Goal: Task Accomplishment & Management: Manage account settings

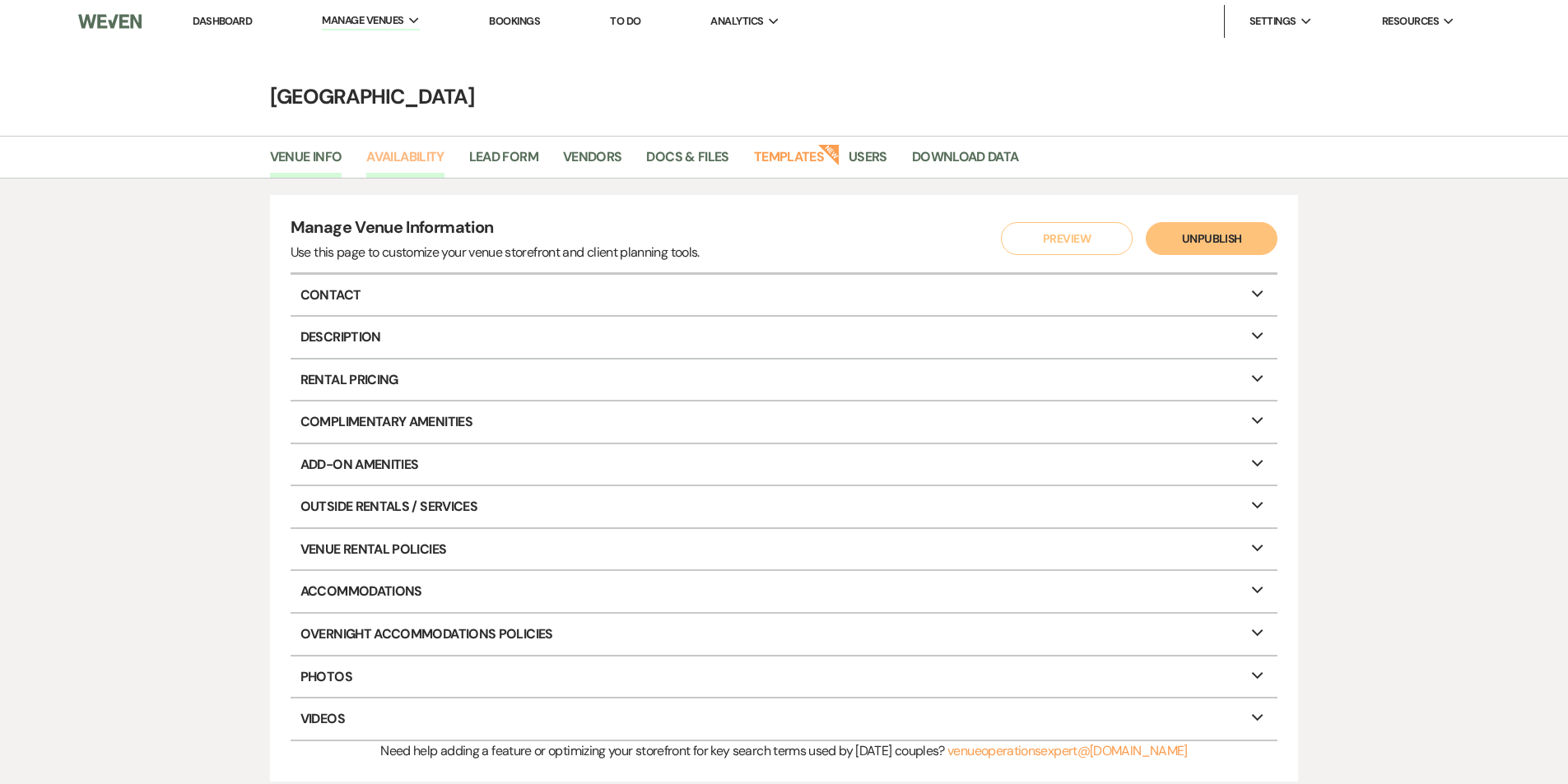
click at [423, 160] on link "Availability" at bounding box center [405, 162] width 77 height 31
select select "2"
select select "2026"
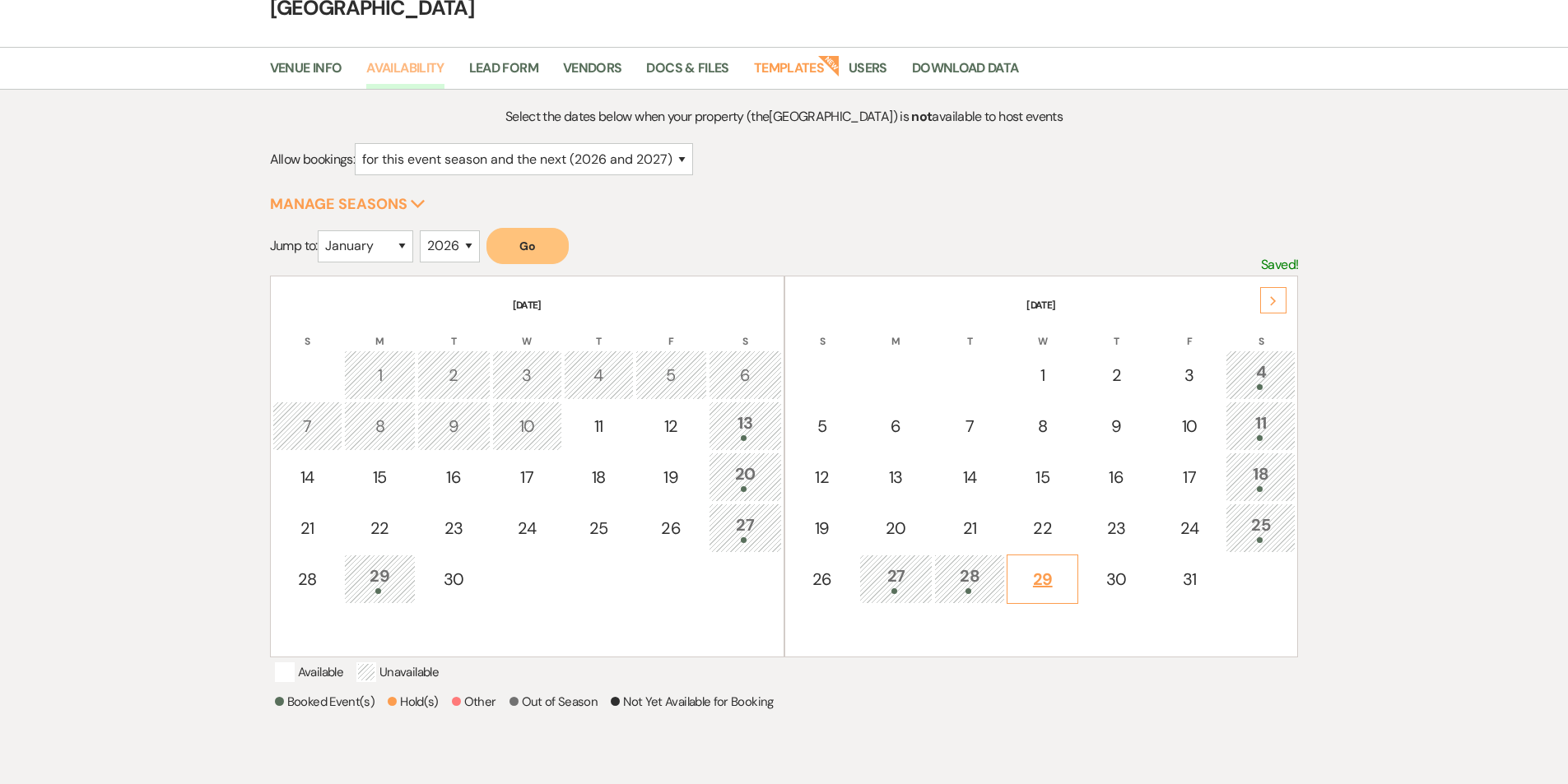
scroll to position [123, 0]
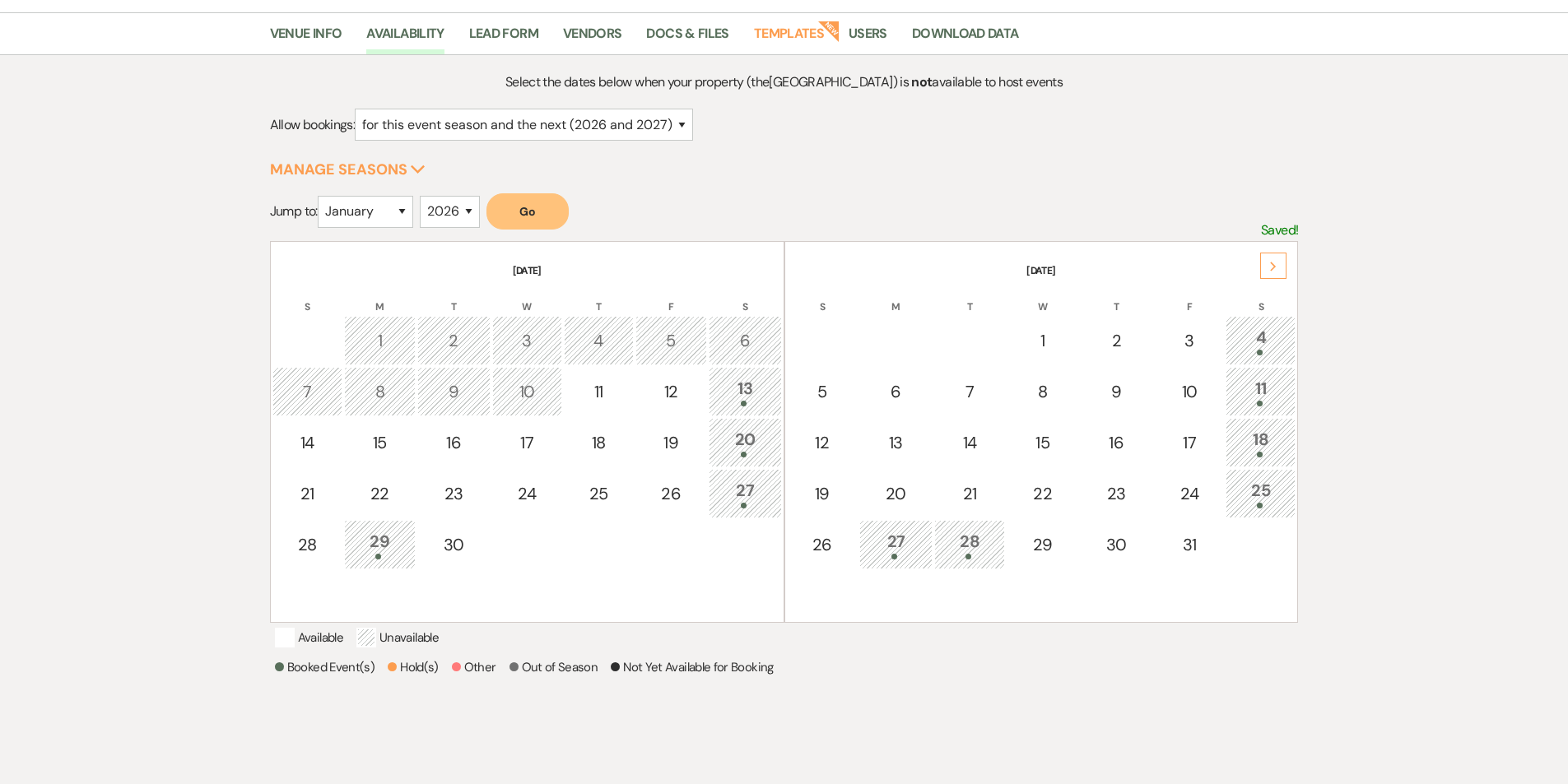
click at [1276, 268] on icon "Next" at bounding box center [1273, 266] width 8 height 10
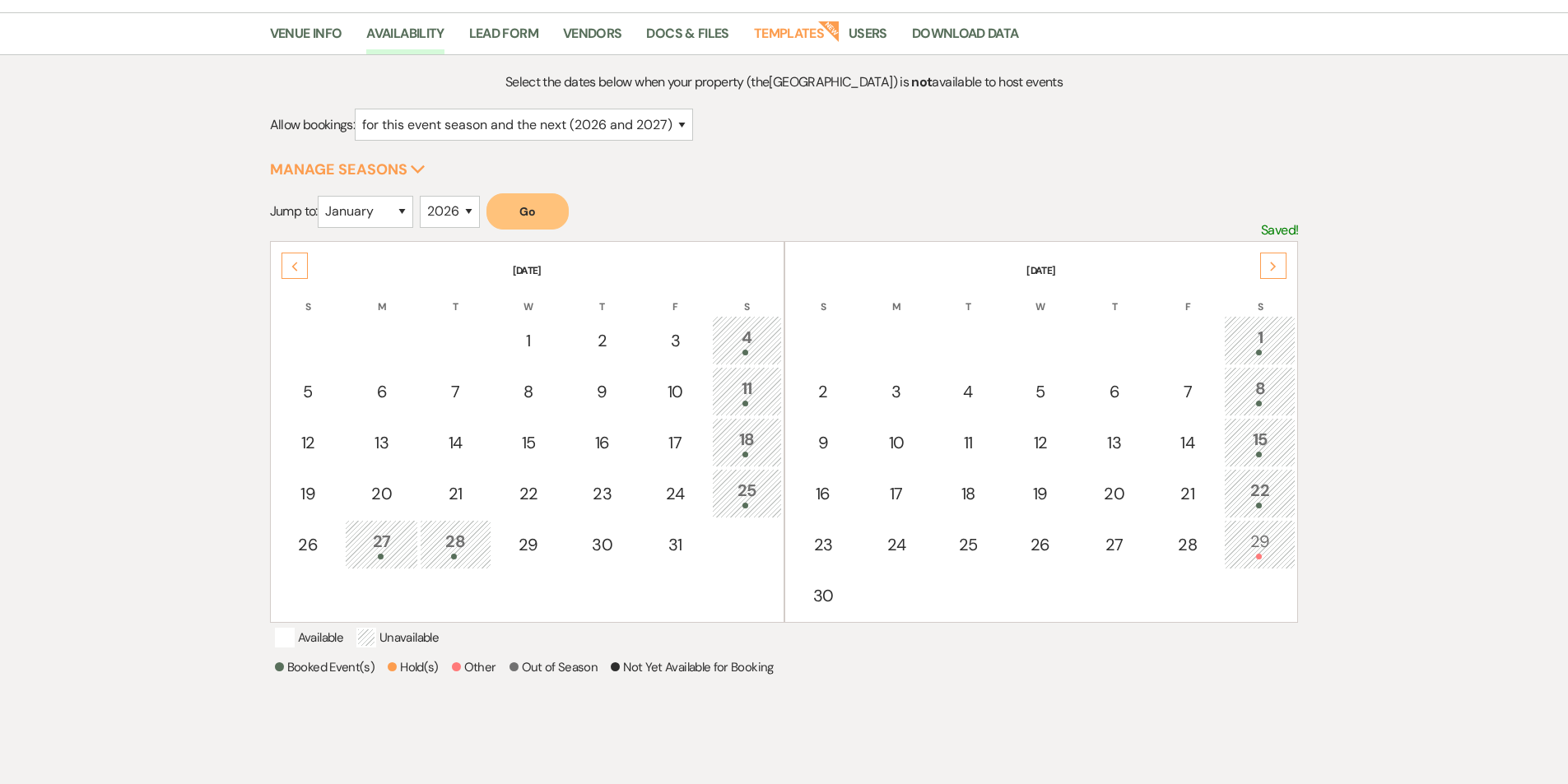
click at [1276, 268] on icon "Next" at bounding box center [1273, 266] width 8 height 10
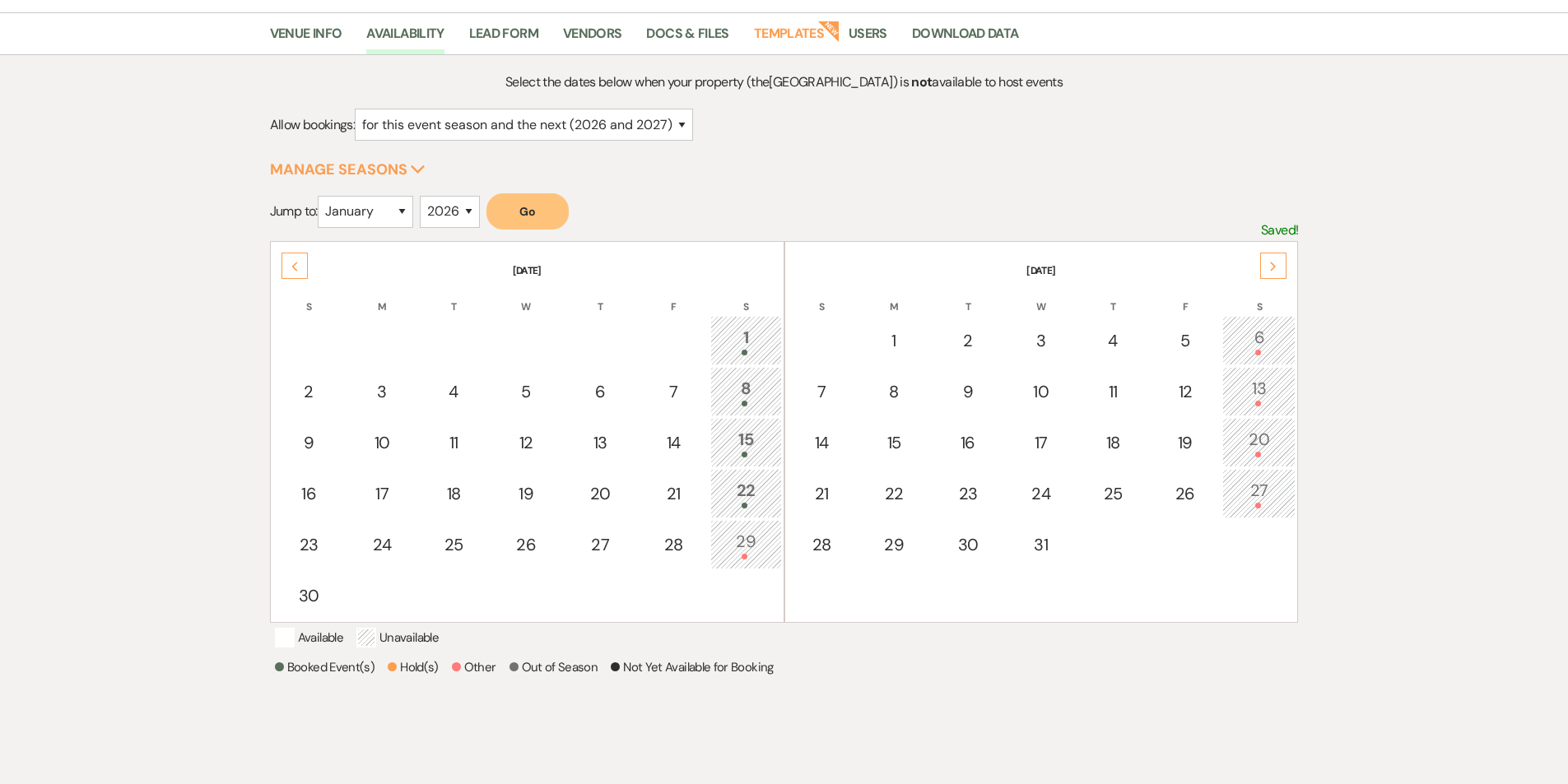
click at [1276, 268] on icon "Next" at bounding box center [1273, 266] width 8 height 10
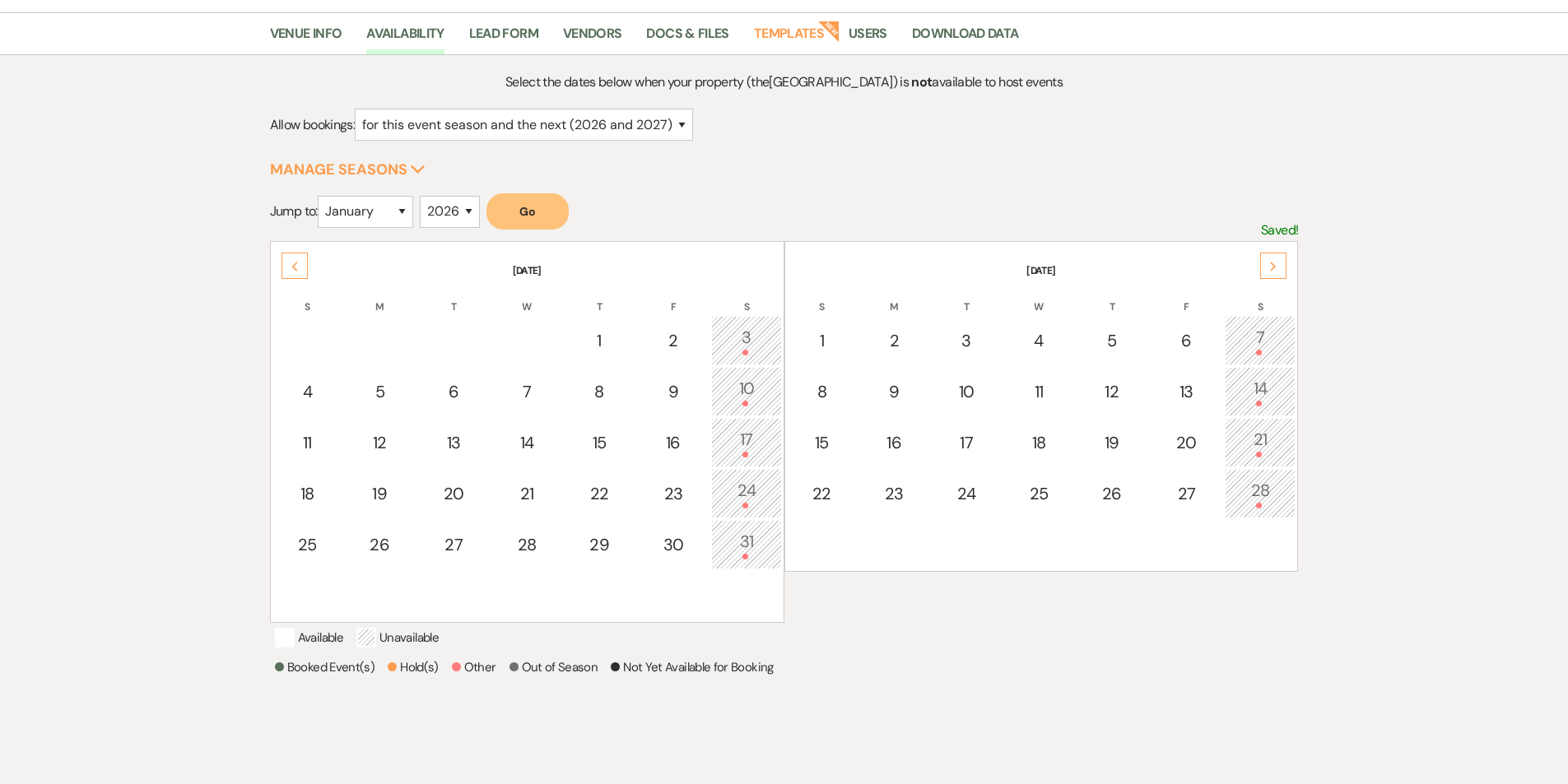
click at [1276, 268] on icon "Next" at bounding box center [1273, 266] width 8 height 10
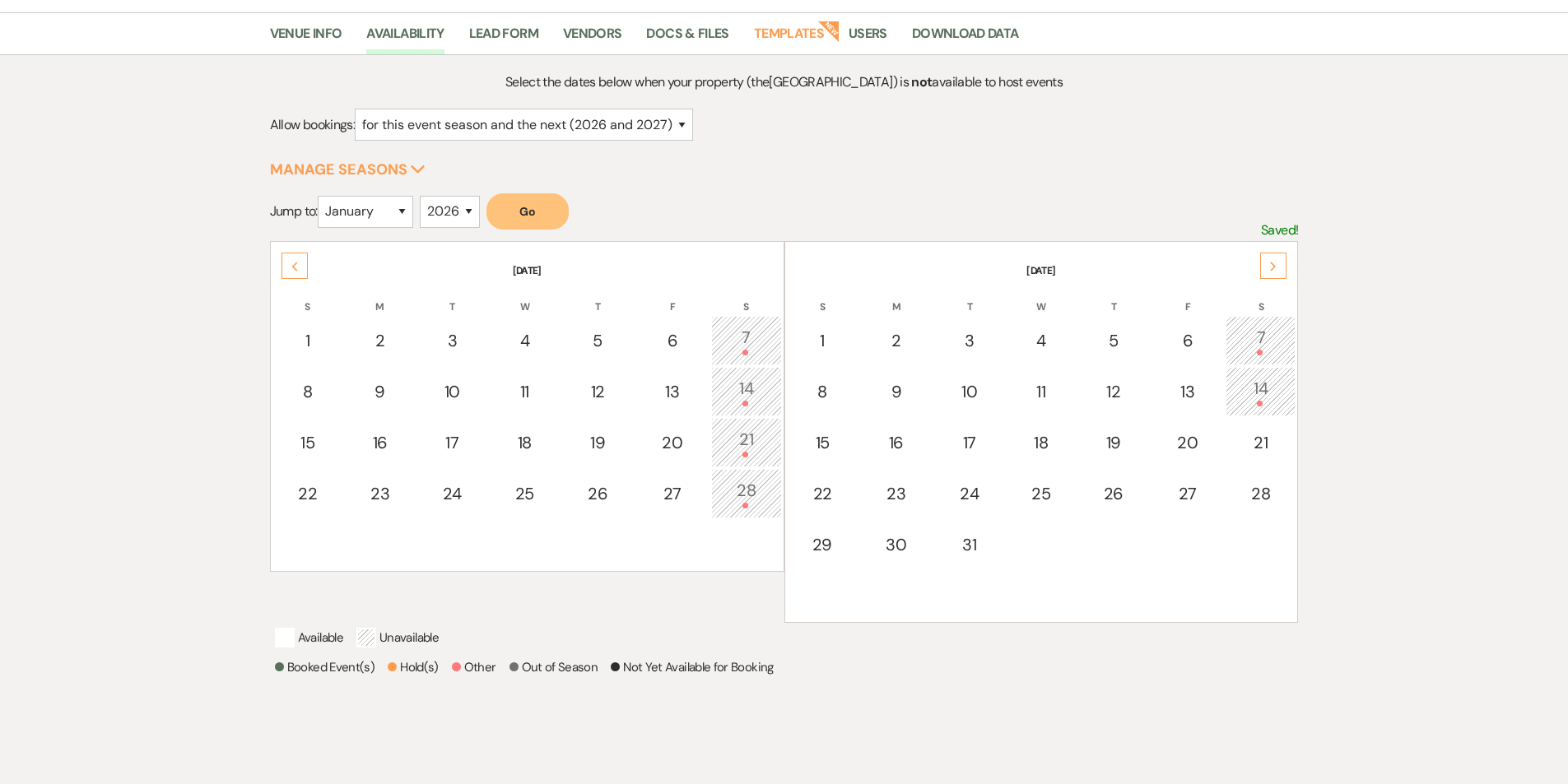
click at [1276, 268] on icon "Next" at bounding box center [1273, 266] width 8 height 10
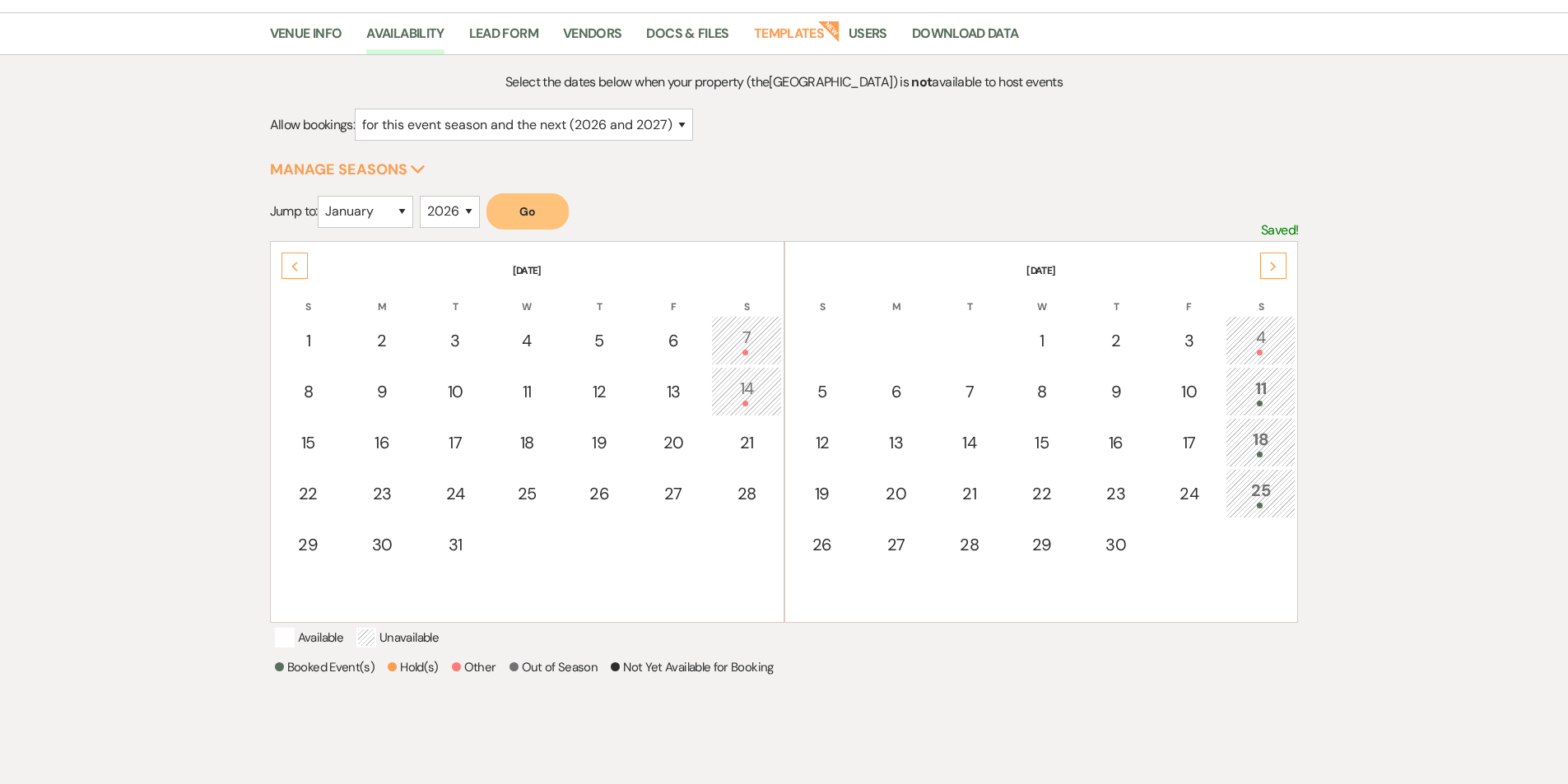
click at [294, 268] on use at bounding box center [294, 266] width 5 height 9
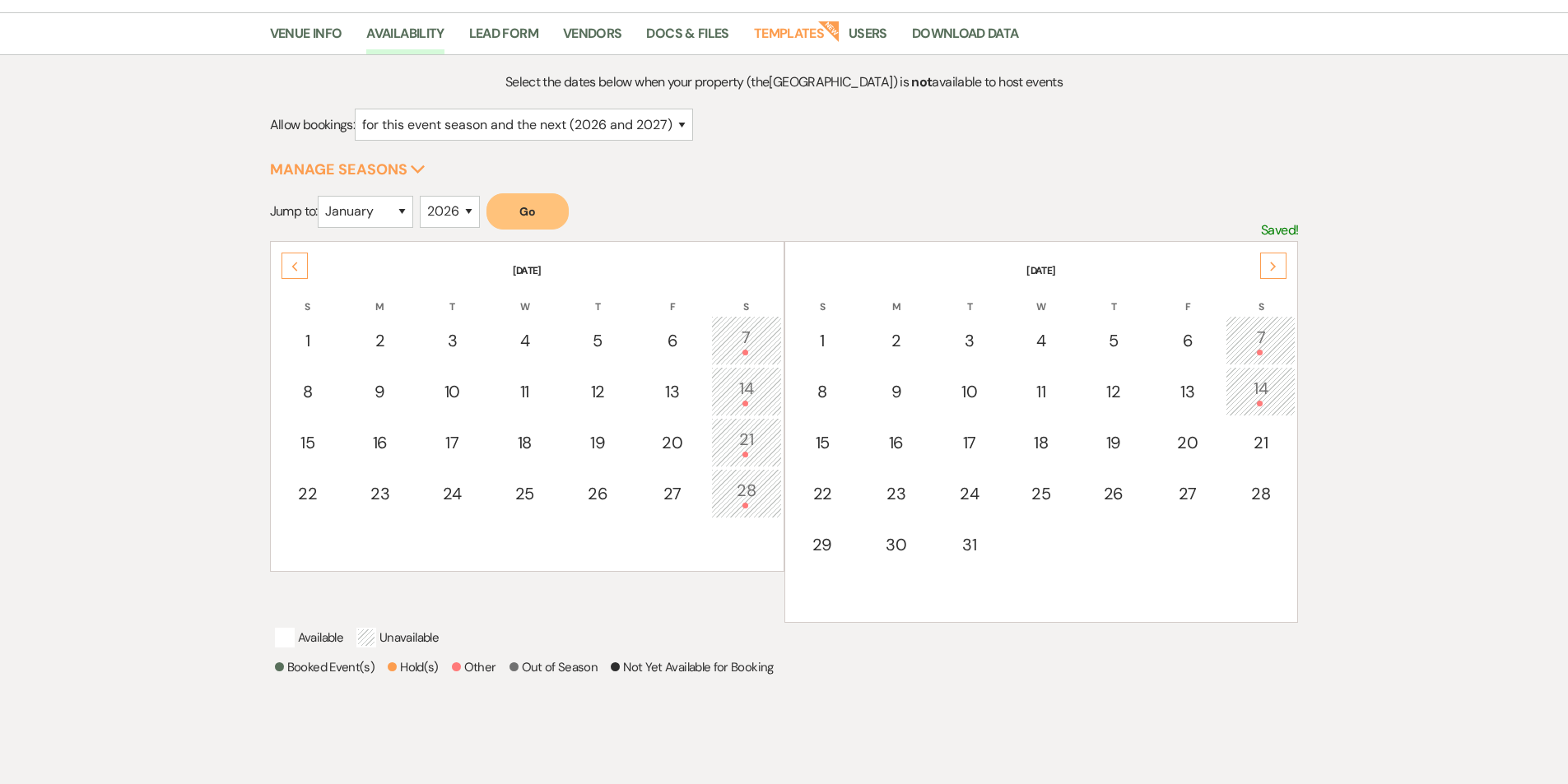
click at [1281, 273] on div "Next" at bounding box center [1273, 265] width 26 height 26
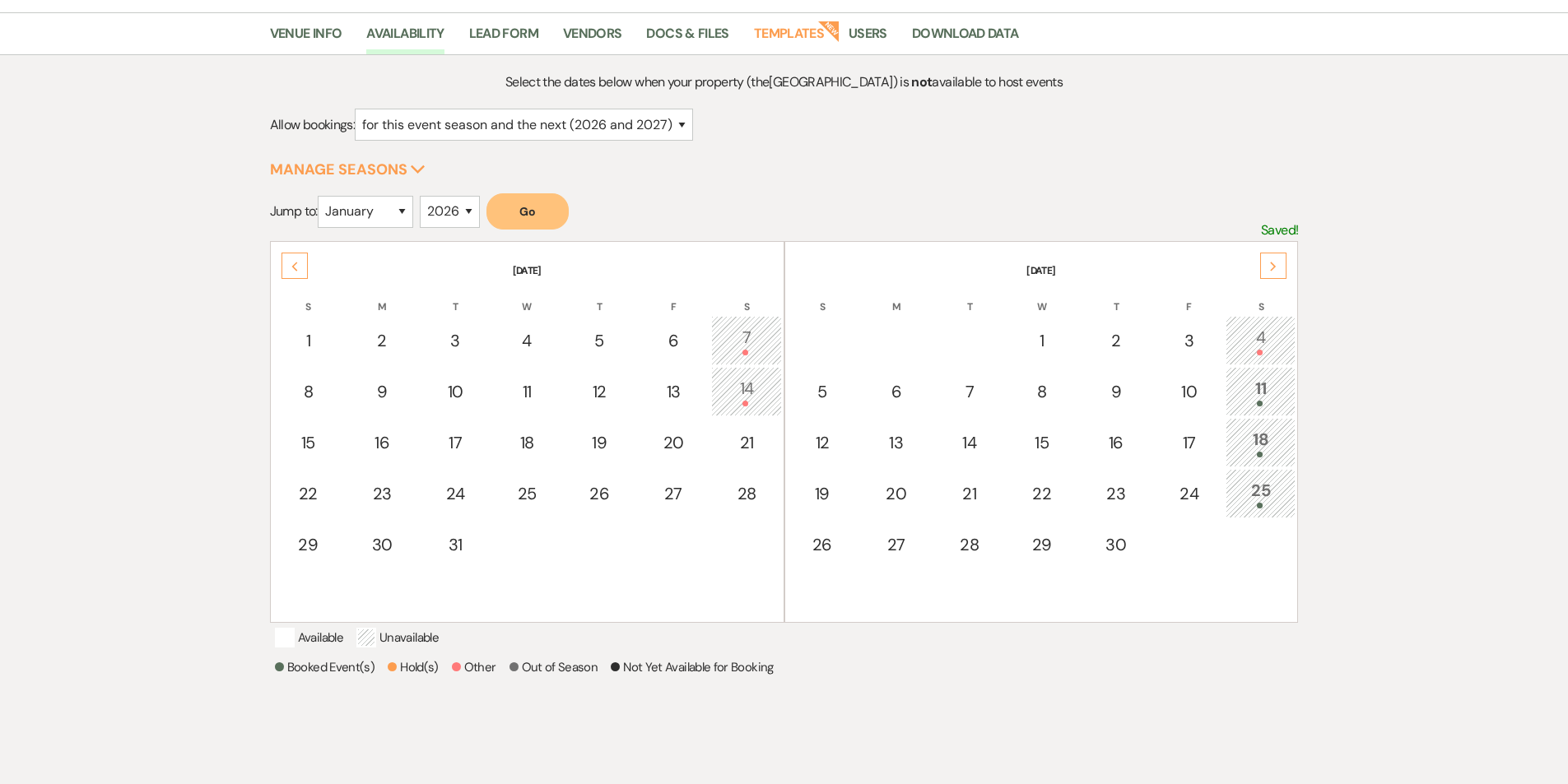
click at [1278, 267] on div "Next" at bounding box center [1273, 265] width 26 height 26
click at [1271, 273] on div "Next" at bounding box center [1273, 265] width 26 height 26
click at [288, 274] on div "Previous" at bounding box center [294, 265] width 26 height 26
click at [1271, 265] on icon "Next" at bounding box center [1273, 266] width 8 height 10
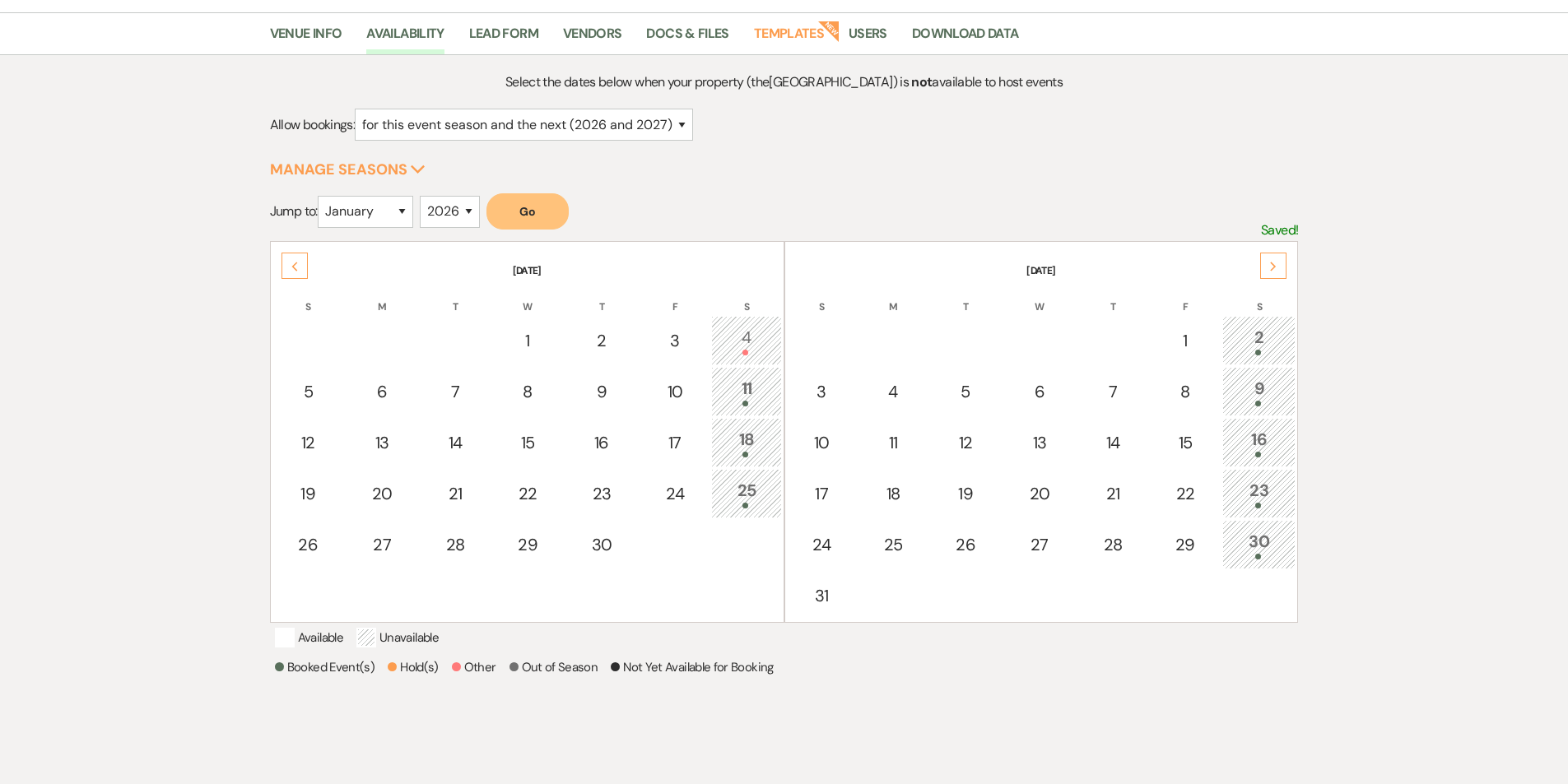
click at [1271, 265] on icon "Next" at bounding box center [1273, 266] width 8 height 10
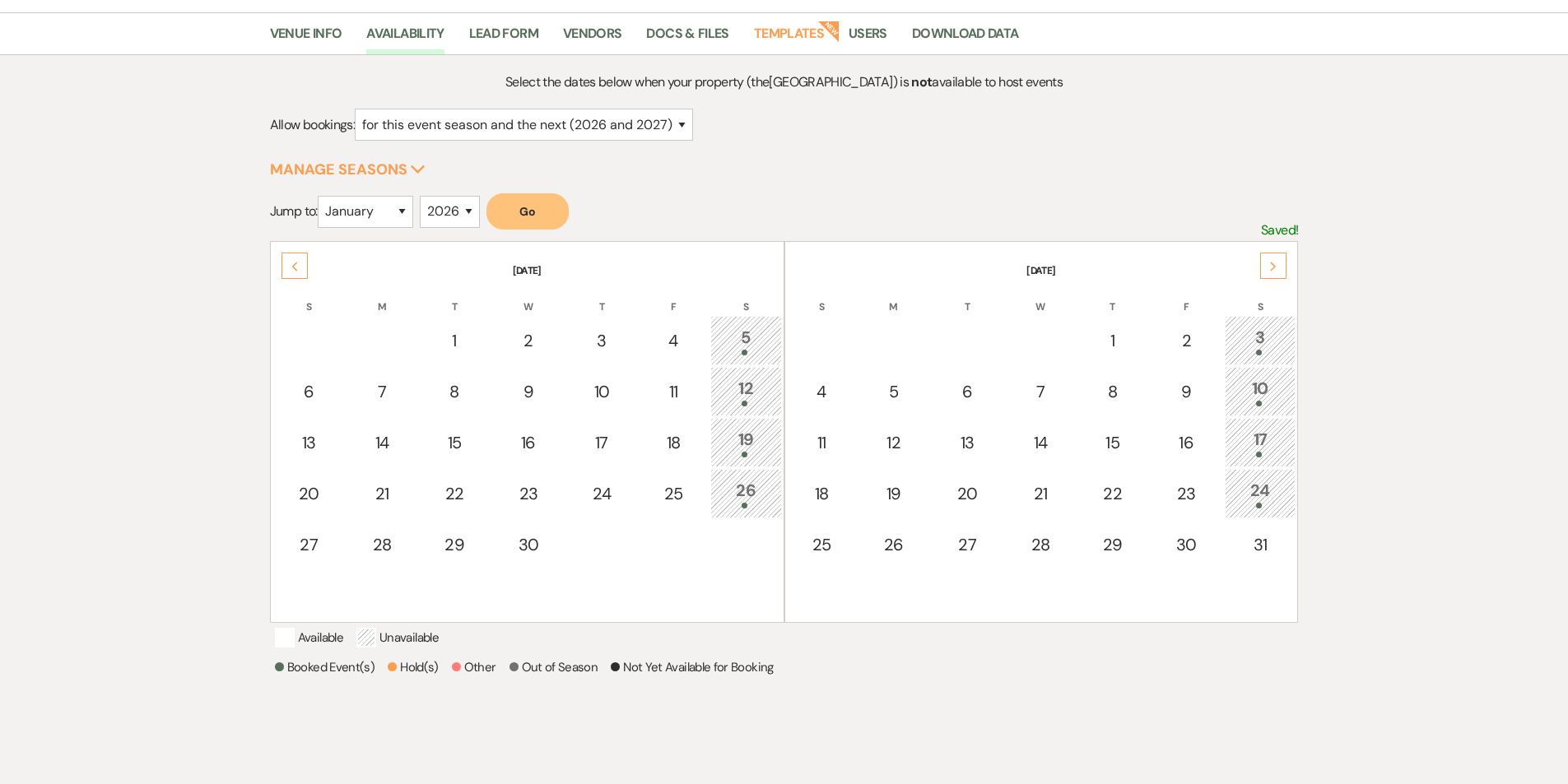
click at [1269, 275] on div "Next" at bounding box center [1273, 265] width 26 height 26
click at [1270, 262] on icon "Next" at bounding box center [1273, 266] width 8 height 10
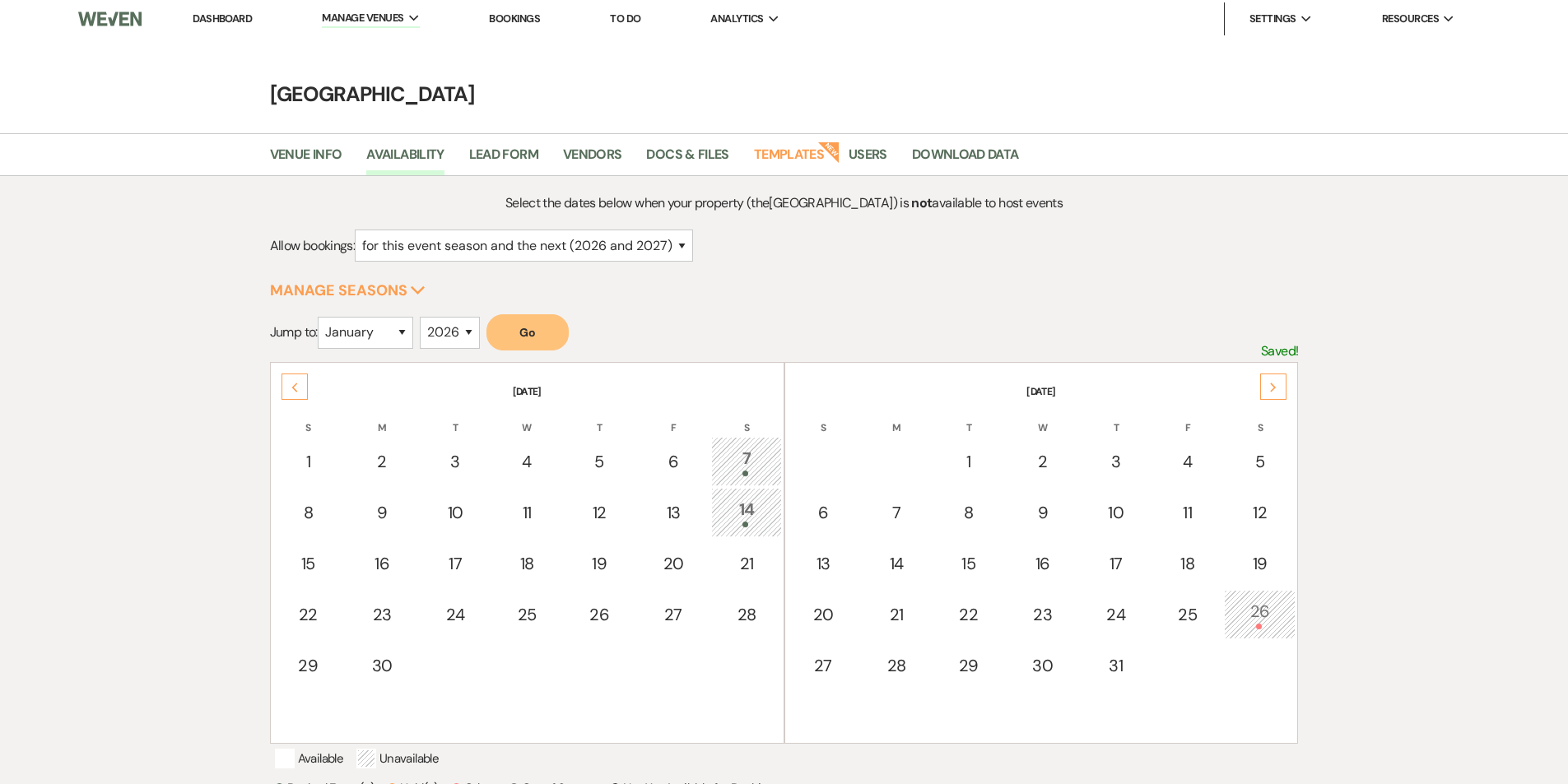
scroll to position [0, 0]
click at [230, 21] on link "Dashboard" at bounding box center [222, 20] width 59 height 14
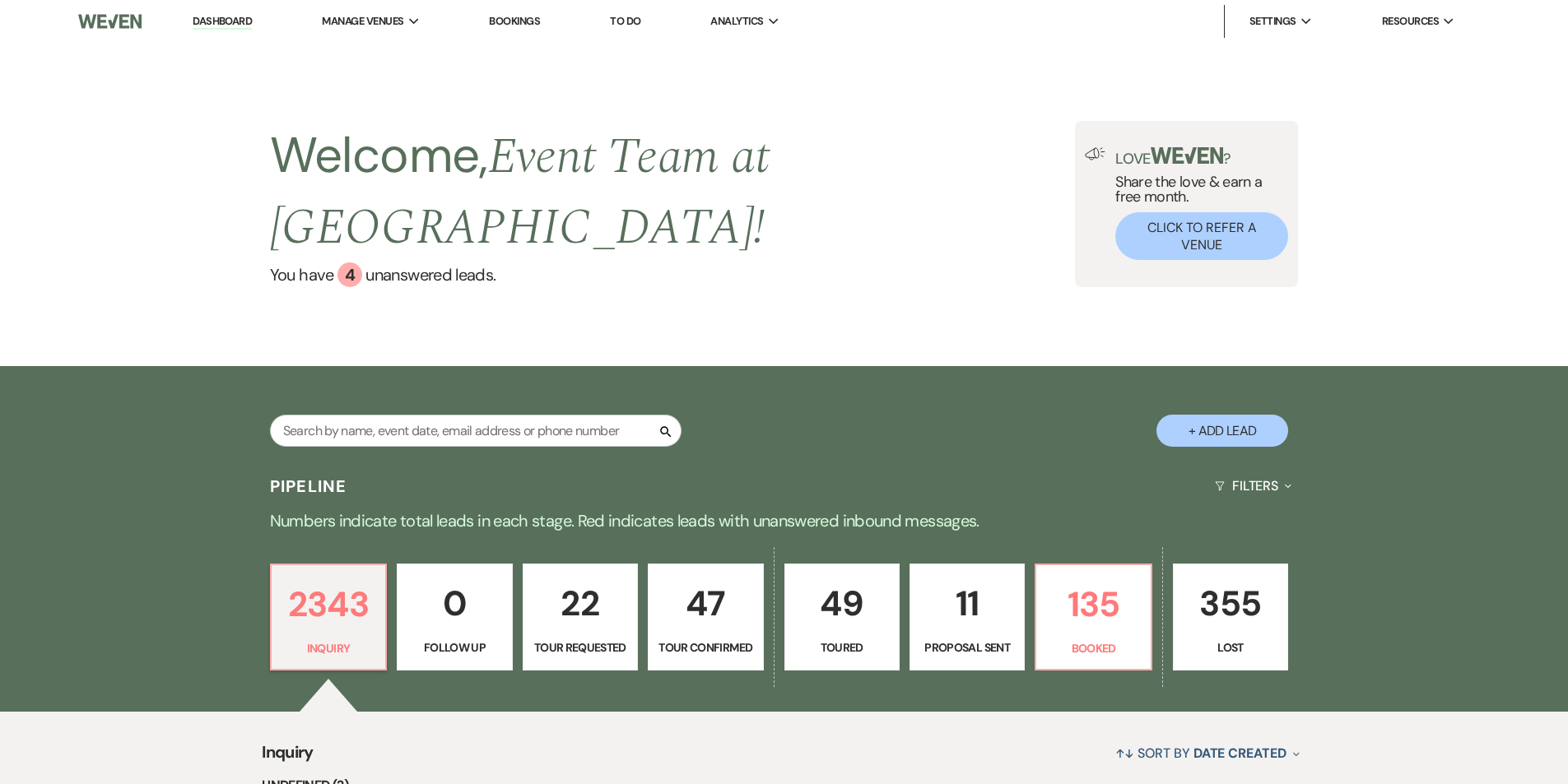
scroll to position [113, 0]
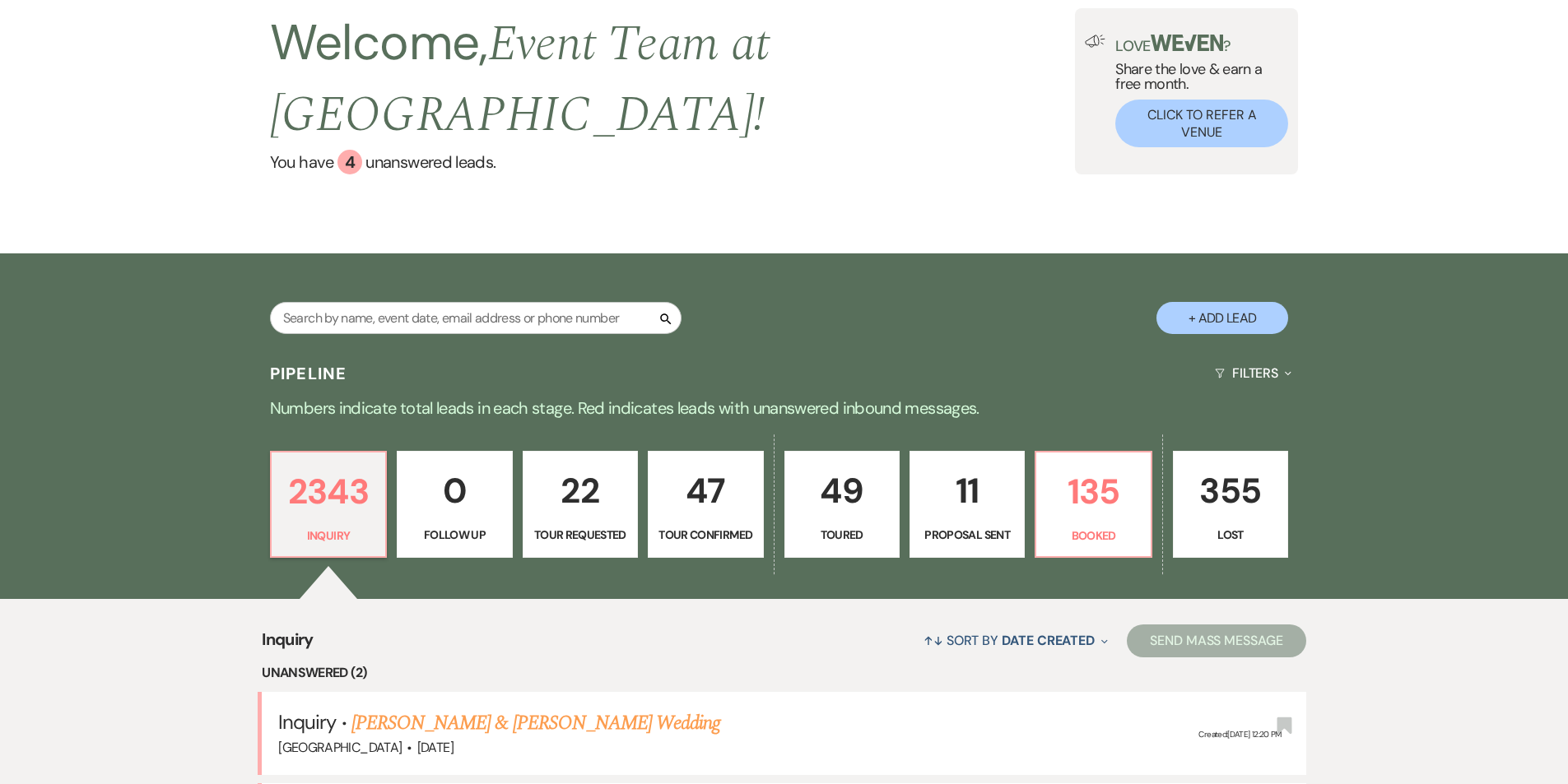
click at [590, 463] on p "22" at bounding box center [580, 490] width 94 height 55
click at [552, 150] on link "You have 4 unanswered lead s ." at bounding box center [672, 161] width 805 height 25
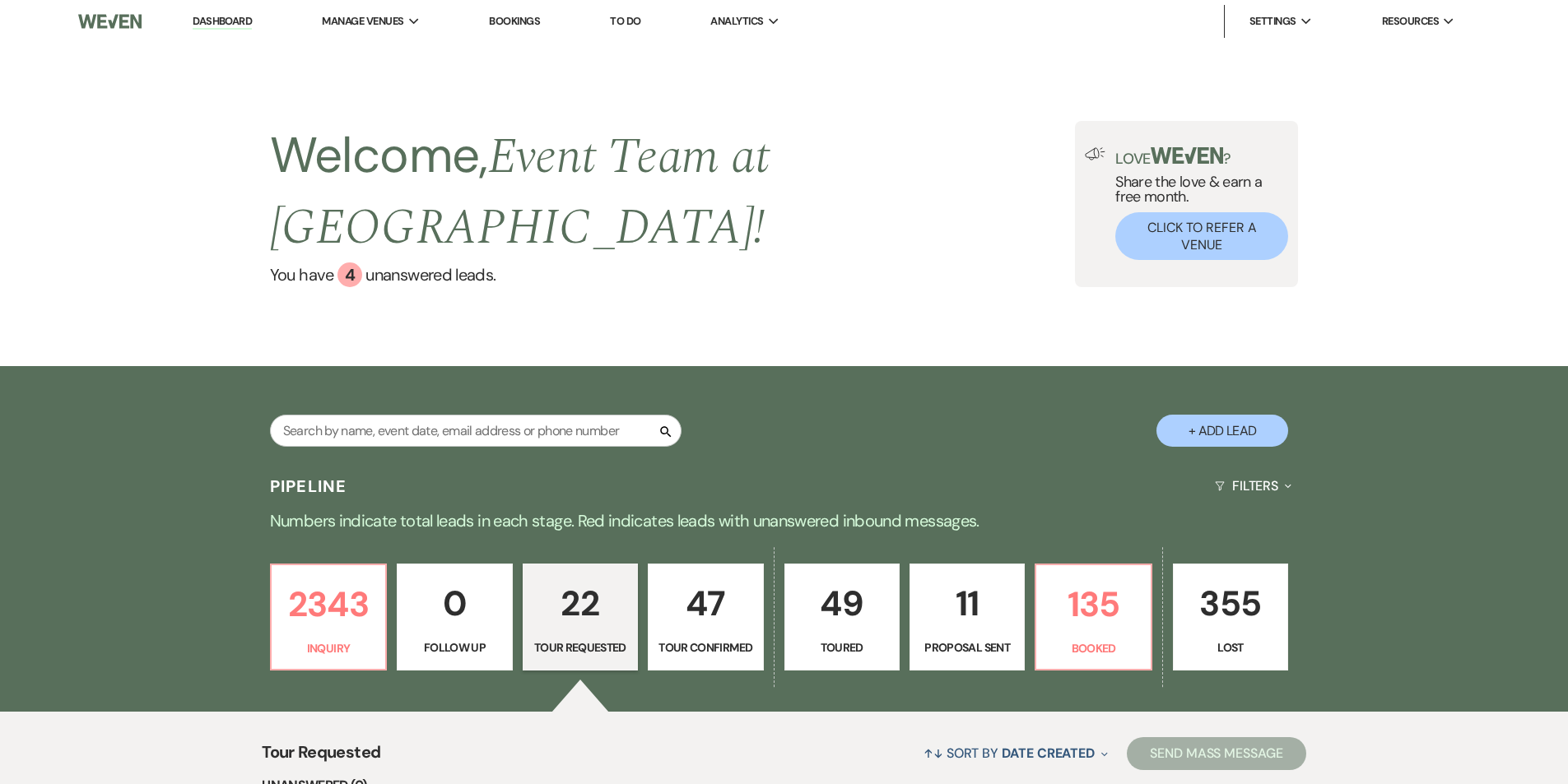
select select "2"
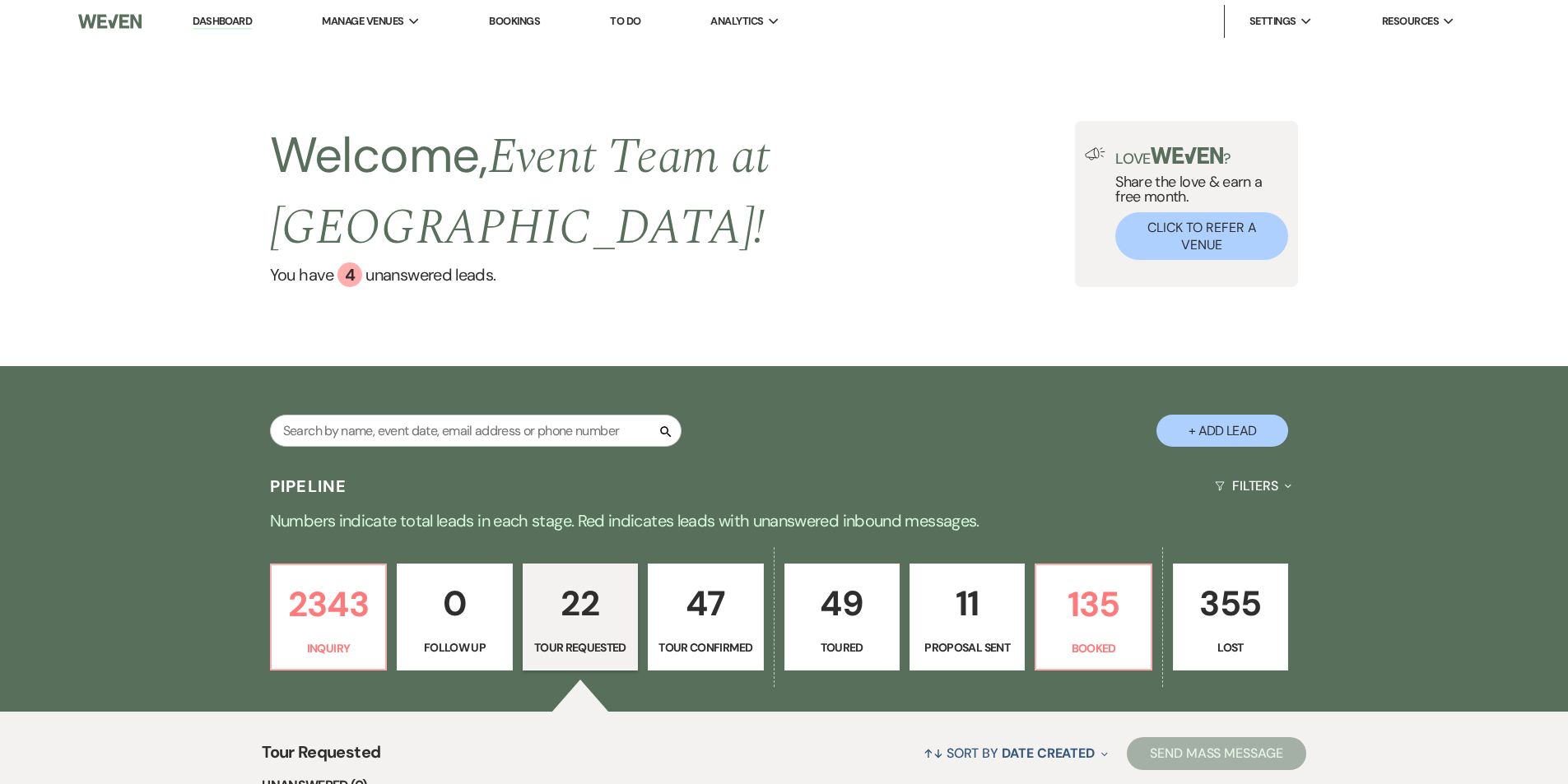
select select "2"
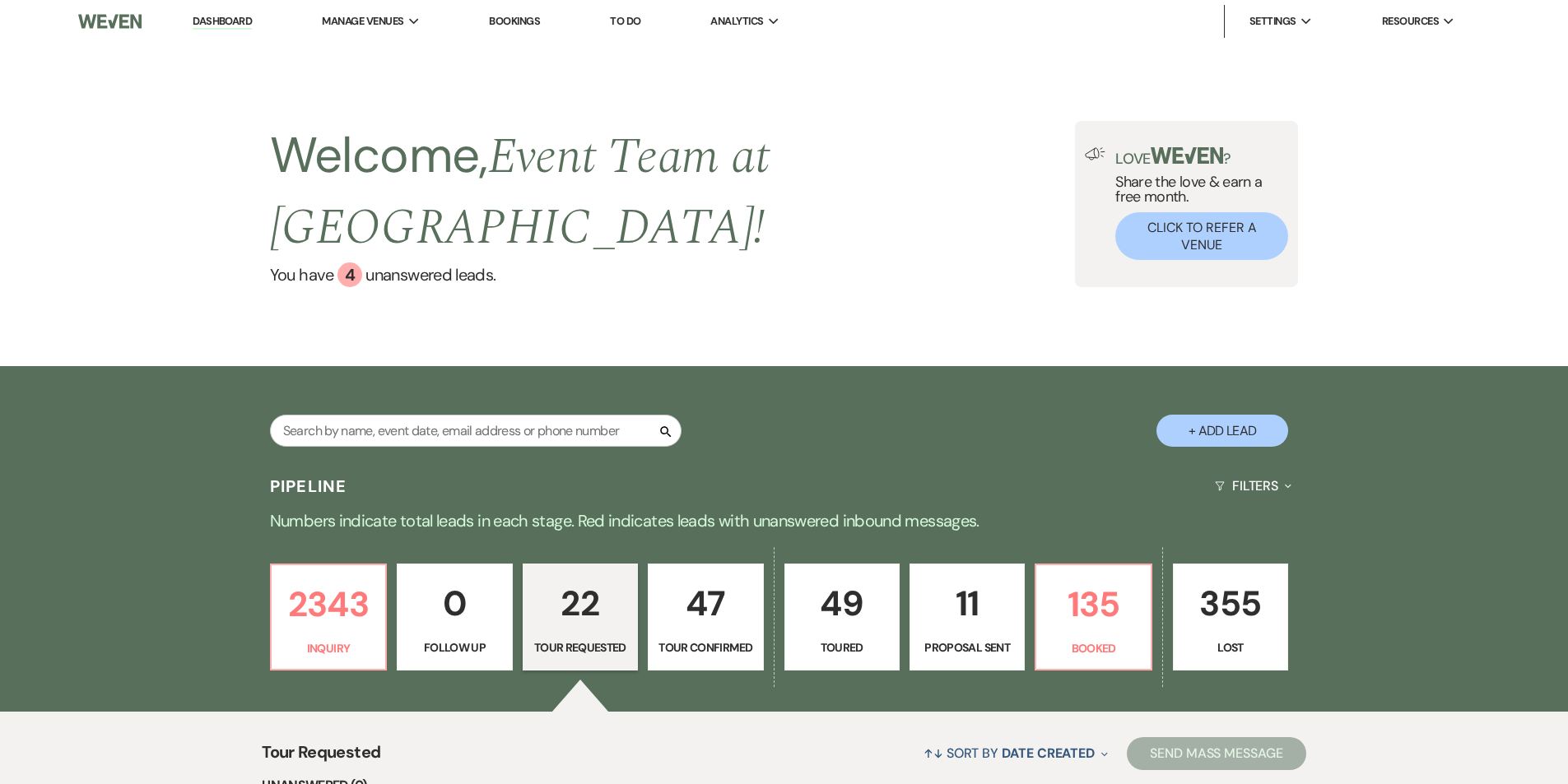
select select "2"
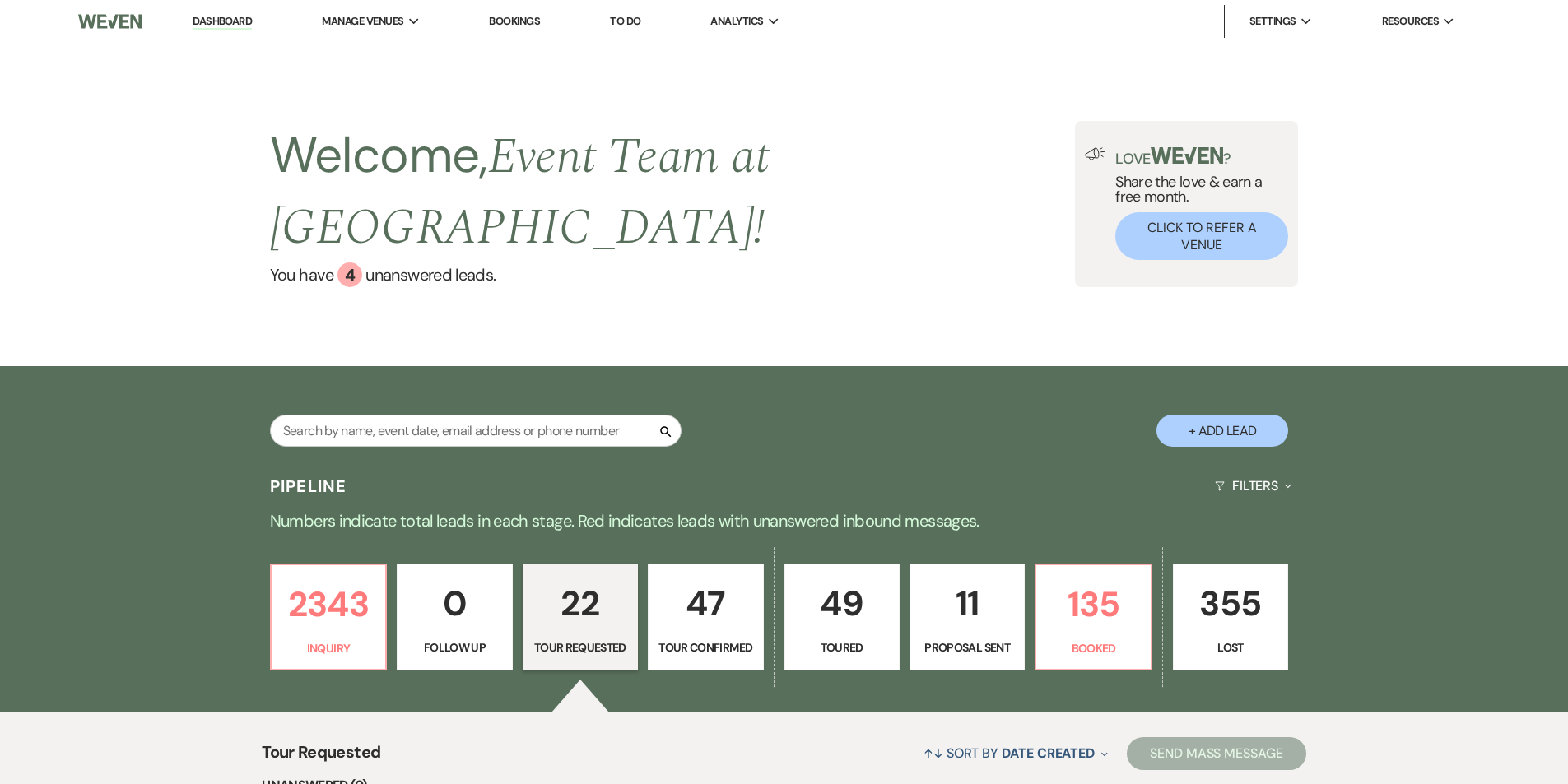
select select "2"
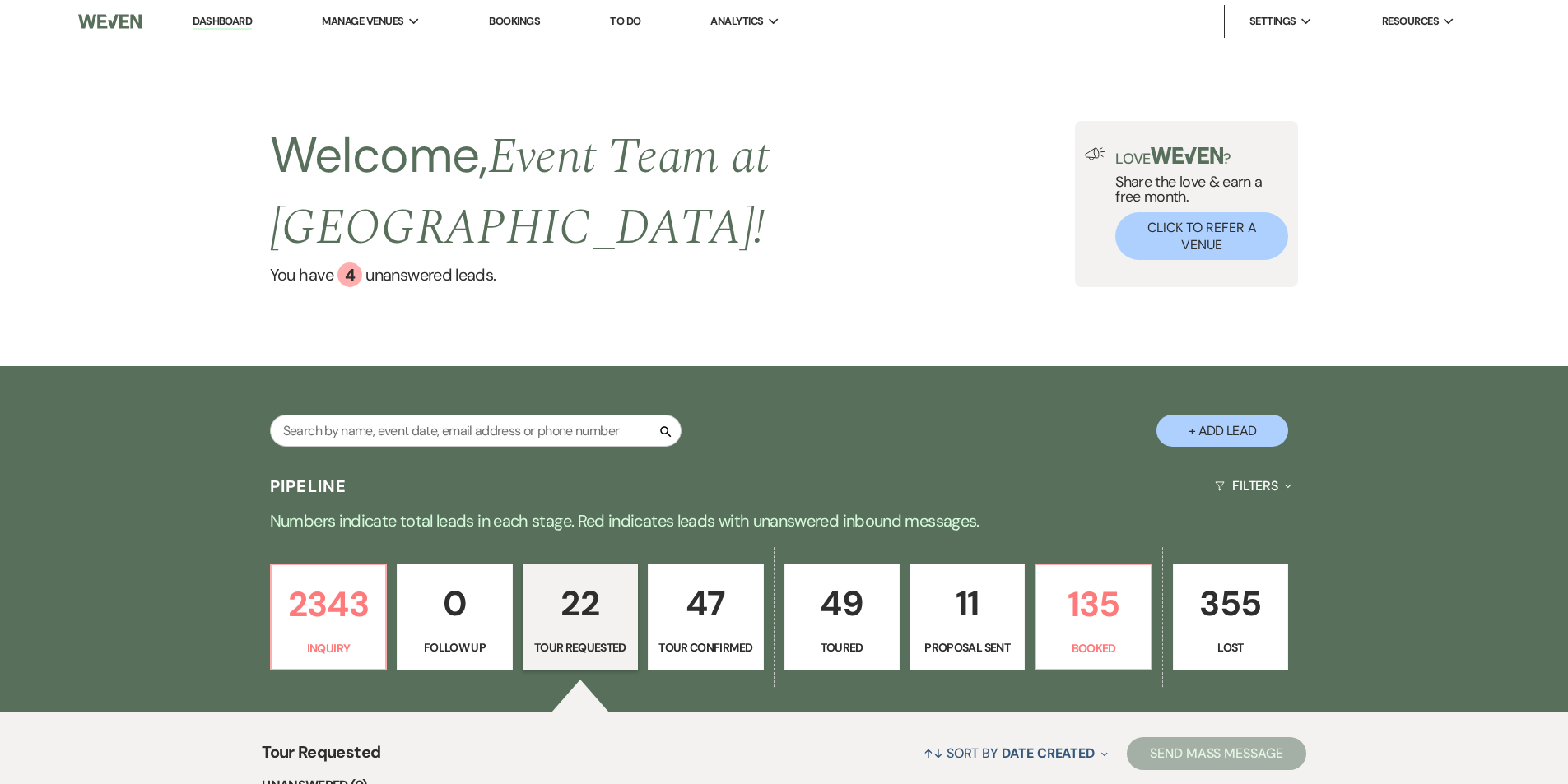
select select "2"
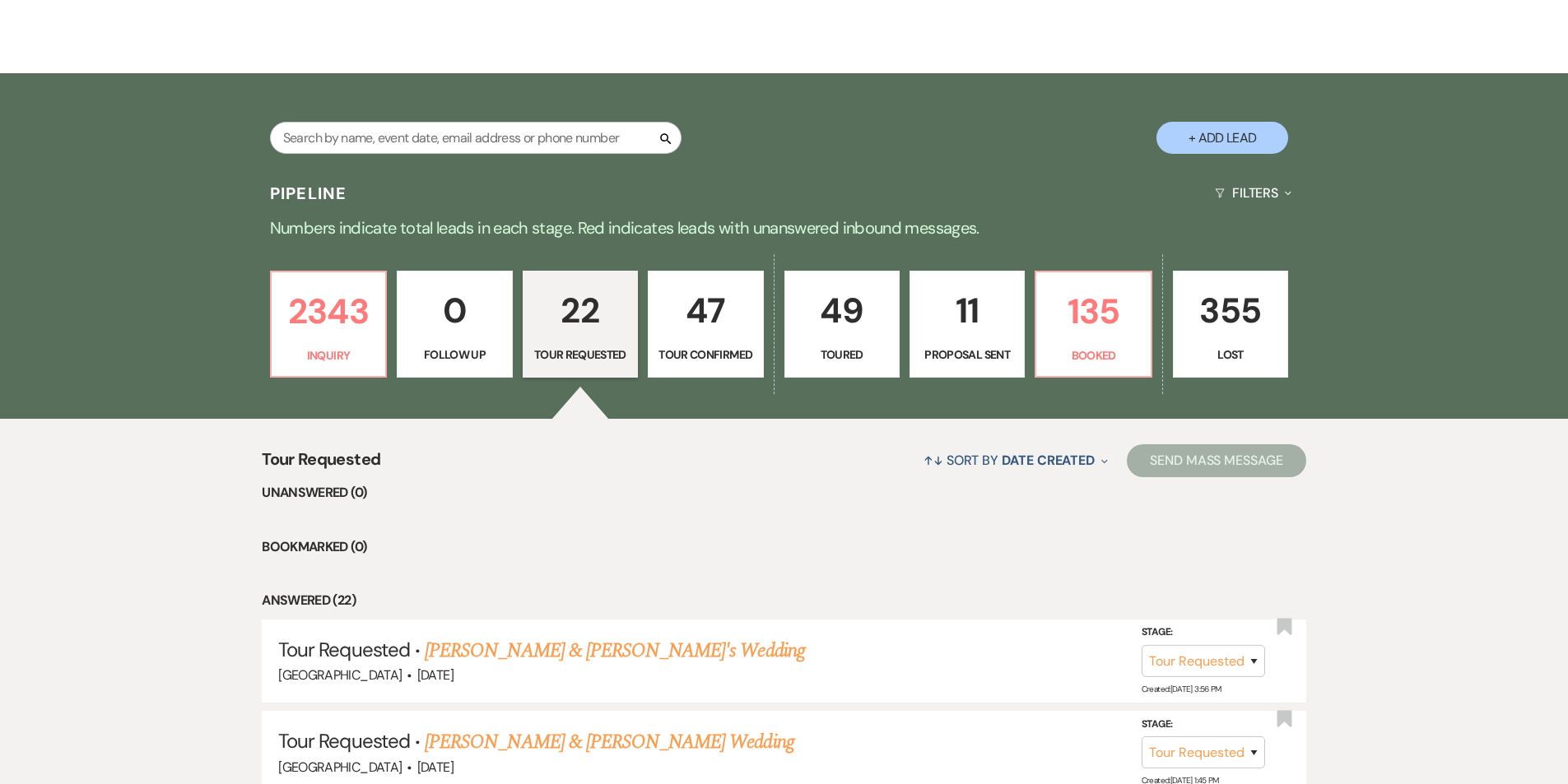
scroll to position [288, 0]
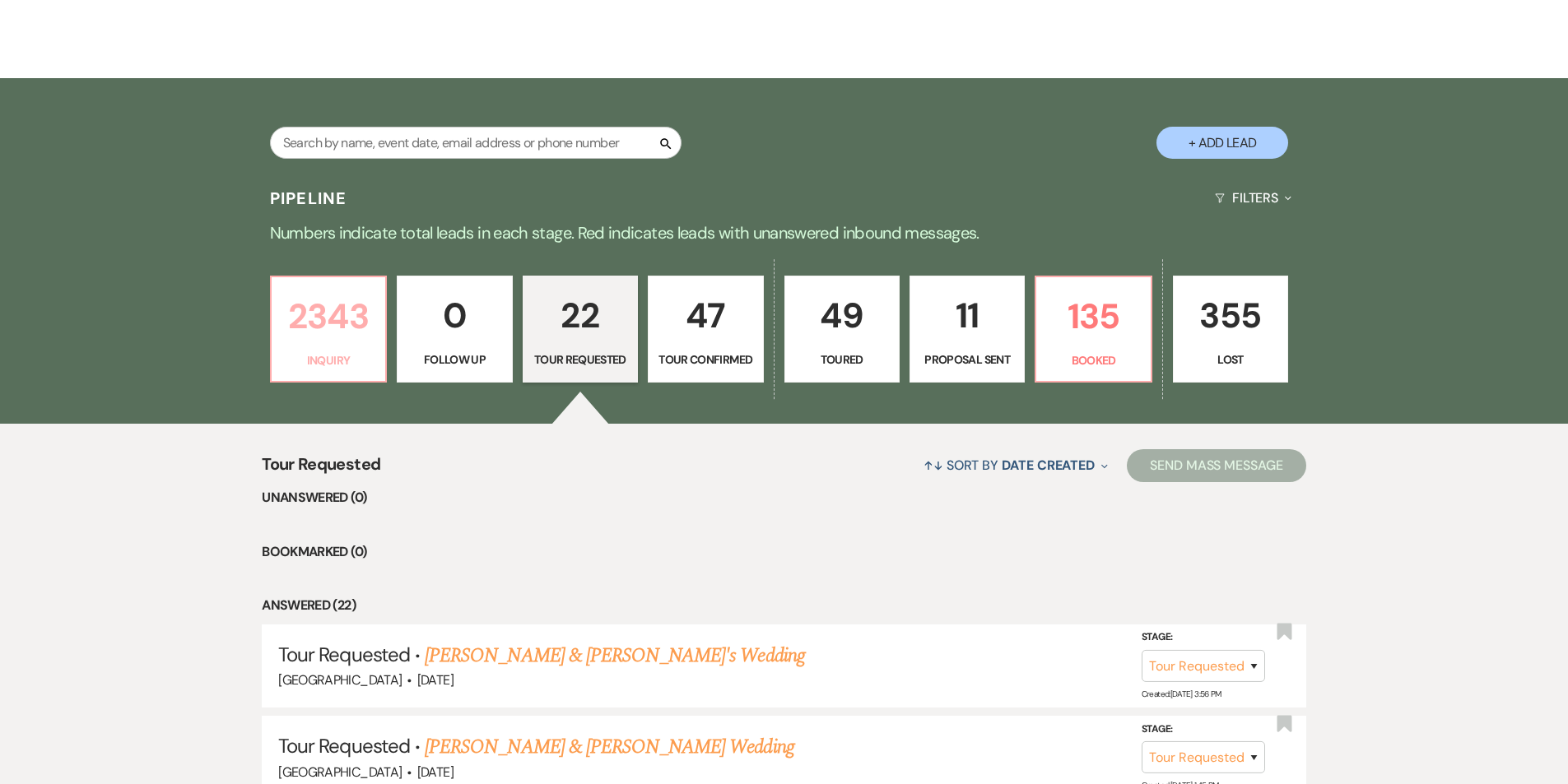
click at [355, 289] on p "2343" at bounding box center [328, 316] width 94 height 55
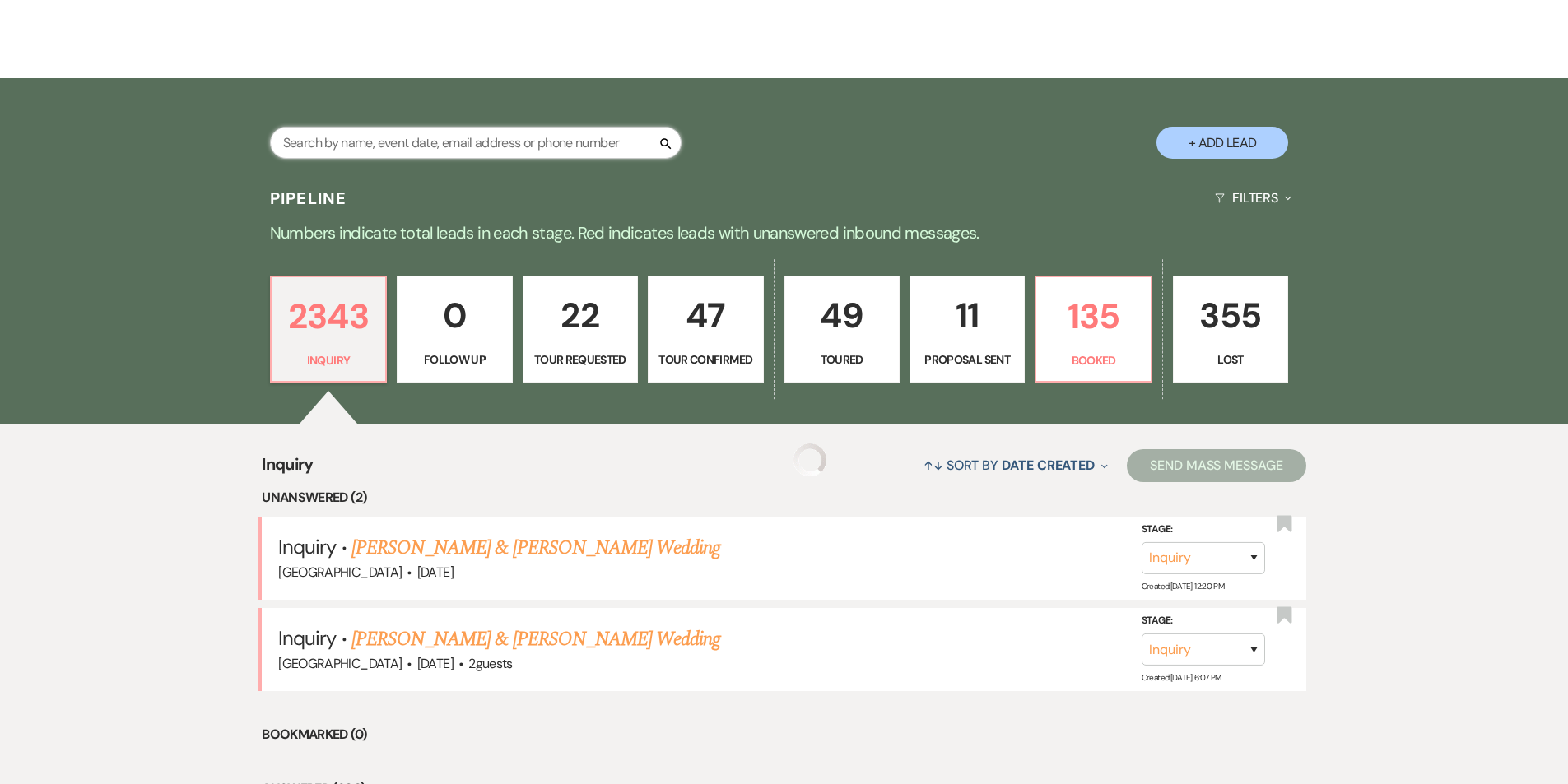
click at [487, 127] on input "text" at bounding box center [475, 142] width 411 height 32
paste input "[PERSON_NAME]"
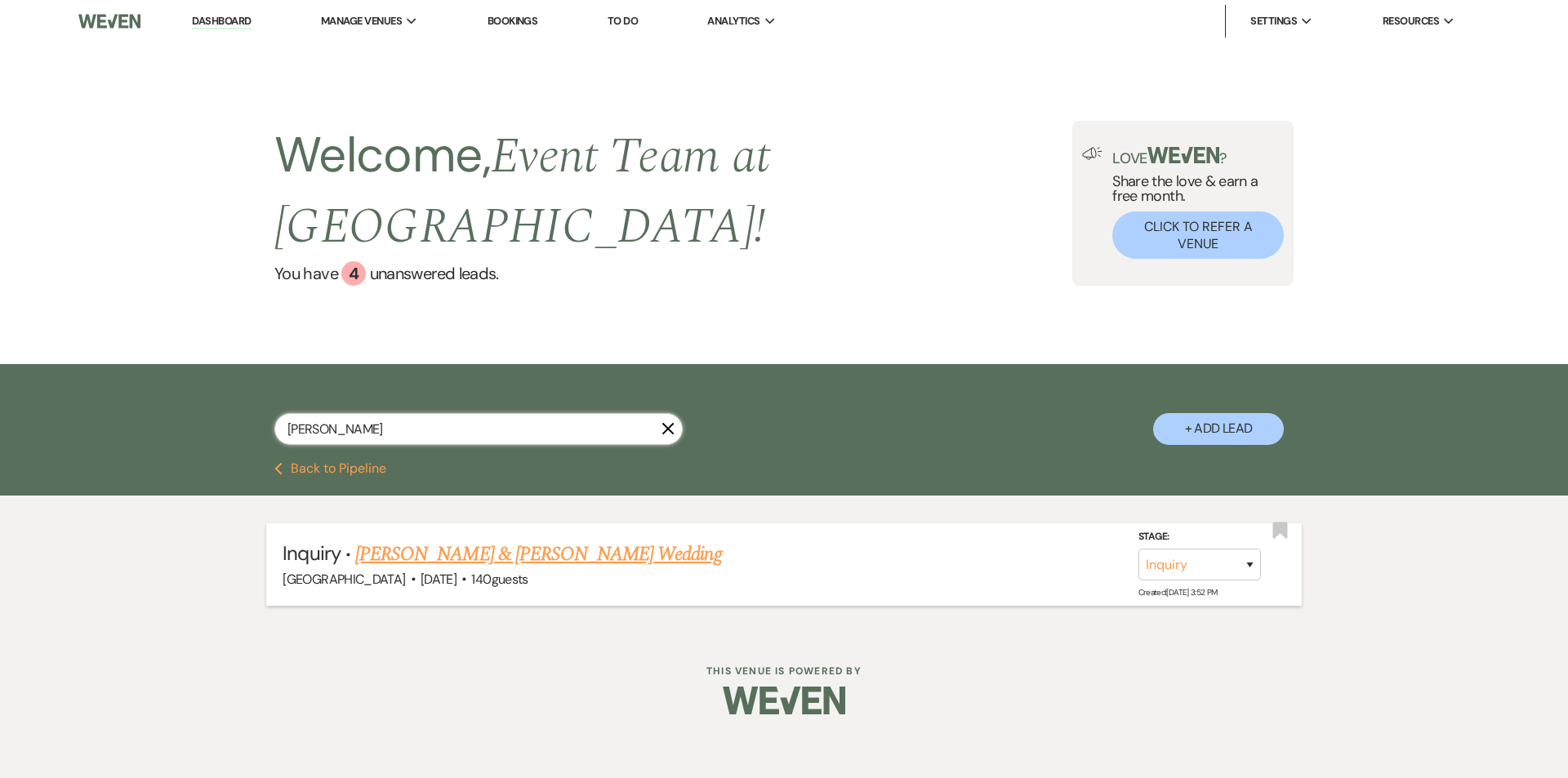
type input "[PERSON_NAME]"
click at [1182, 549] on select "Inquiry Follow Up Tour Requested Tour Confirmed Toured Proposal Sent Booked Lost" at bounding box center [1199, 565] width 122 height 32
select select "5"
click at [1138, 549] on select "Inquiry Follow Up Tour Requested Tour Confirmed Toured Proposal Sent Booked Lost" at bounding box center [1199, 565] width 122 height 32
click at [1233, 548] on button "Save" at bounding box center [1229, 565] width 81 height 33
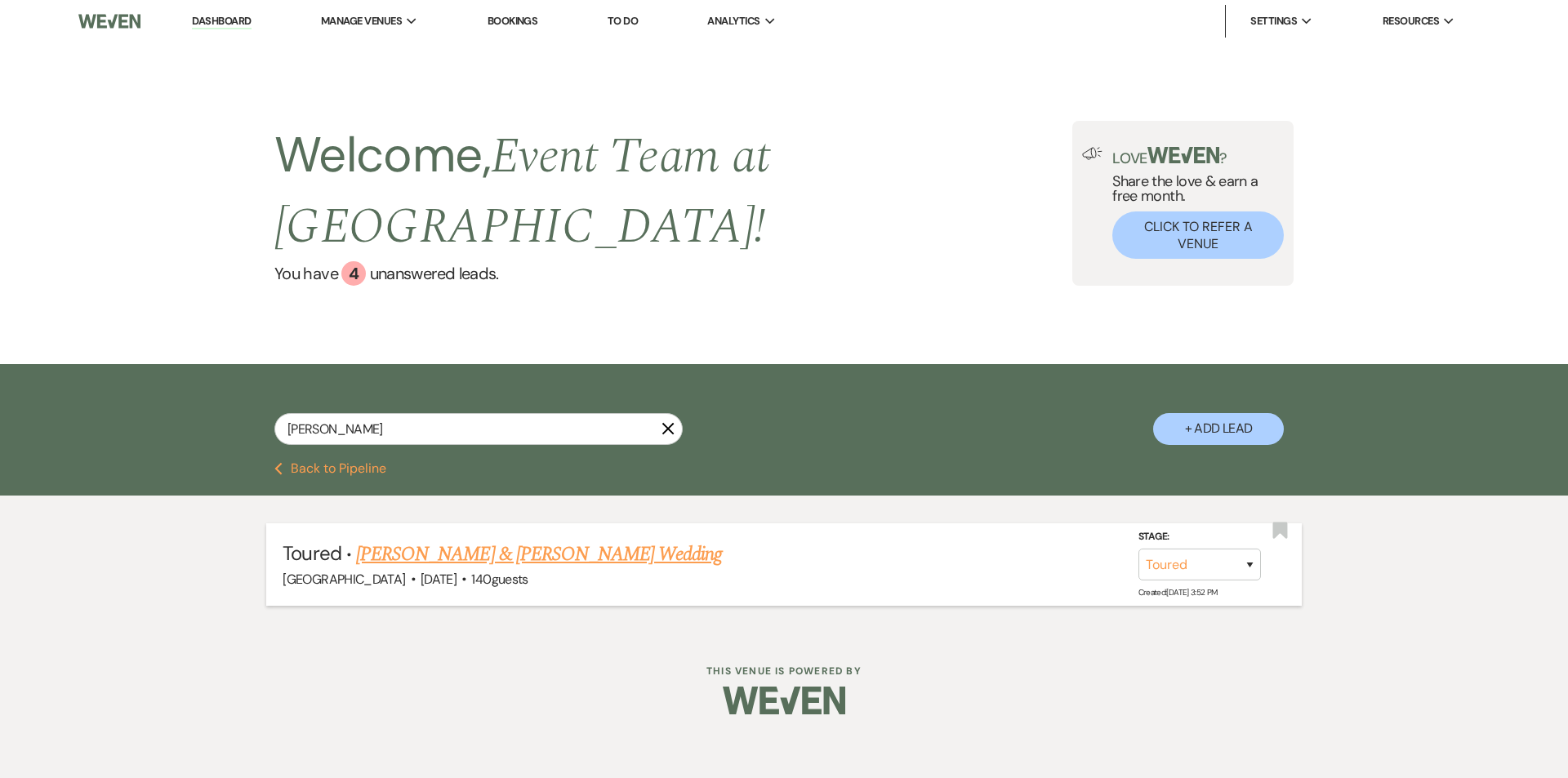
click at [409, 540] on link "[PERSON_NAME] & [PERSON_NAME] Wedding" at bounding box center [539, 555] width 366 height 29
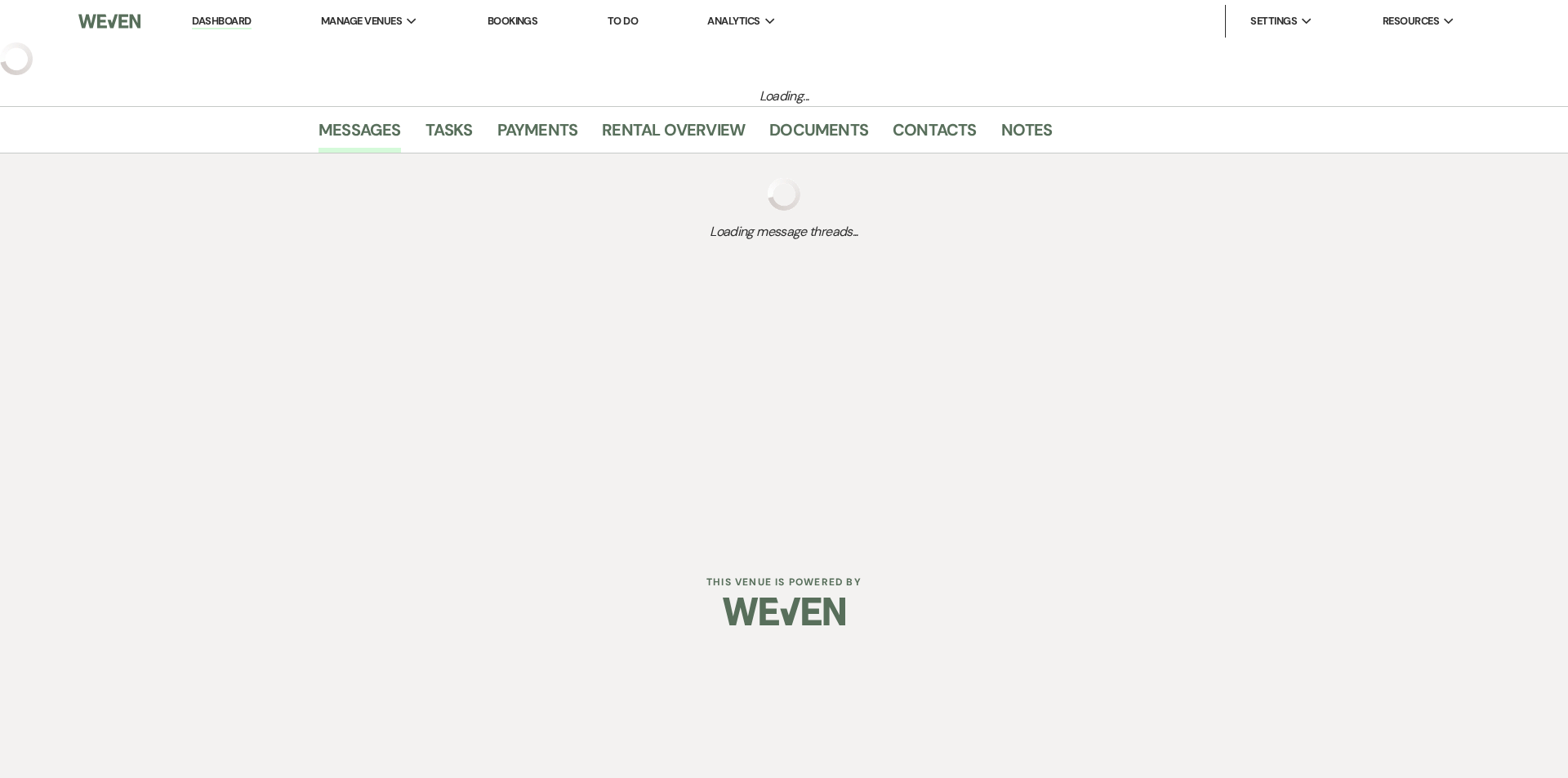
select select "5"
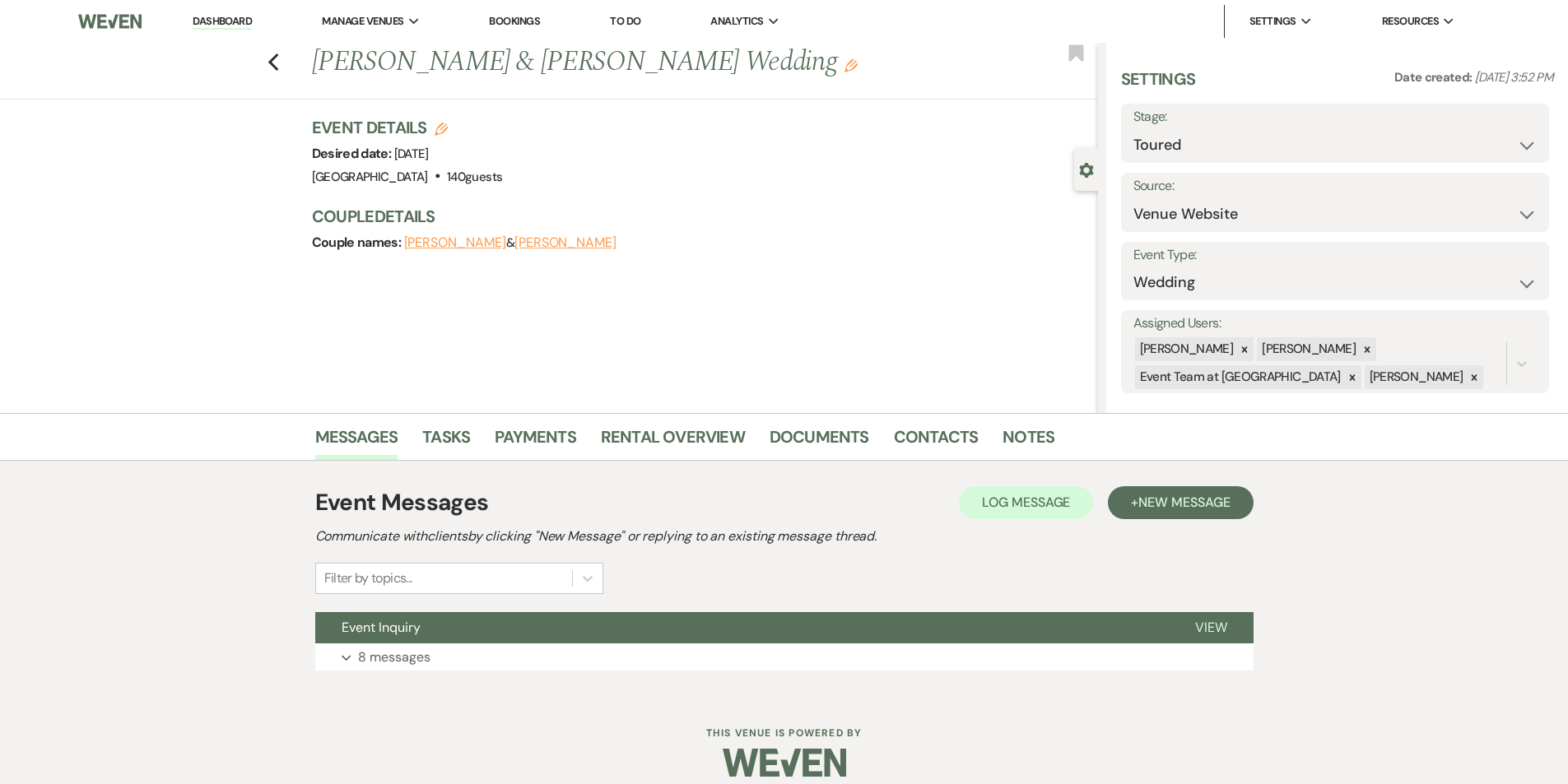
scroll to position [17, 0]
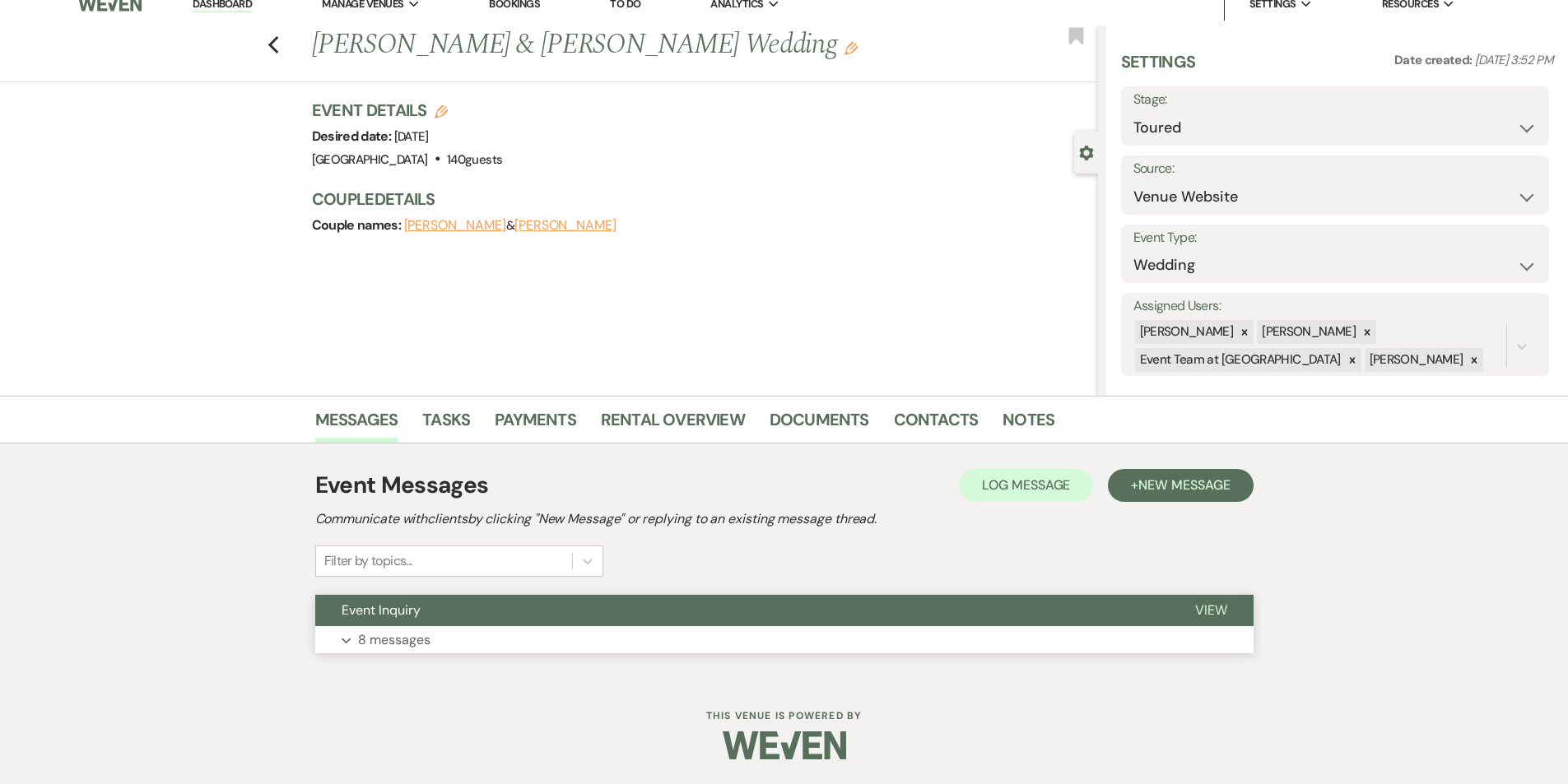
click at [384, 634] on p "8 messages" at bounding box center [394, 640] width 72 height 21
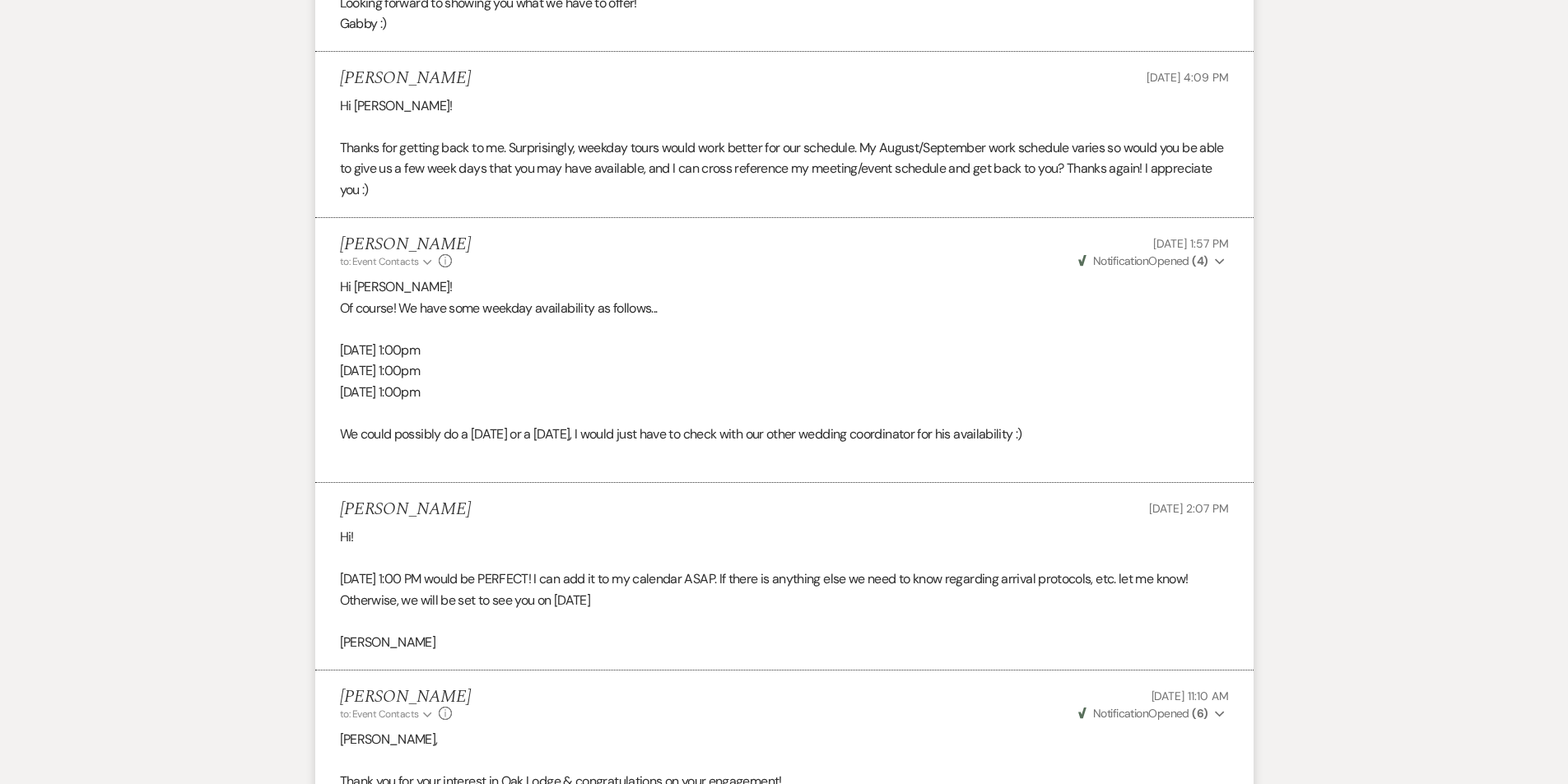
scroll to position [2234, 0]
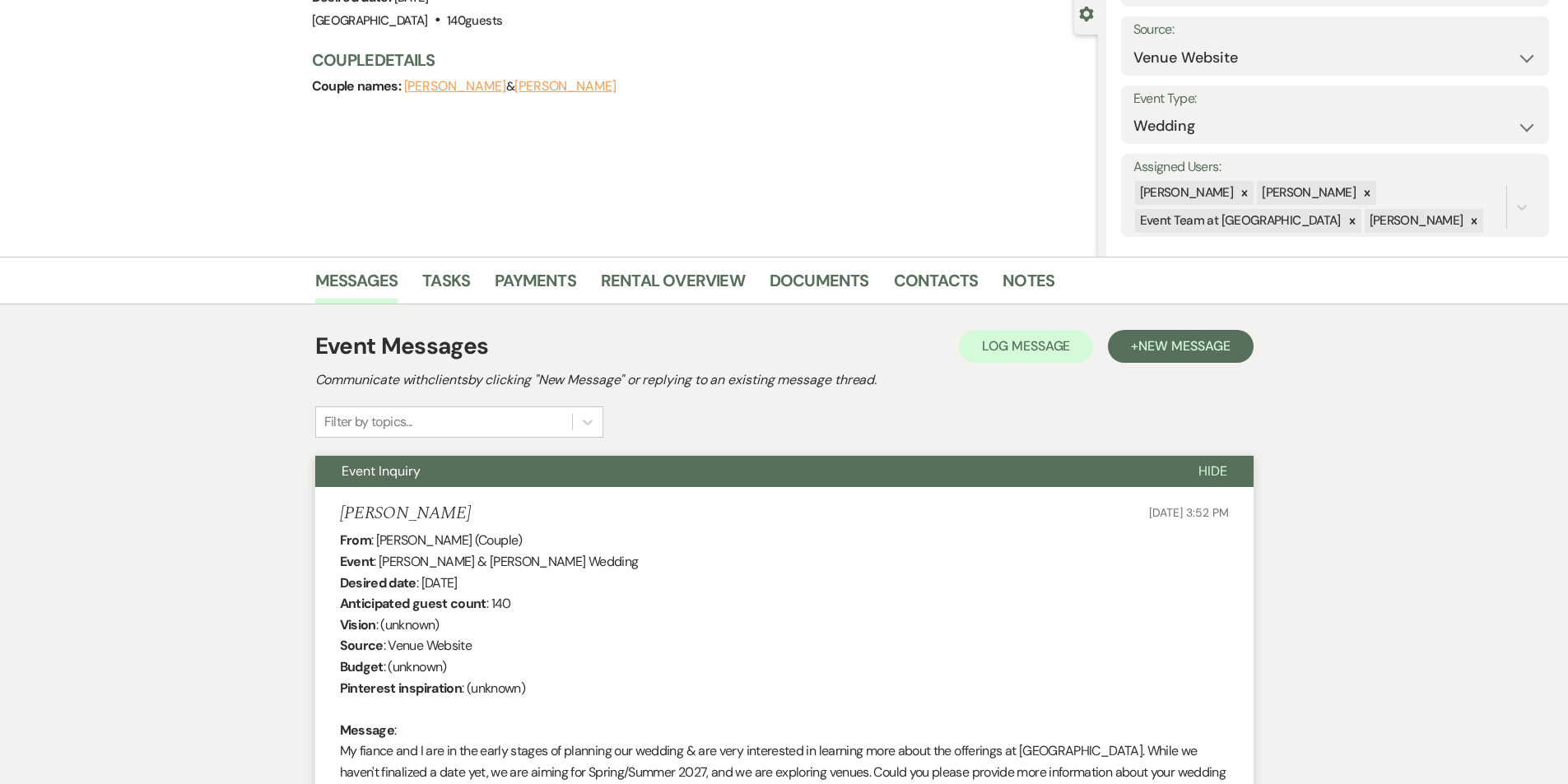
click at [1219, 469] on span "Hide" at bounding box center [1212, 470] width 29 height 17
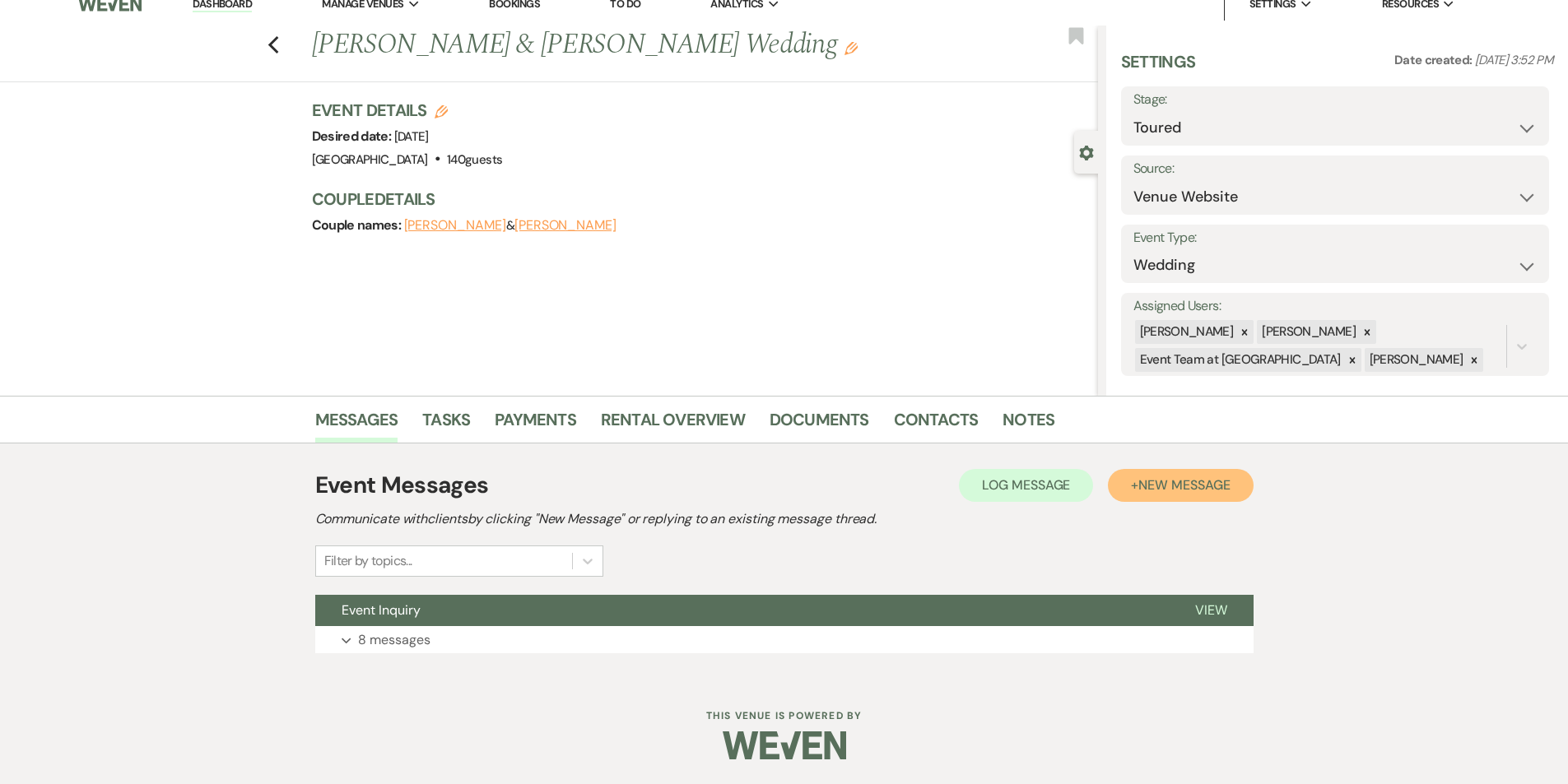
click at [1154, 480] on span "New Message" at bounding box center [1184, 485] width 91 height 17
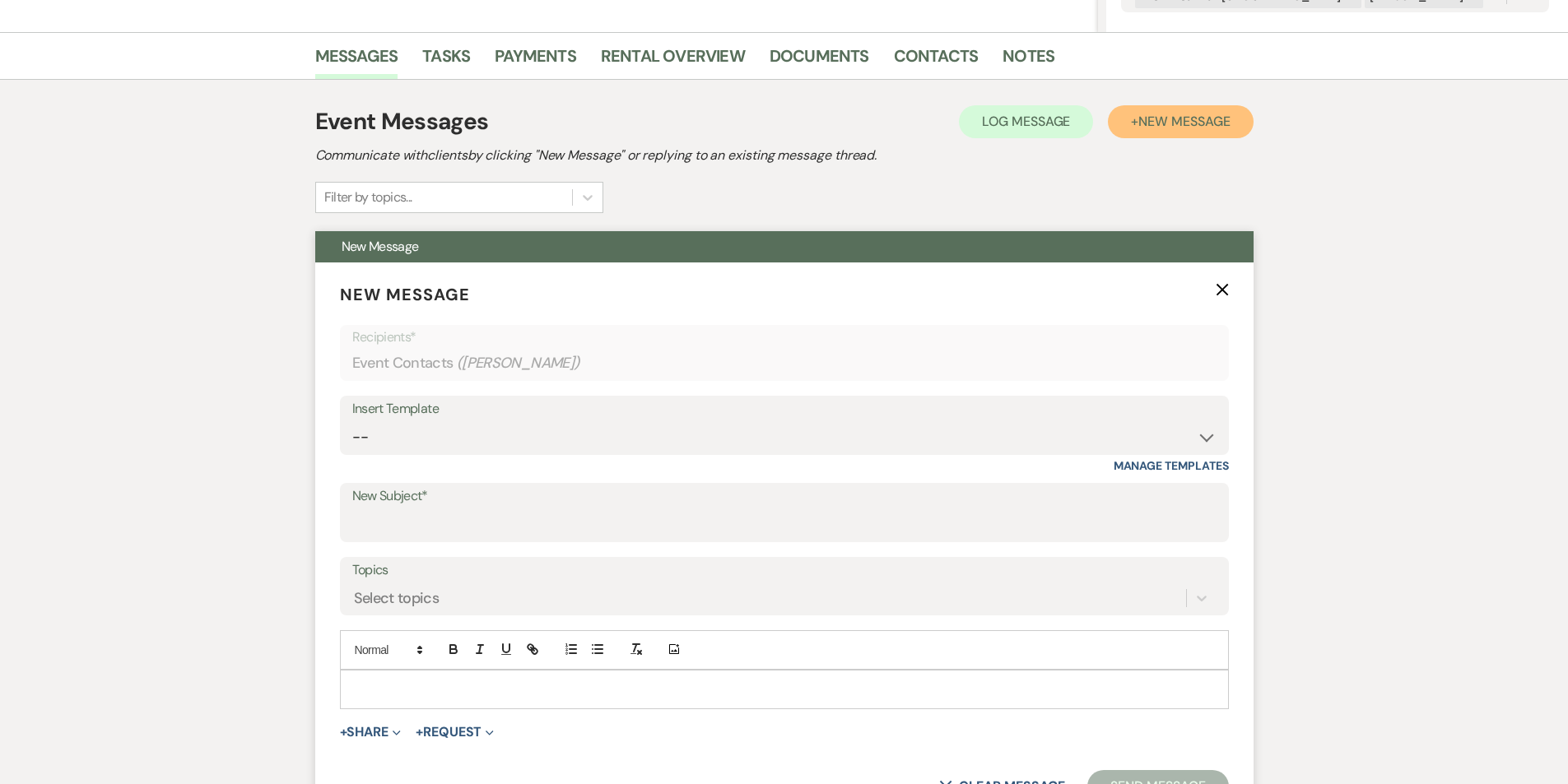
scroll to position [449, 0]
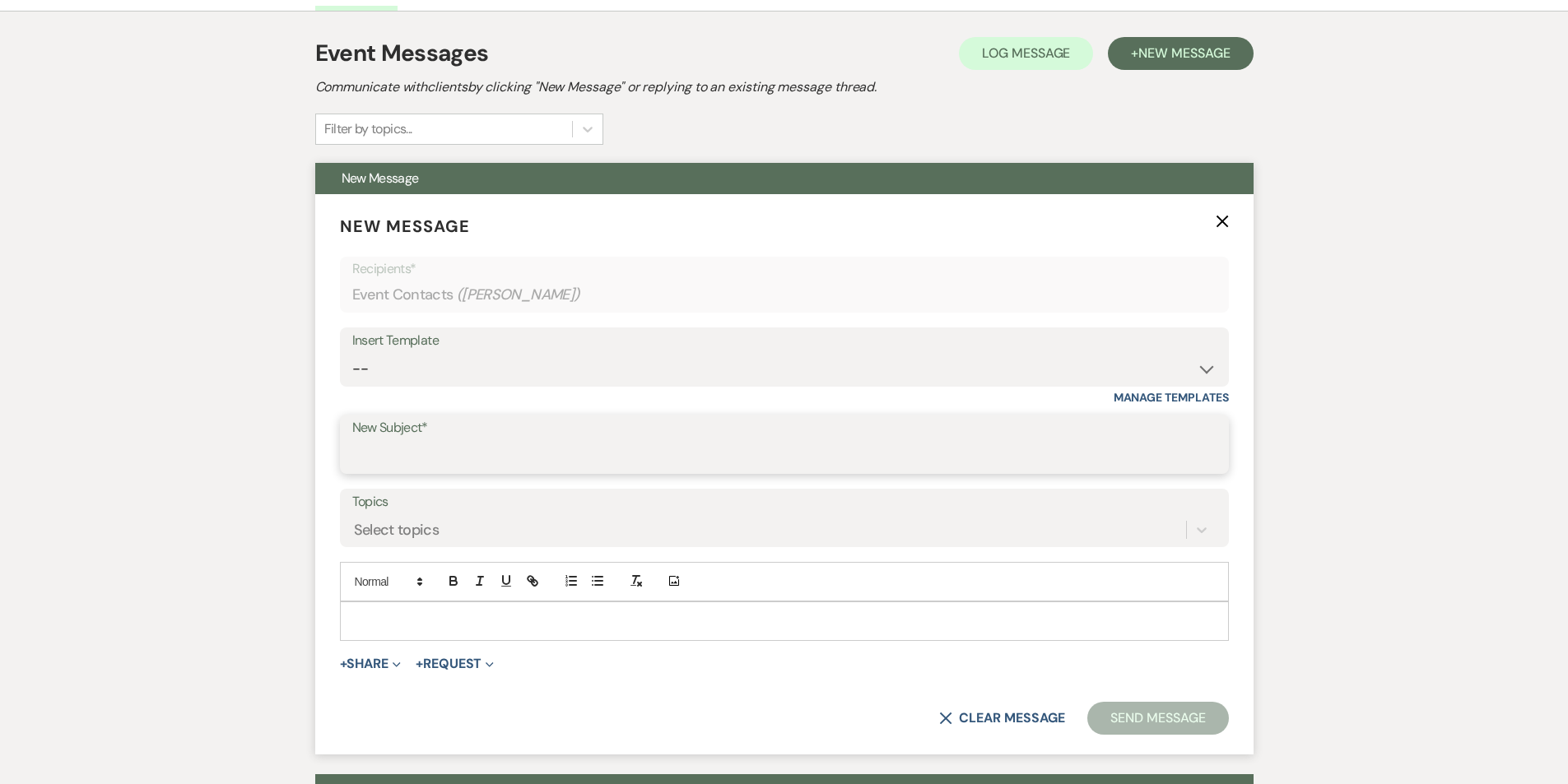
click at [432, 452] on input "New Subject*" at bounding box center [784, 456] width 864 height 32
click at [377, 520] on div "Select topics" at bounding box center [397, 530] width 86 height 22
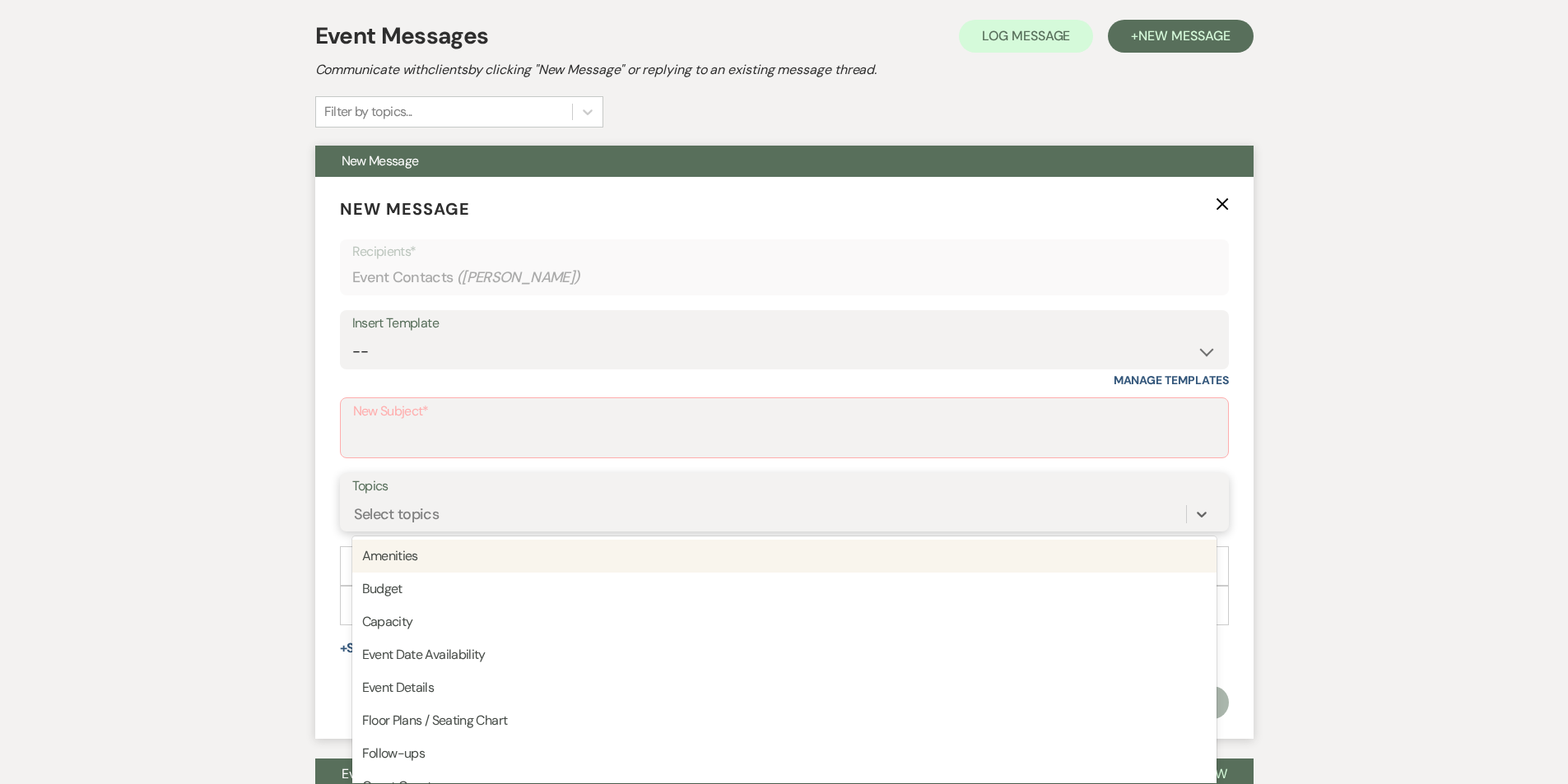
scroll to position [472, 0]
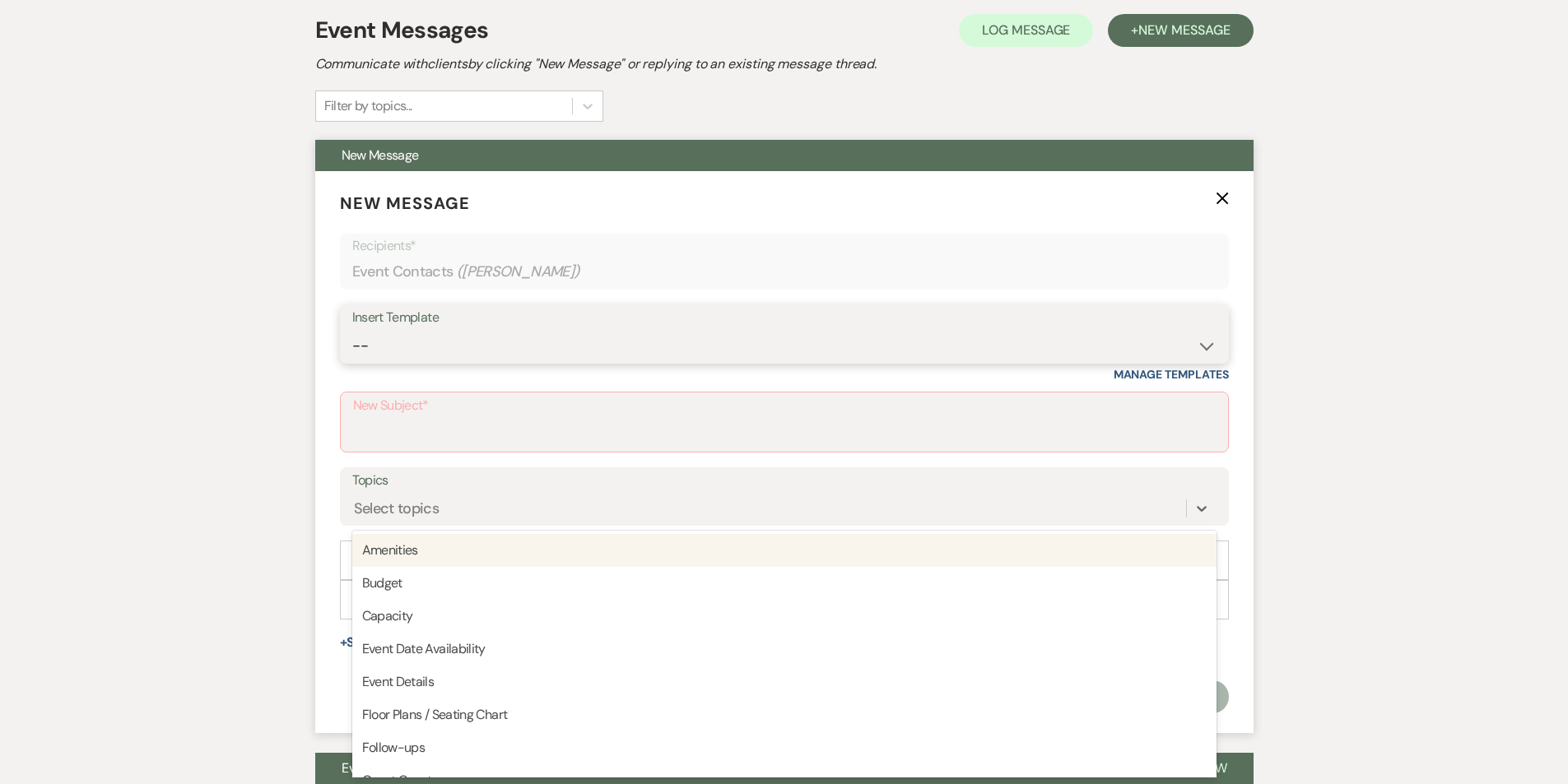
click at [452, 339] on select "-- Follow Up Contract (Pre-Booked Leads) Wedding Weekend Tour Follow Up Elopeme…" at bounding box center [784, 346] width 864 height 32
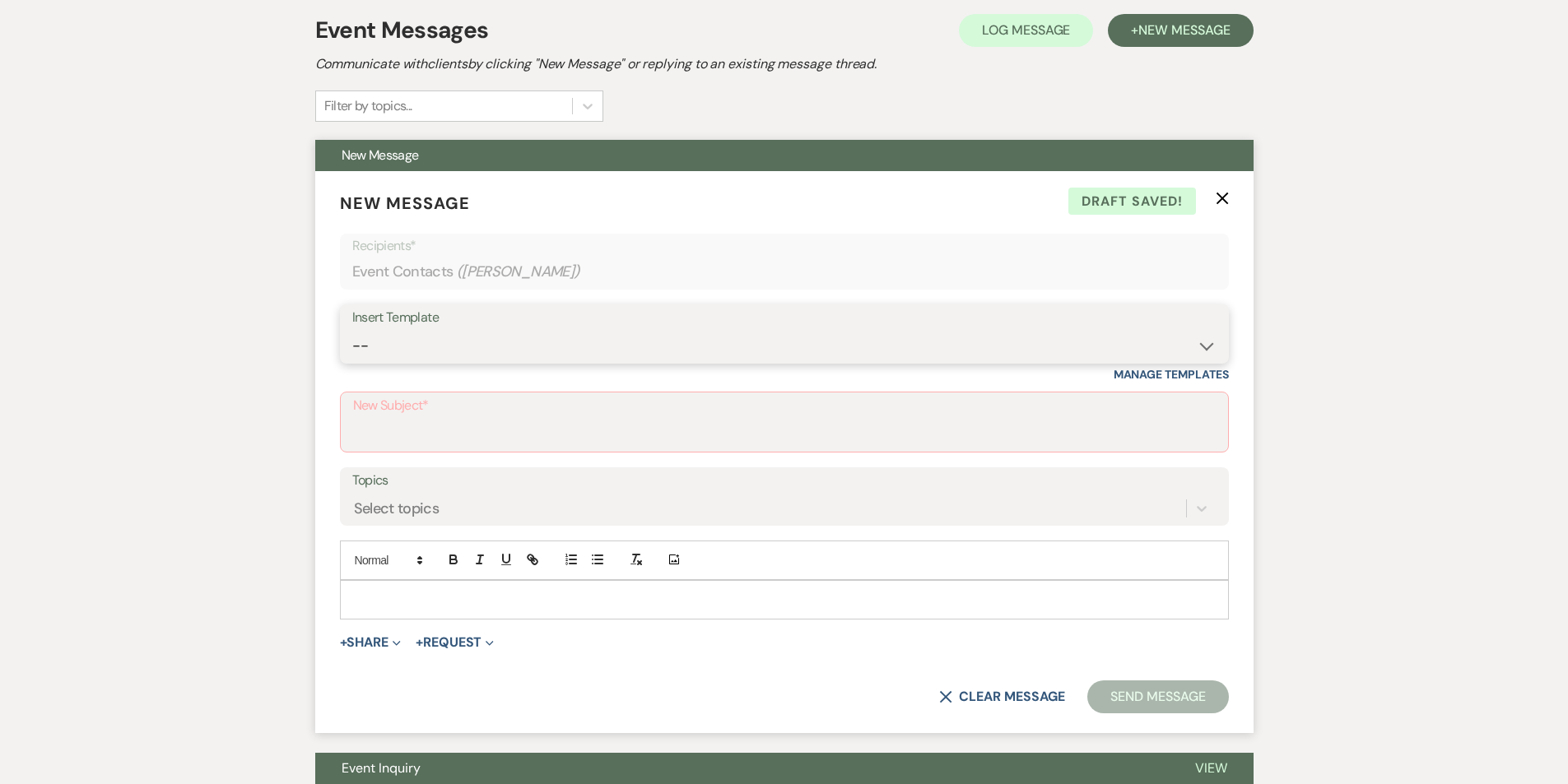
select select "2228"
click at [352, 330] on select "-- Follow Up Contract (Pre-Booked Leads) Wedding Weekend Tour Follow Up Elopeme…" at bounding box center [784, 346] width 864 height 32
type input "Wedding Weekend Tour Follow Up"
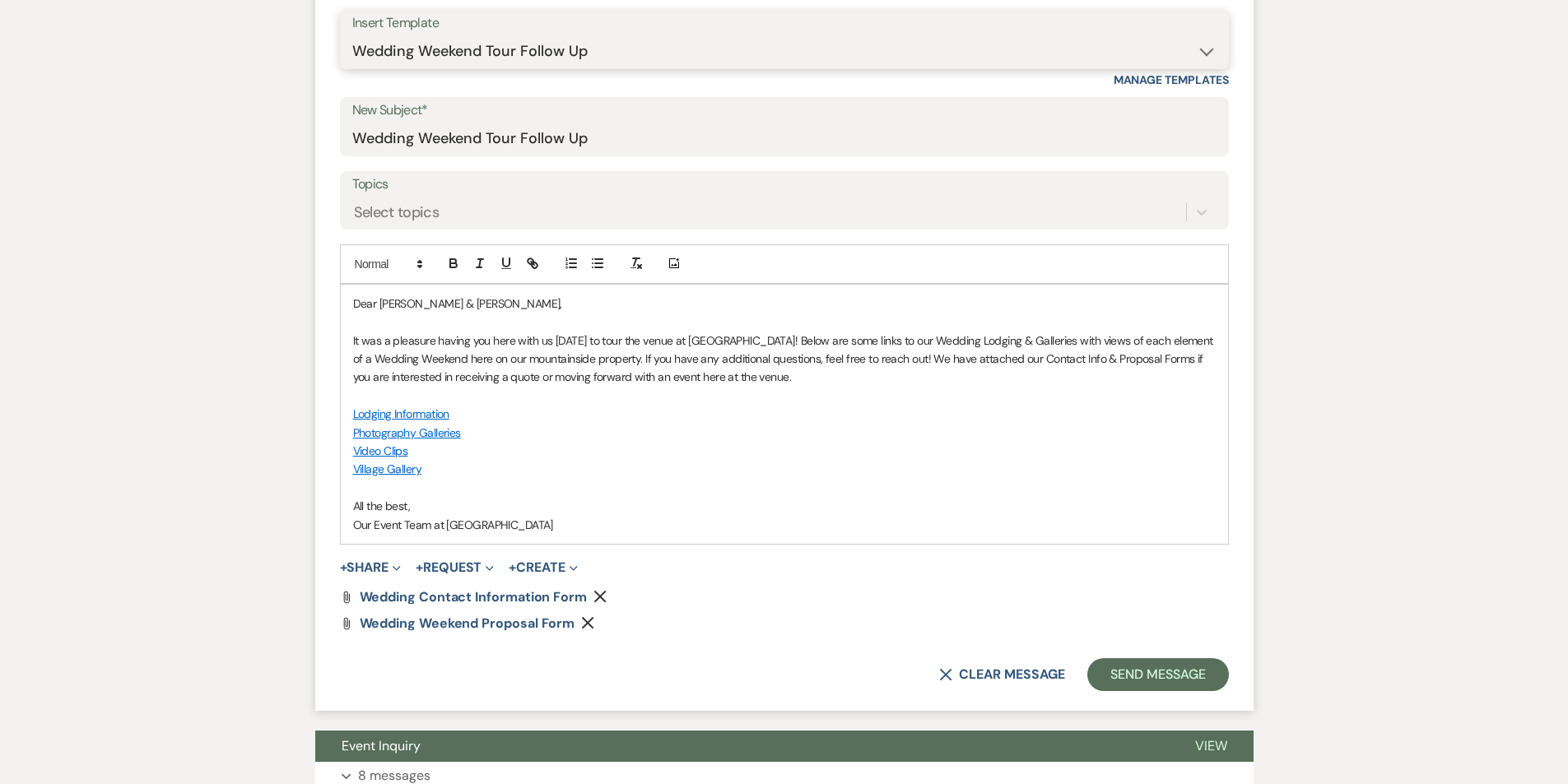
scroll to position [781, 0]
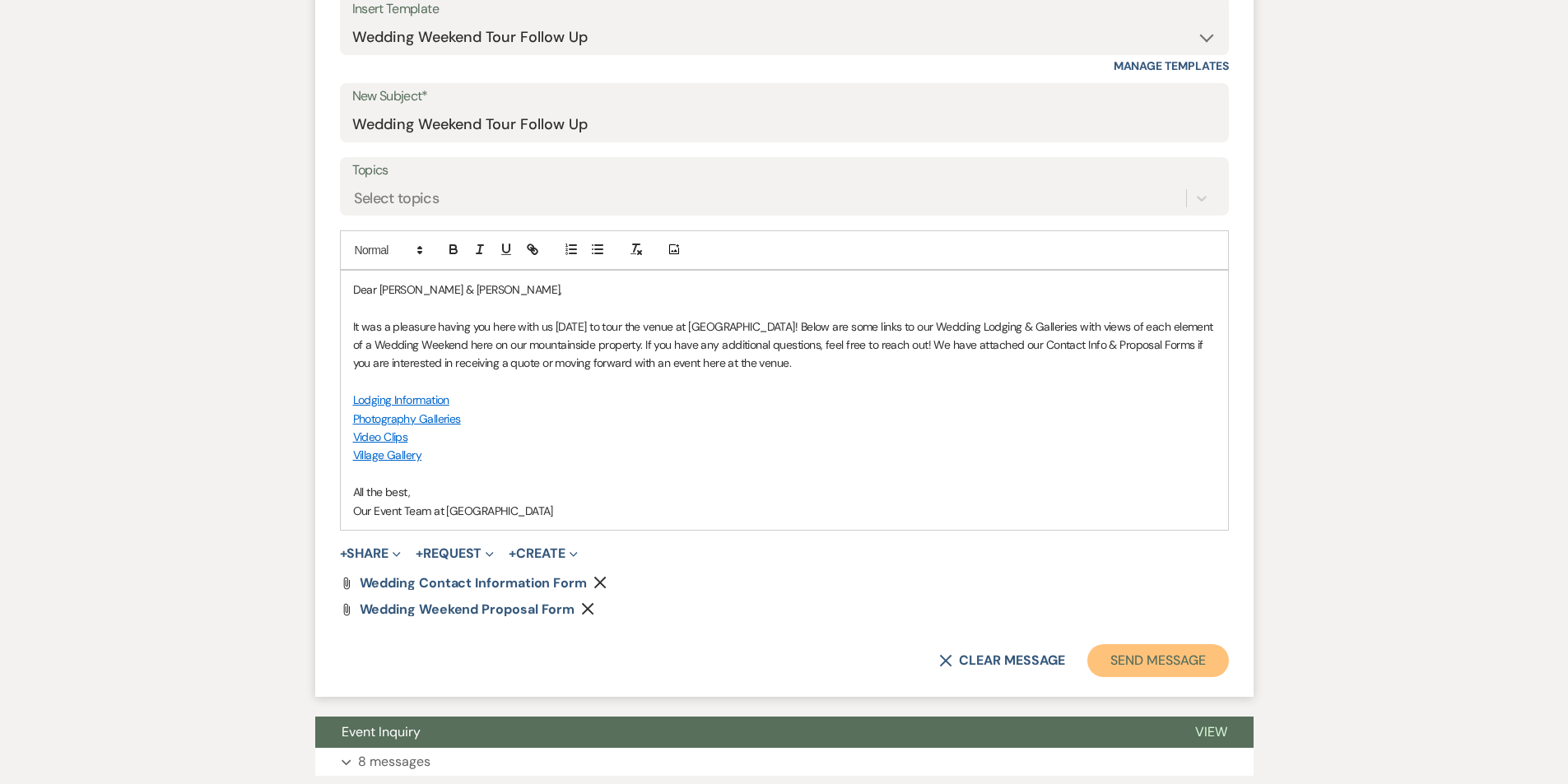
click at [1154, 666] on button "Send Message" at bounding box center [1158, 661] width 140 height 33
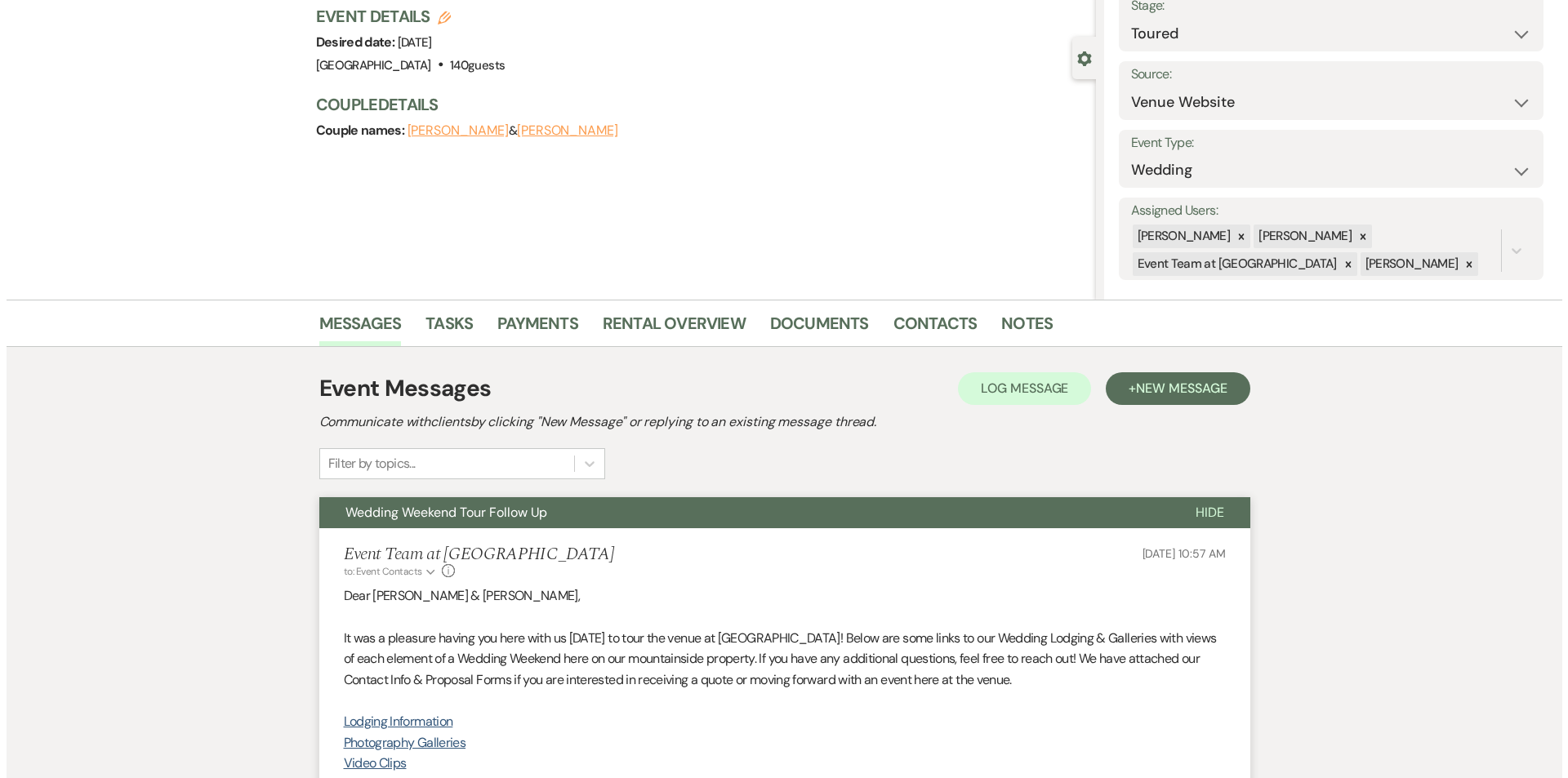
scroll to position [0, 0]
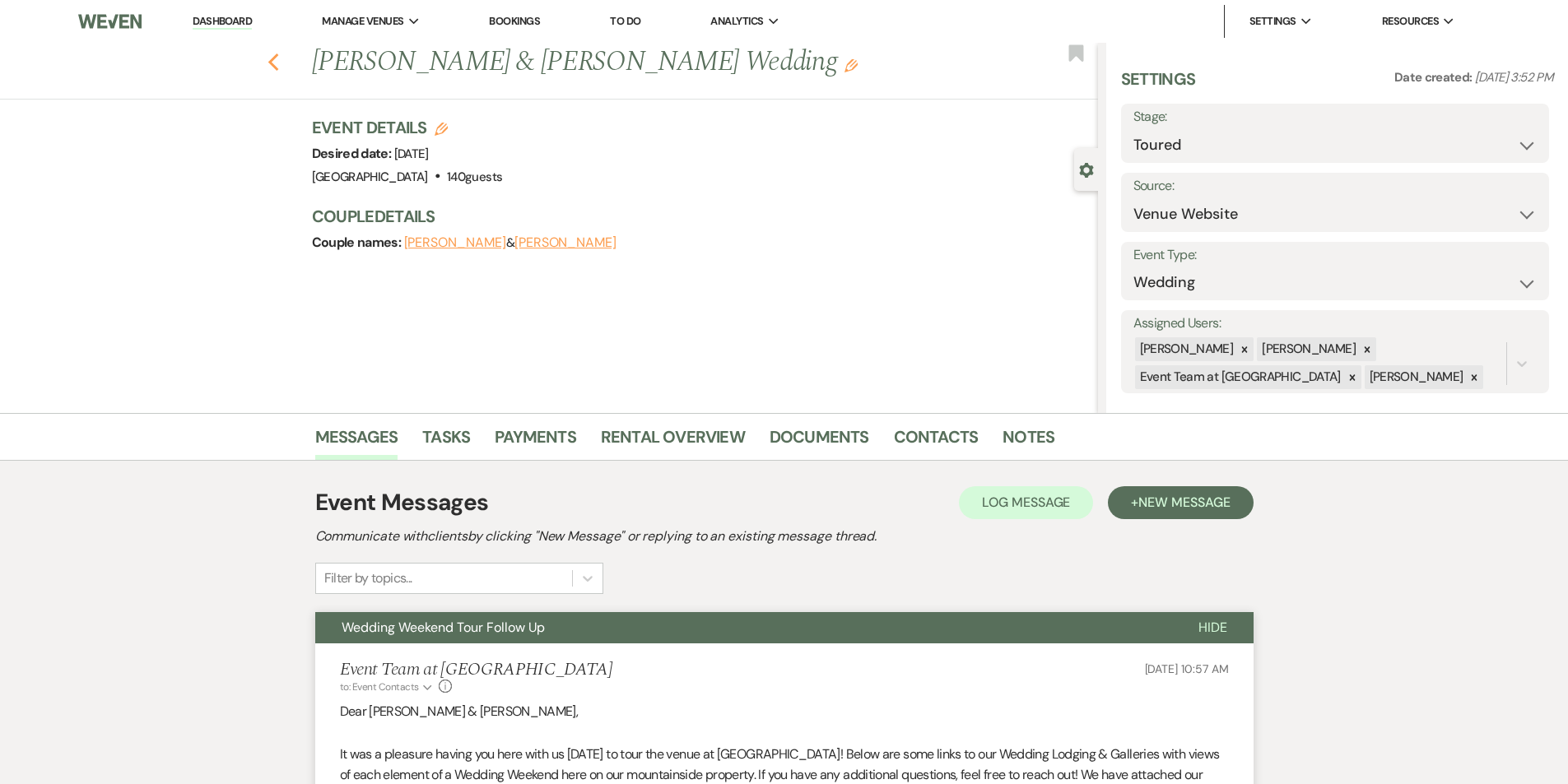
click at [278, 70] on icon "Previous" at bounding box center [273, 63] width 13 height 20
select select "5"
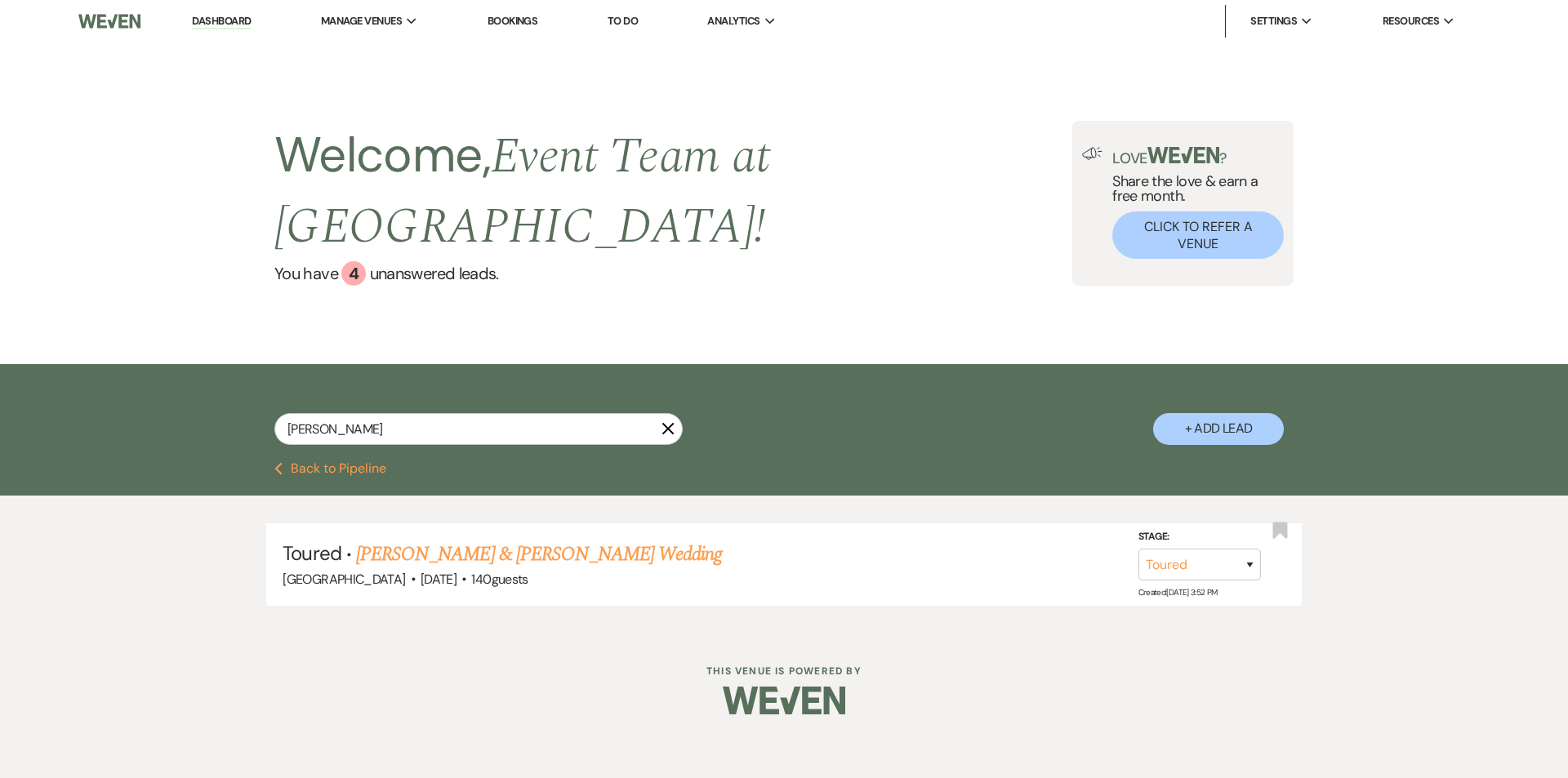
click at [281, 462] on icon "Previous" at bounding box center [278, 469] width 8 height 13
select select "5"
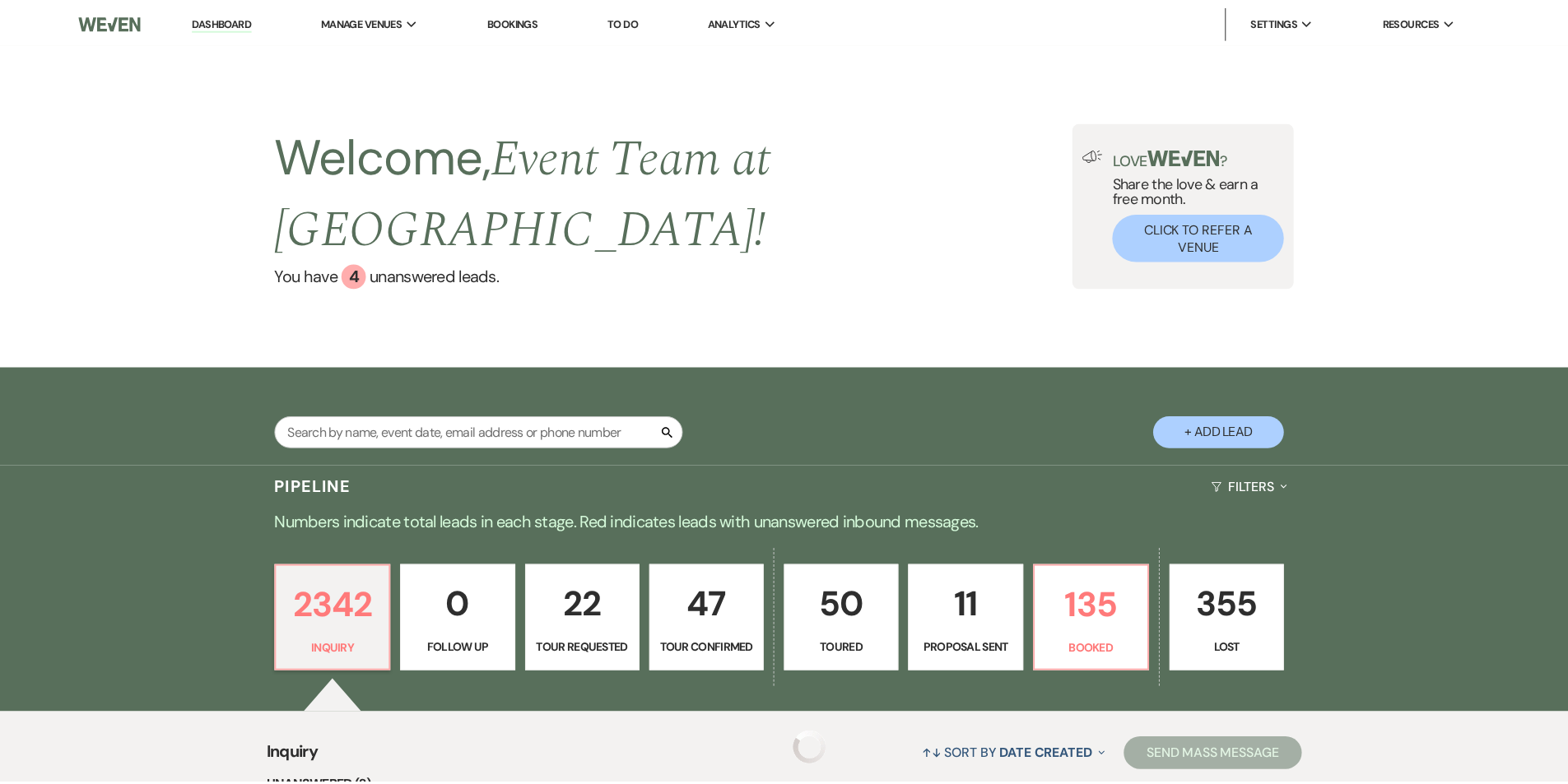
scroll to position [288, 0]
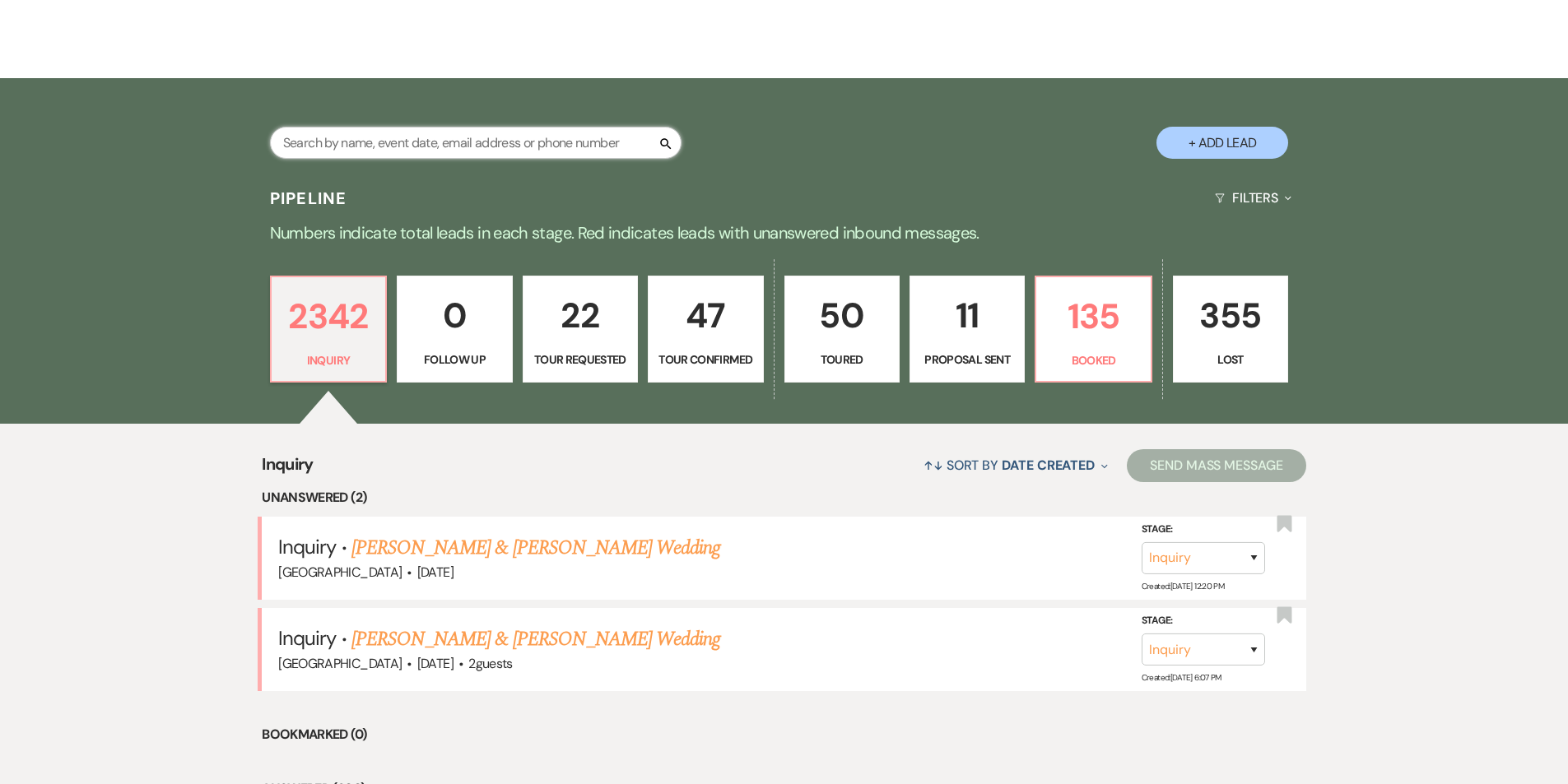
click at [418, 127] on input "text" at bounding box center [475, 142] width 411 height 32
type input "[PERSON_NAME]"
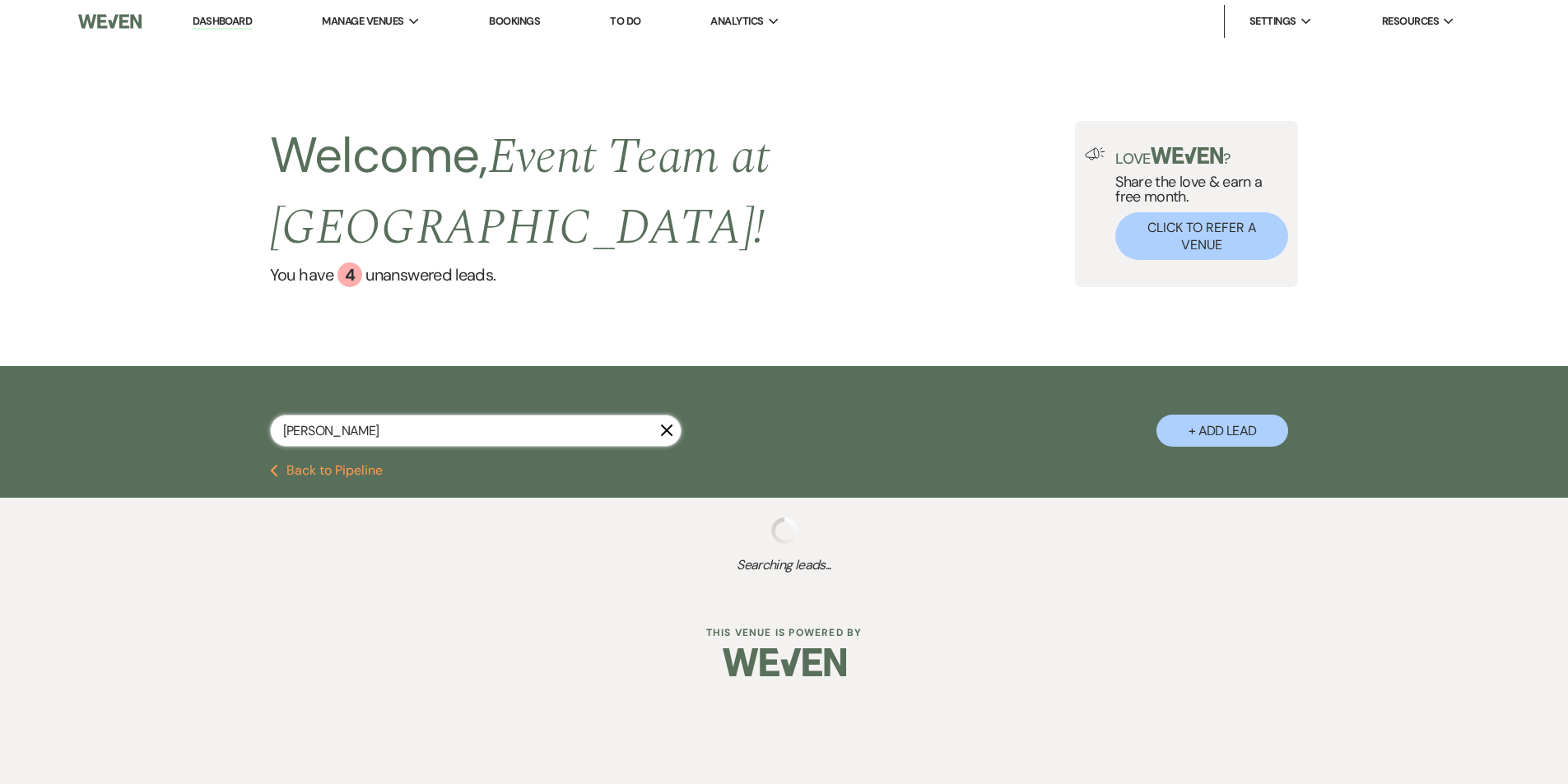
select select "5"
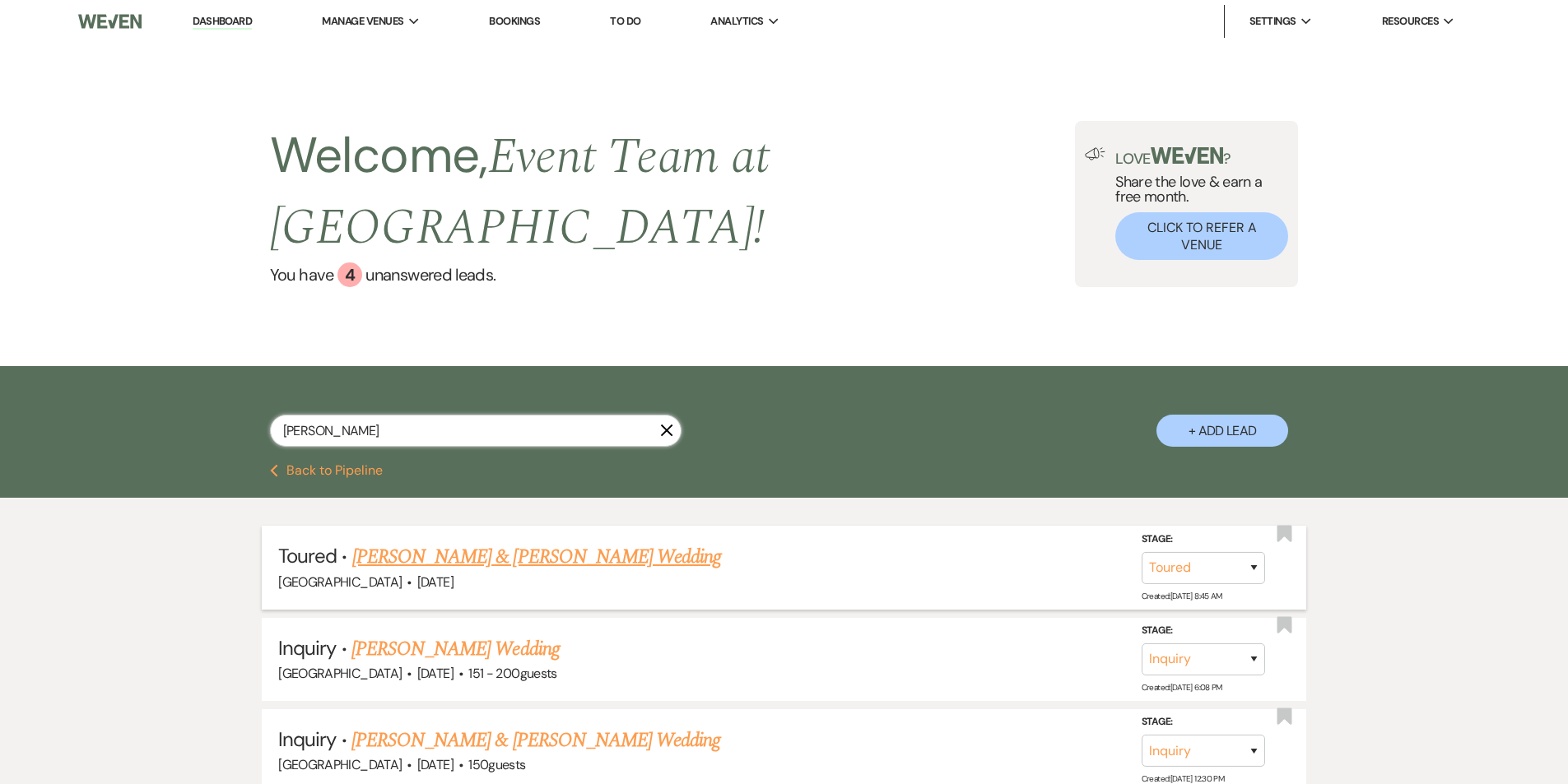
type input "[PERSON_NAME]"
click at [552, 542] on link "[PERSON_NAME] & [PERSON_NAME] Wedding" at bounding box center [536, 557] width 368 height 29
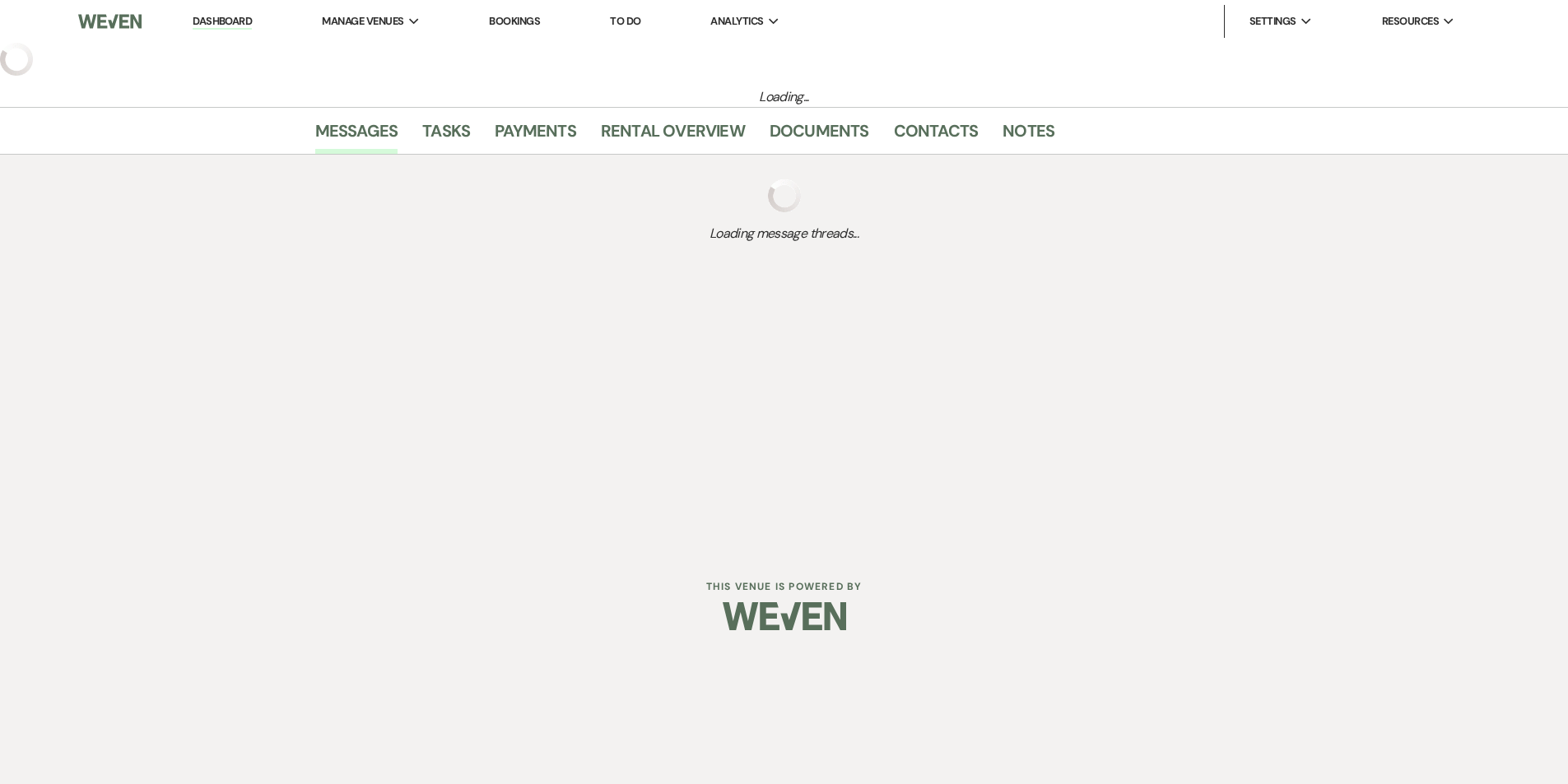
select select "5"
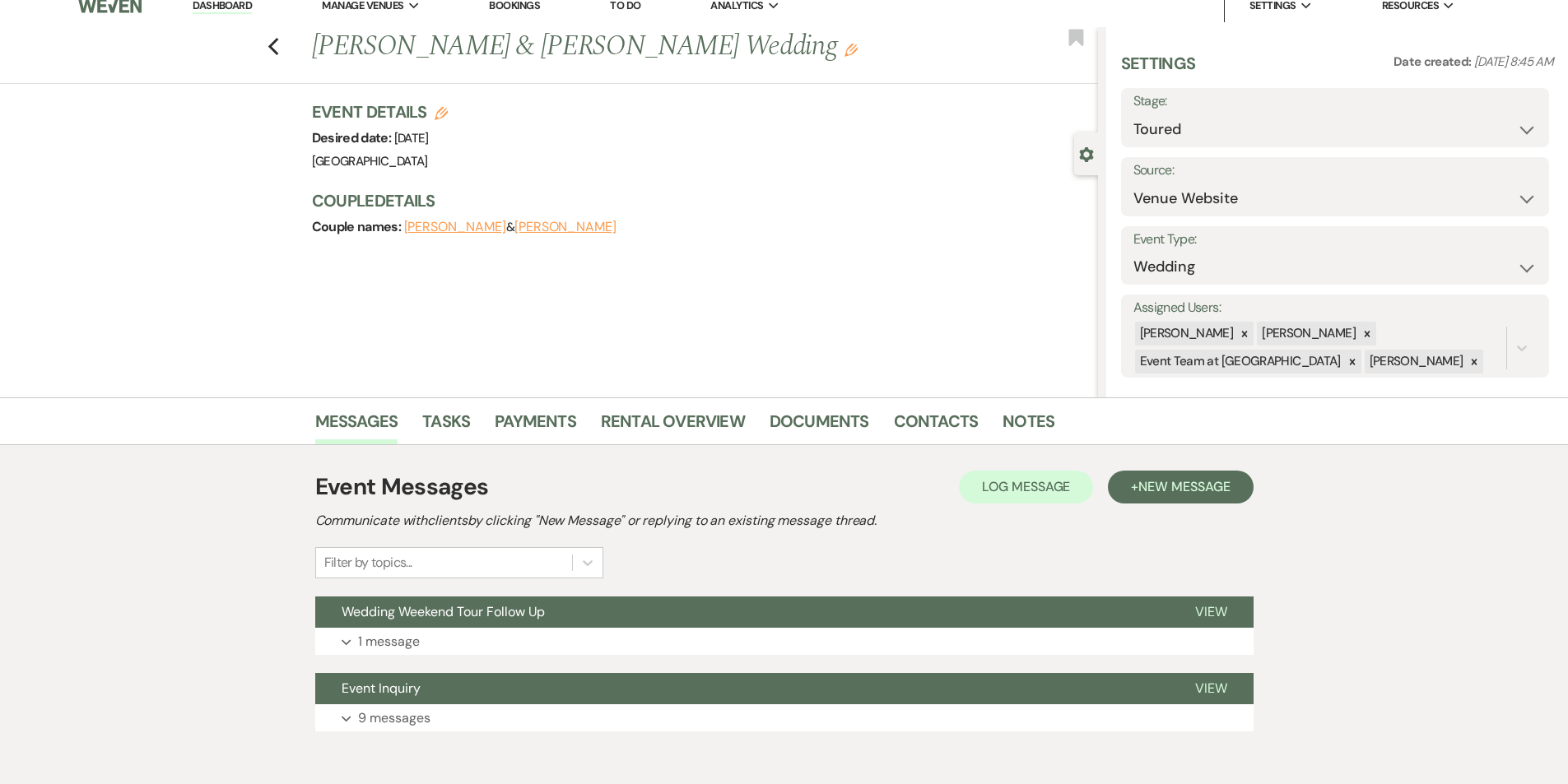
scroll to position [21, 0]
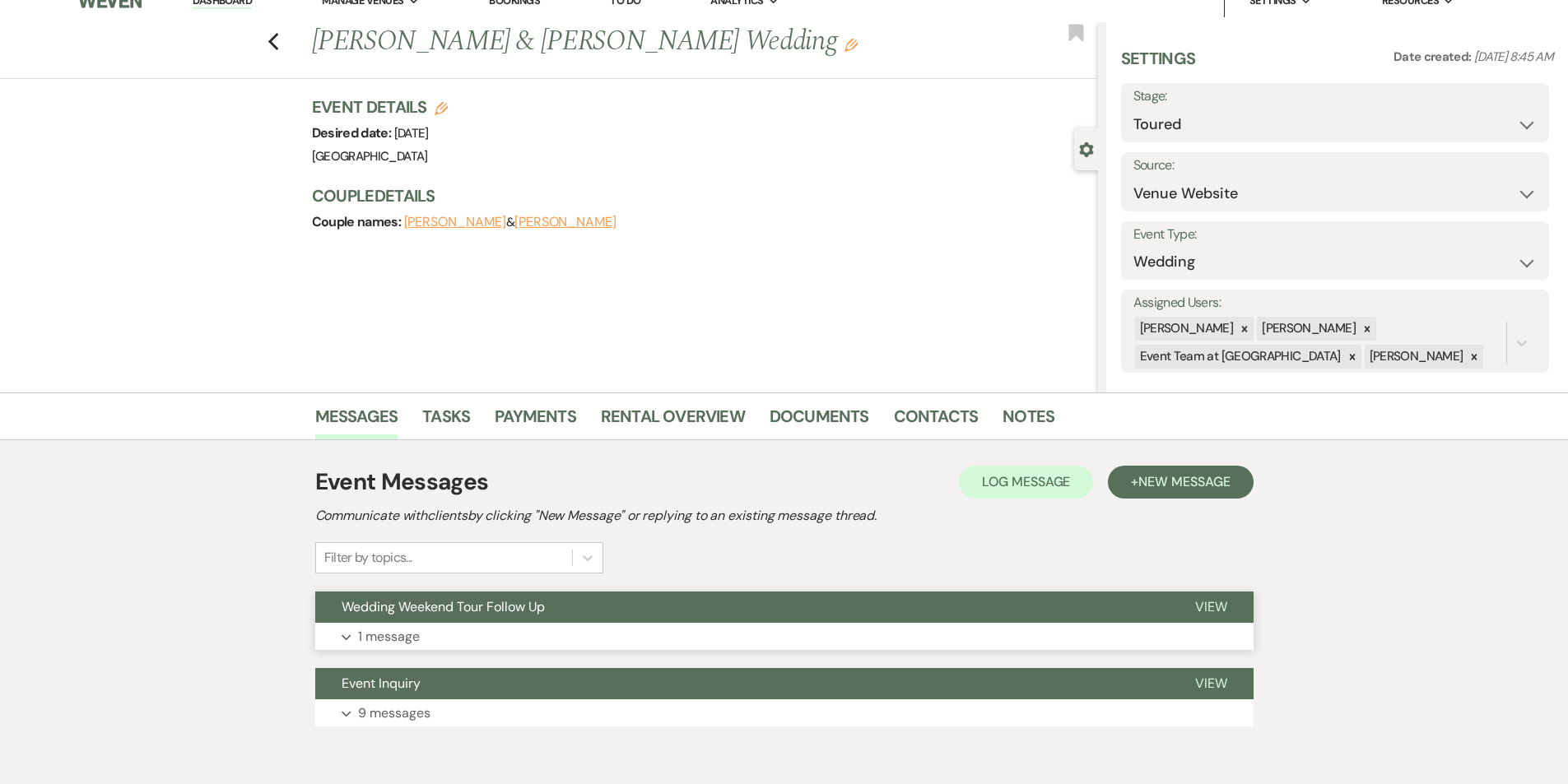
click at [530, 632] on button "Expand 1 message" at bounding box center [784, 636] width 938 height 28
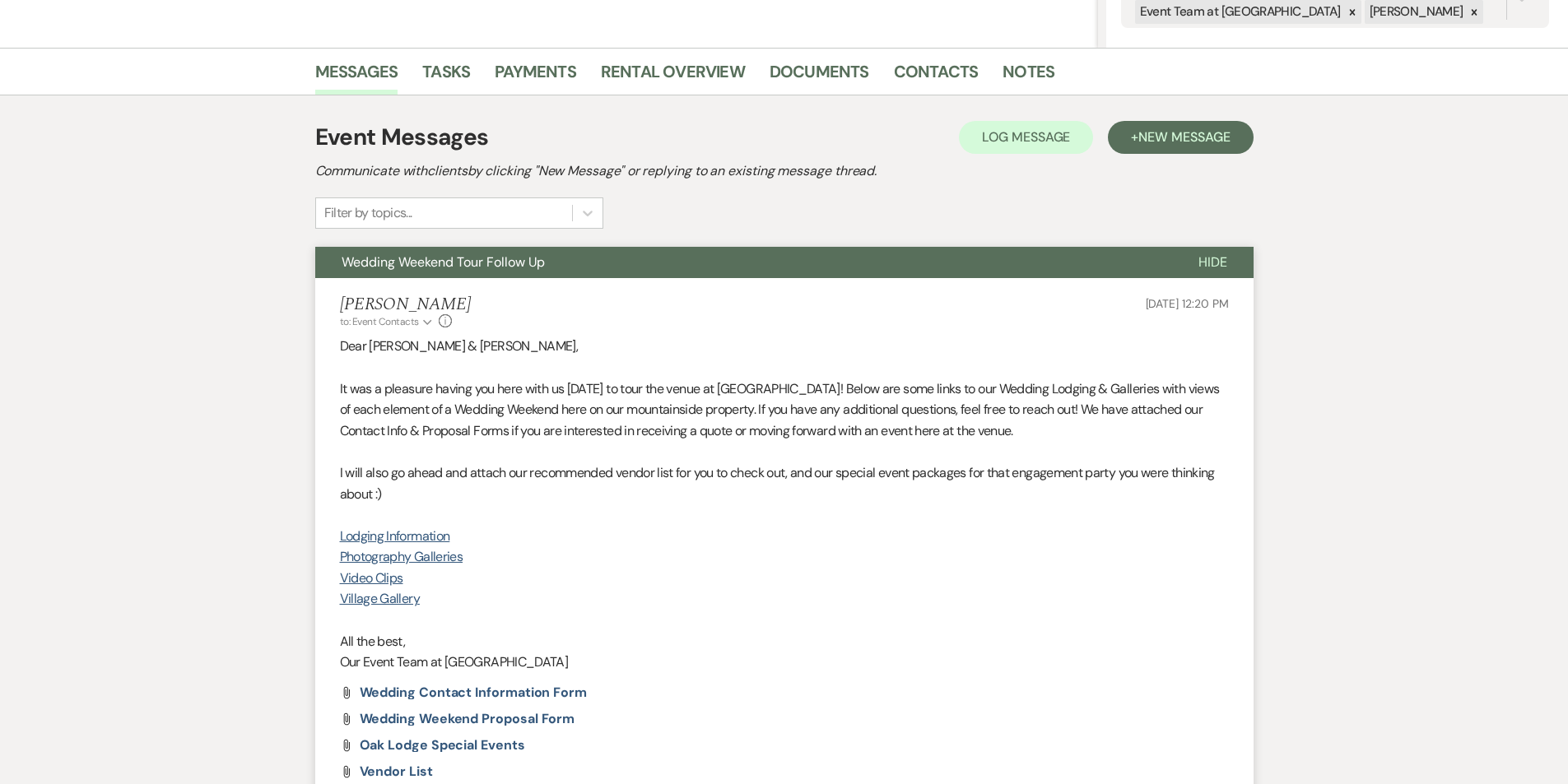
scroll to position [185, 0]
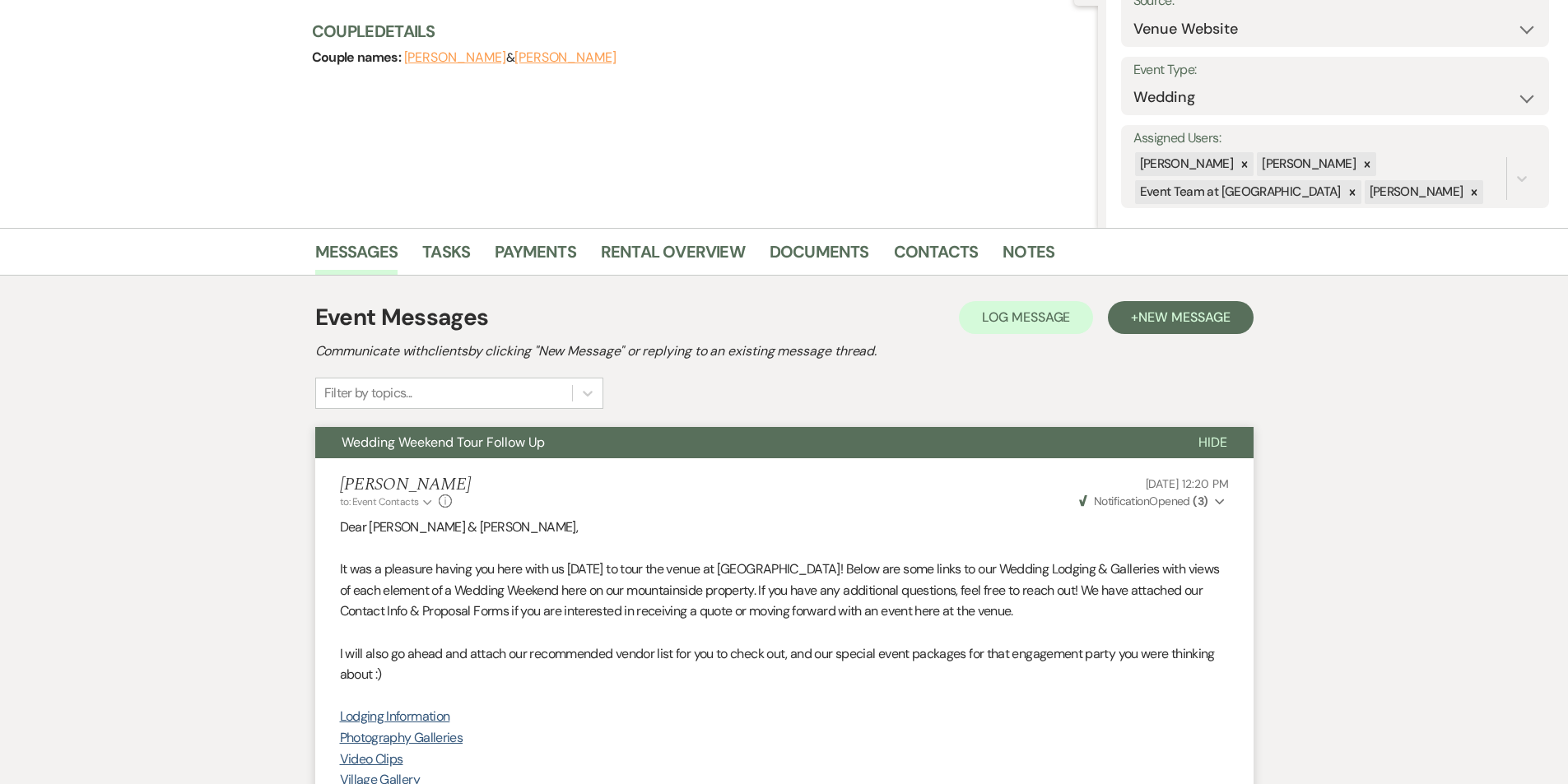
select select "5"
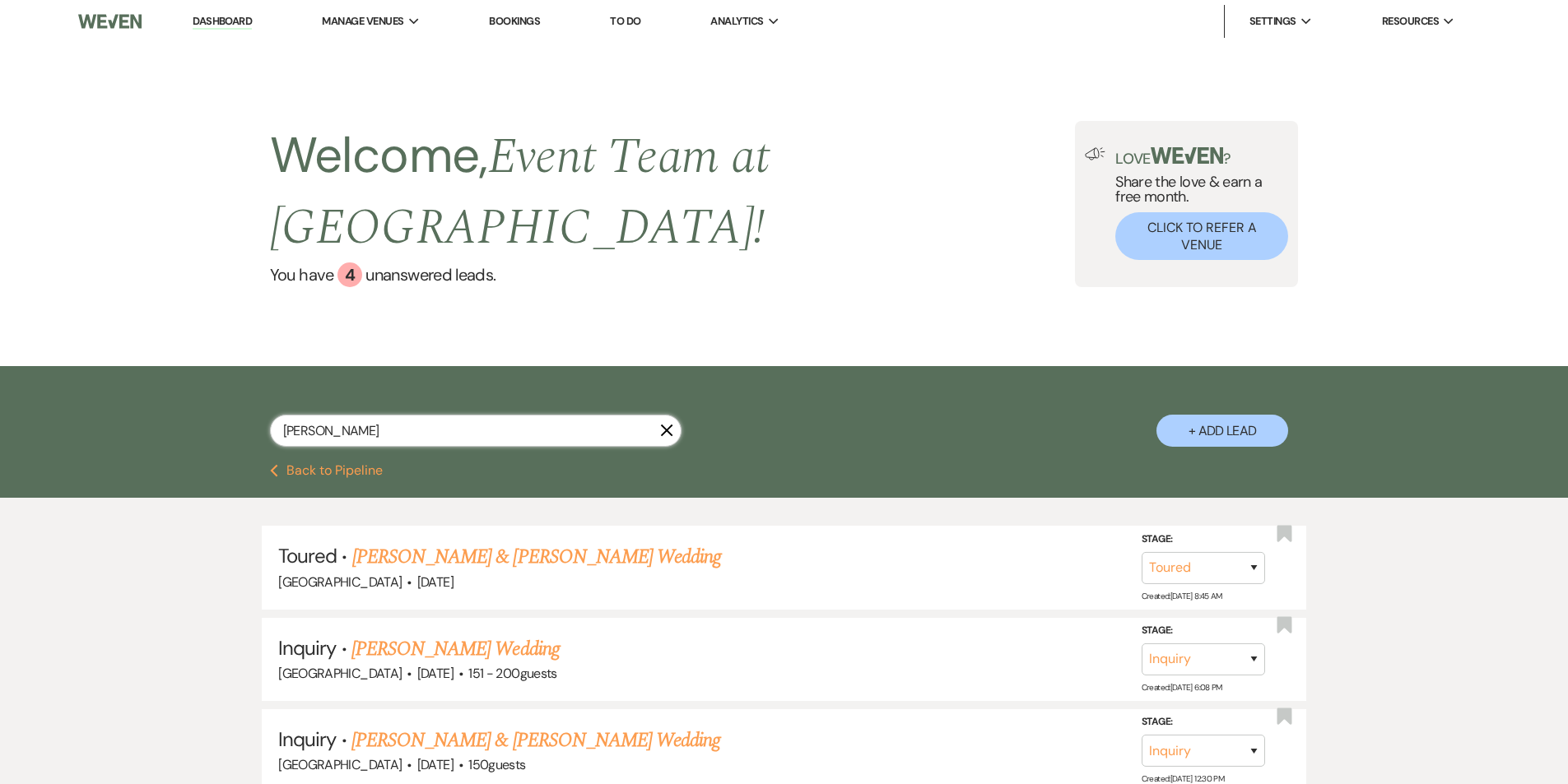
drag, startPoint x: 377, startPoint y: 399, endPoint x: 273, endPoint y: 414, distance: 105.1
click at [273, 415] on div "[PERSON_NAME] X" at bounding box center [475, 438] width 411 height 46
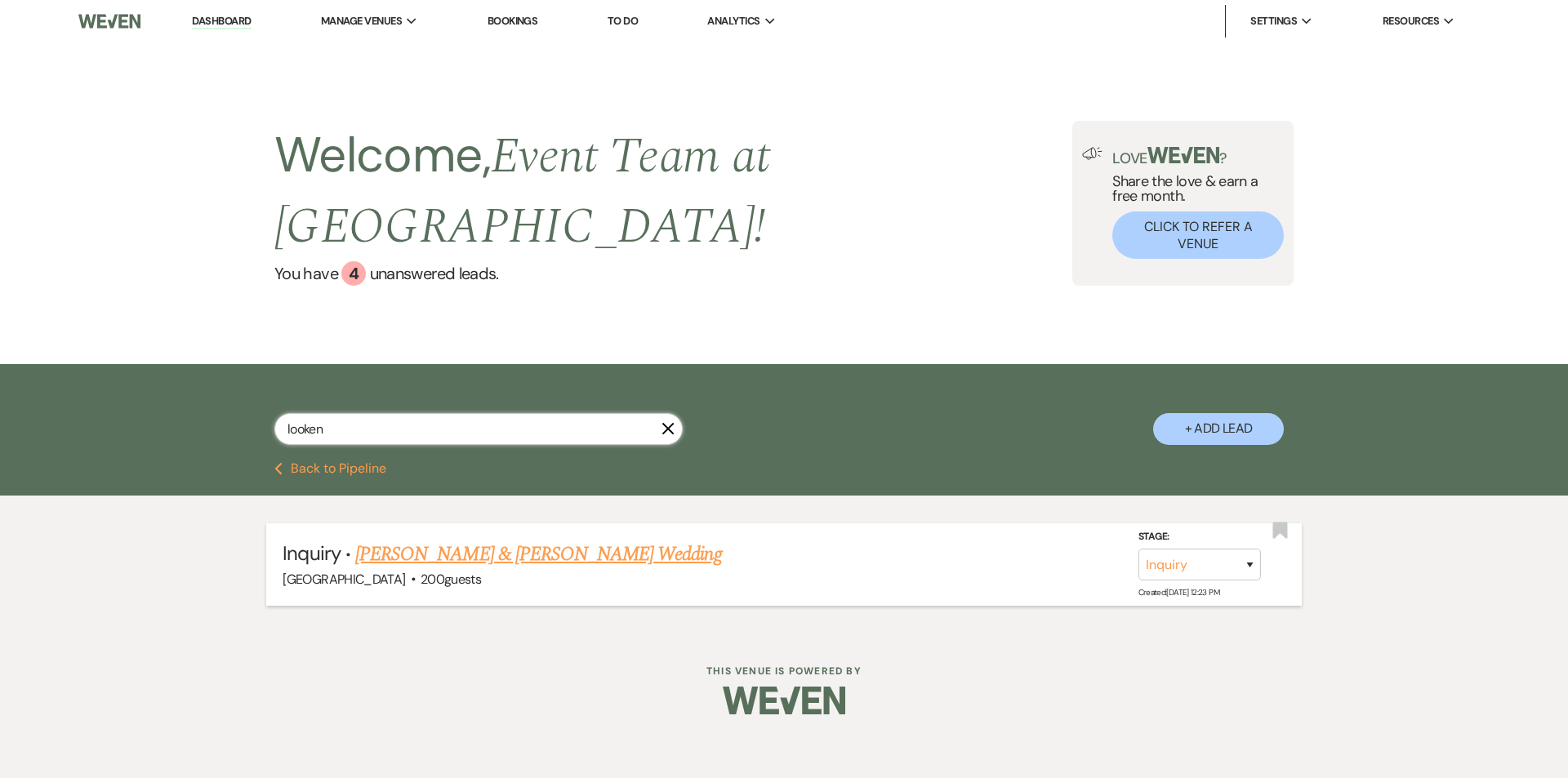
type input "looken"
click at [1197, 549] on select "Inquiry Follow Up Tour Requested Tour Confirmed Toured Proposal Sent Booked Lost" at bounding box center [1199, 565] width 122 height 32
select select "5"
click at [1138, 549] on select "Inquiry Follow Up Tour Requested Tour Confirmed Toured Proposal Sent Booked Lost" at bounding box center [1199, 565] width 122 height 32
click at [1121, 621] on div "Dashboard Manage Venues Expand Oak Lodge Bookings To Do Analytics Expand Oak Lo…" at bounding box center [784, 369] width 1568 height 739
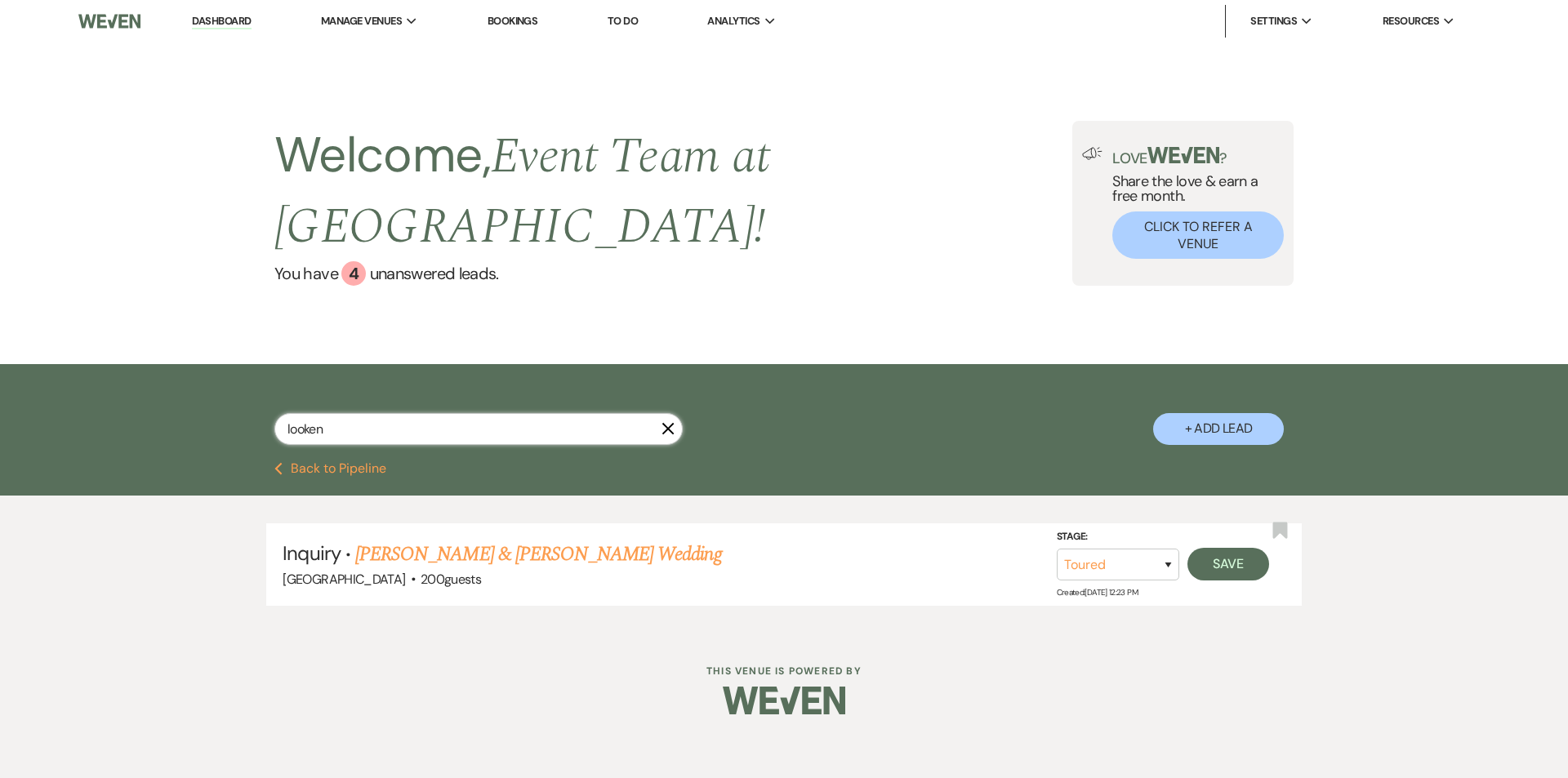
drag, startPoint x: 359, startPoint y: 385, endPoint x: 281, endPoint y: 394, distance: 78.5
click at [281, 413] on input "looken" at bounding box center [478, 429] width 408 height 32
type input "wand"
select select "6"
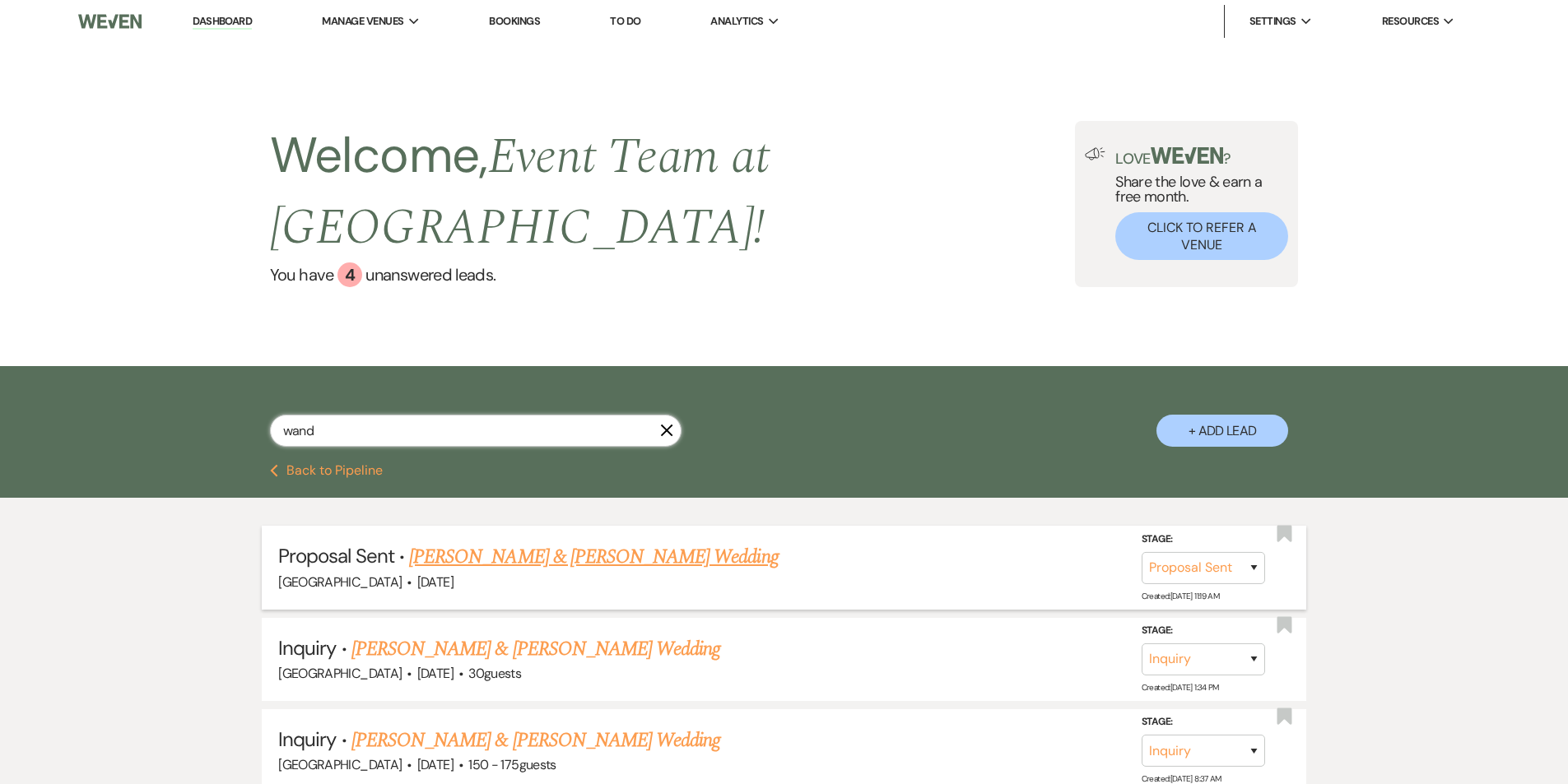
type input "wand"
click at [631, 542] on link "[PERSON_NAME] & [PERSON_NAME] Wedding" at bounding box center [593, 557] width 368 height 29
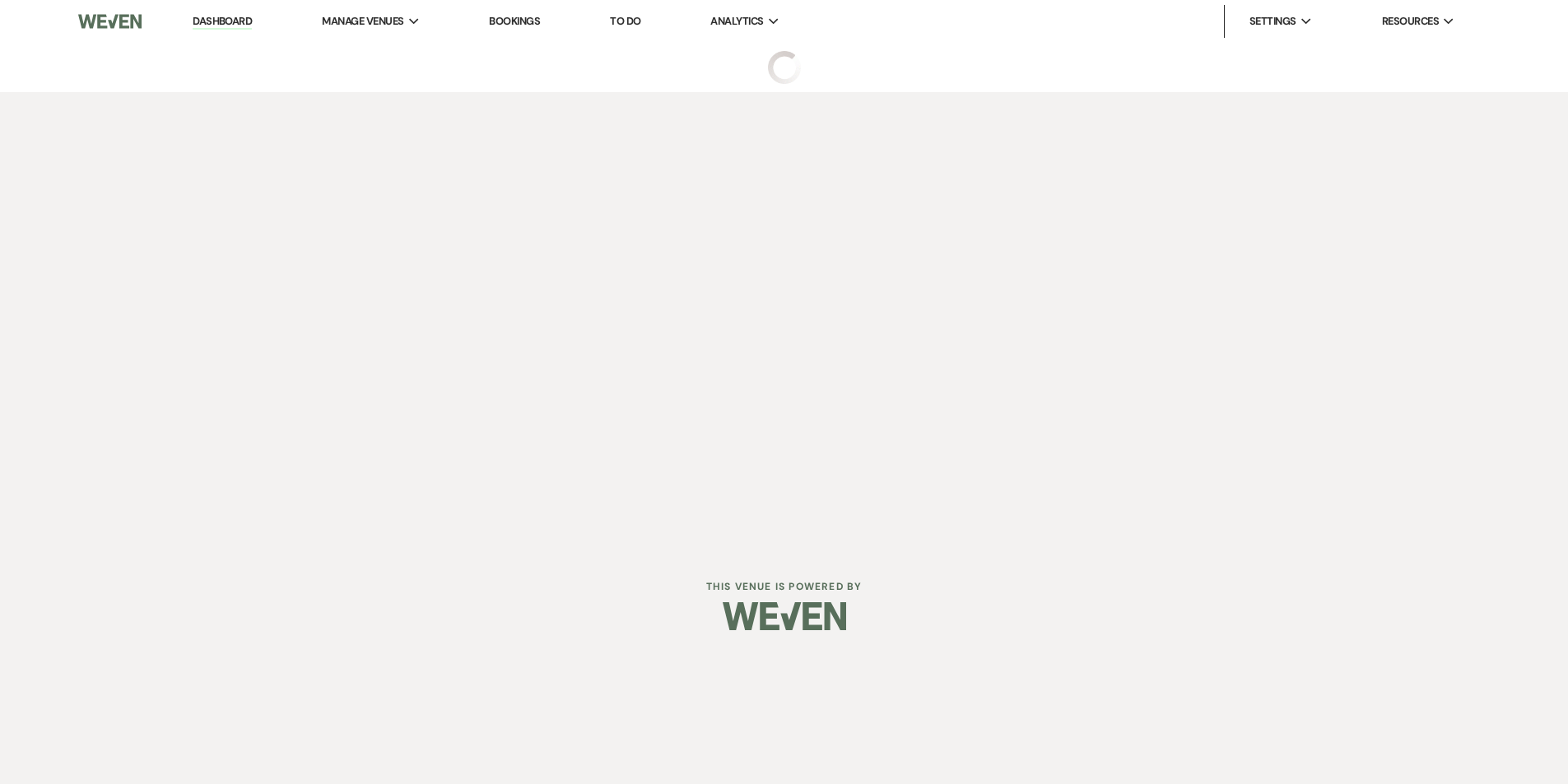
select select "6"
select select "5"
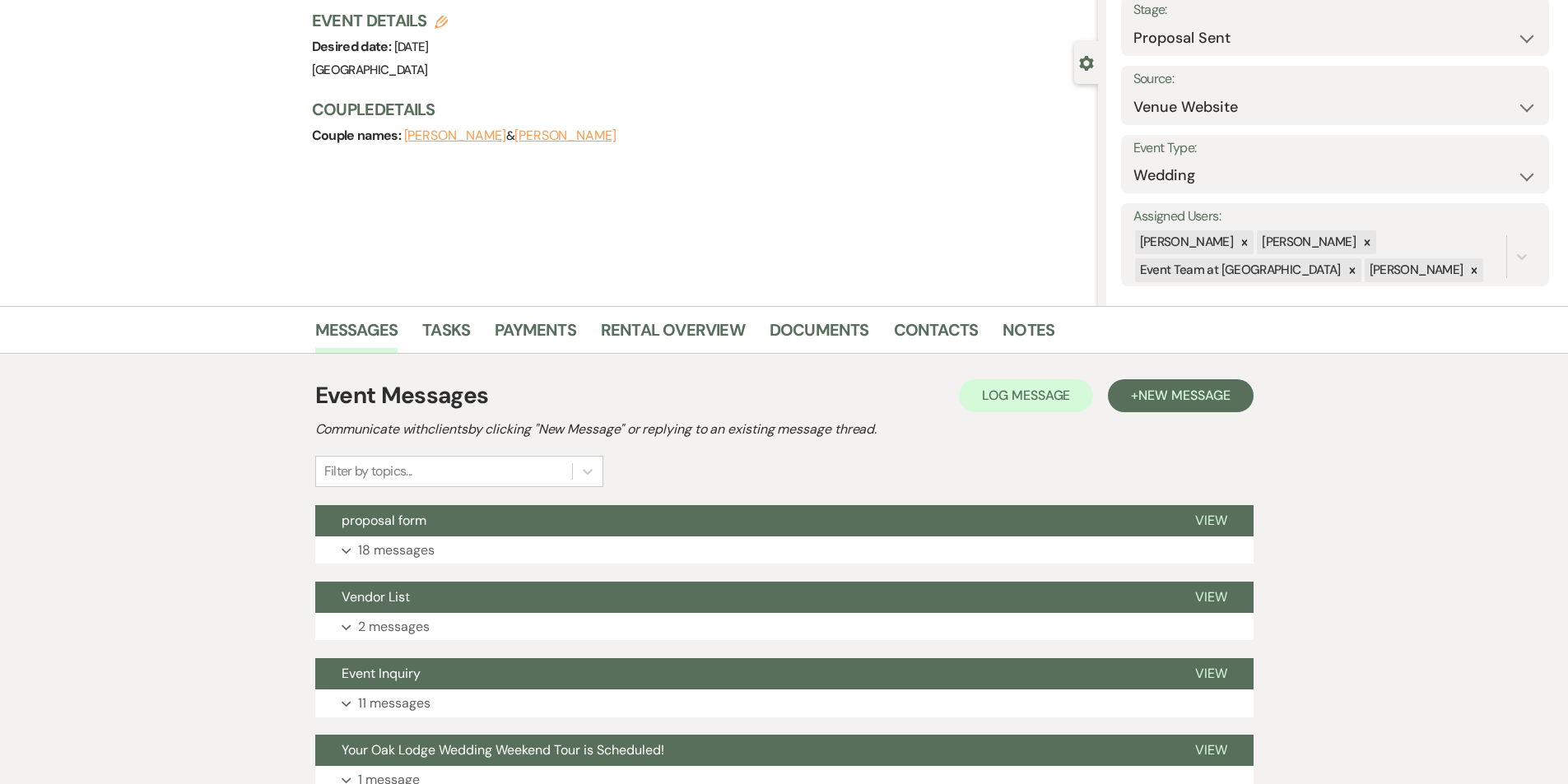
scroll to position [226, 0]
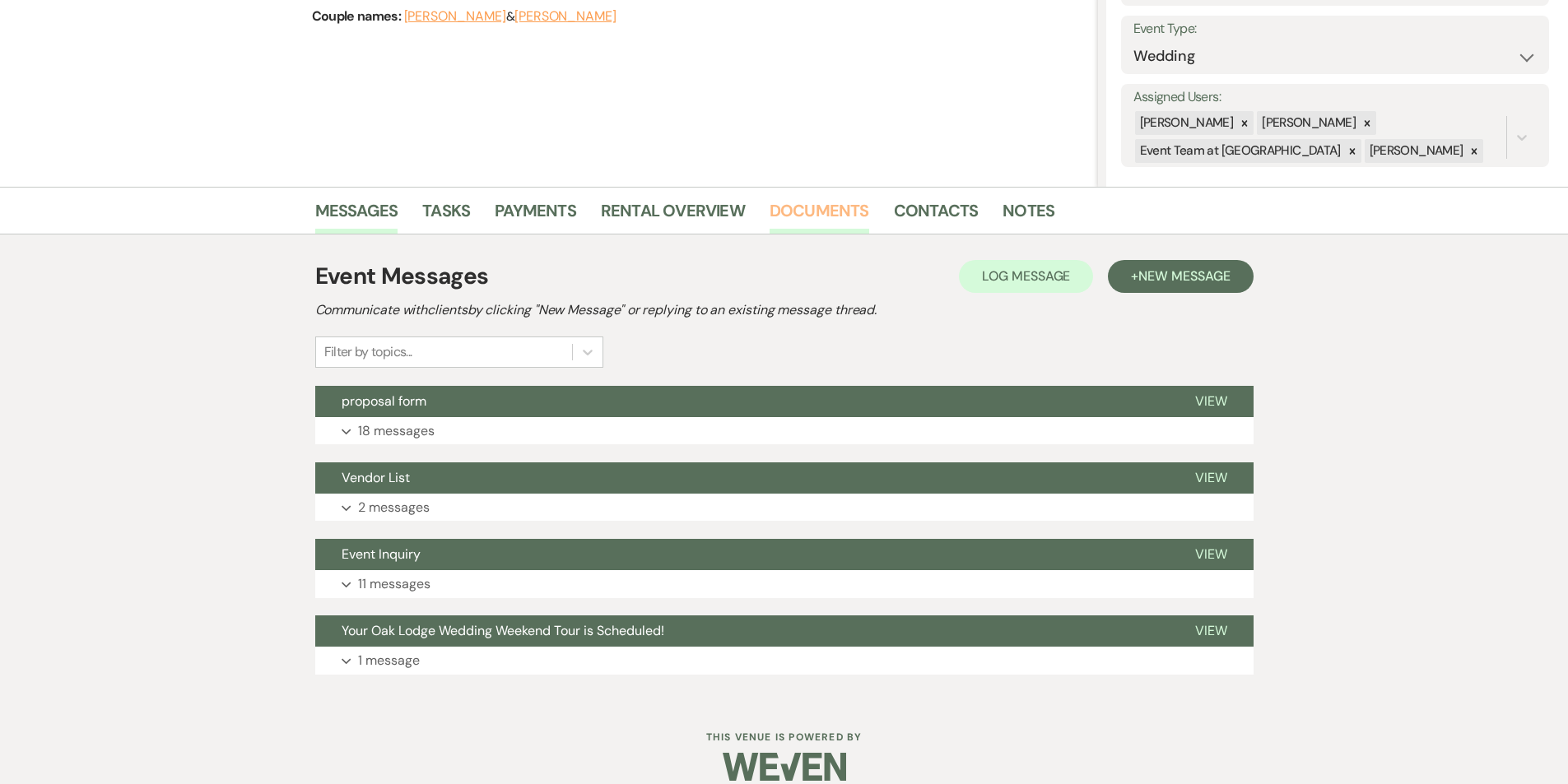
click at [845, 218] on link "Documents" at bounding box center [819, 216] width 99 height 36
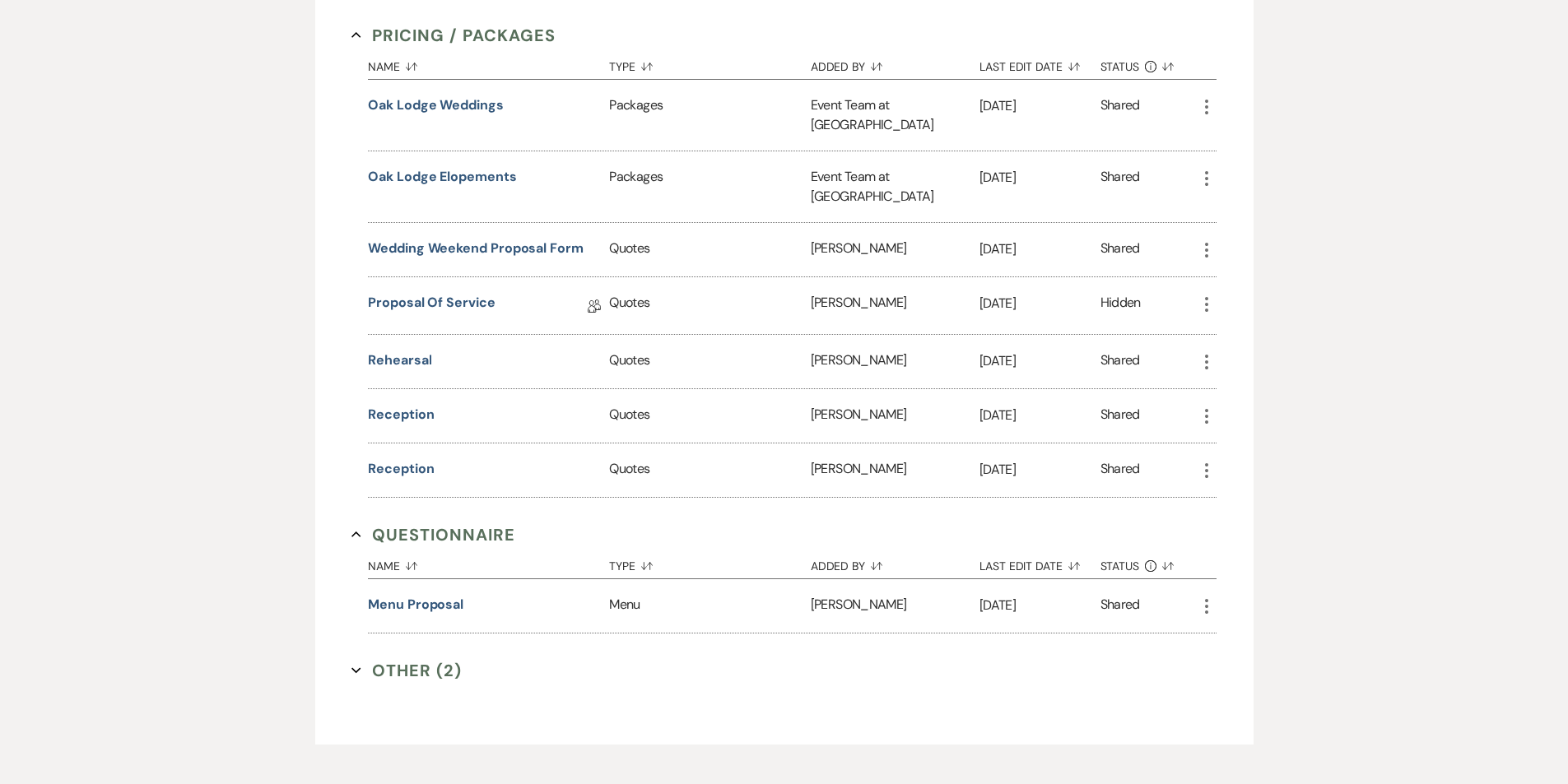
scroll to position [975, 0]
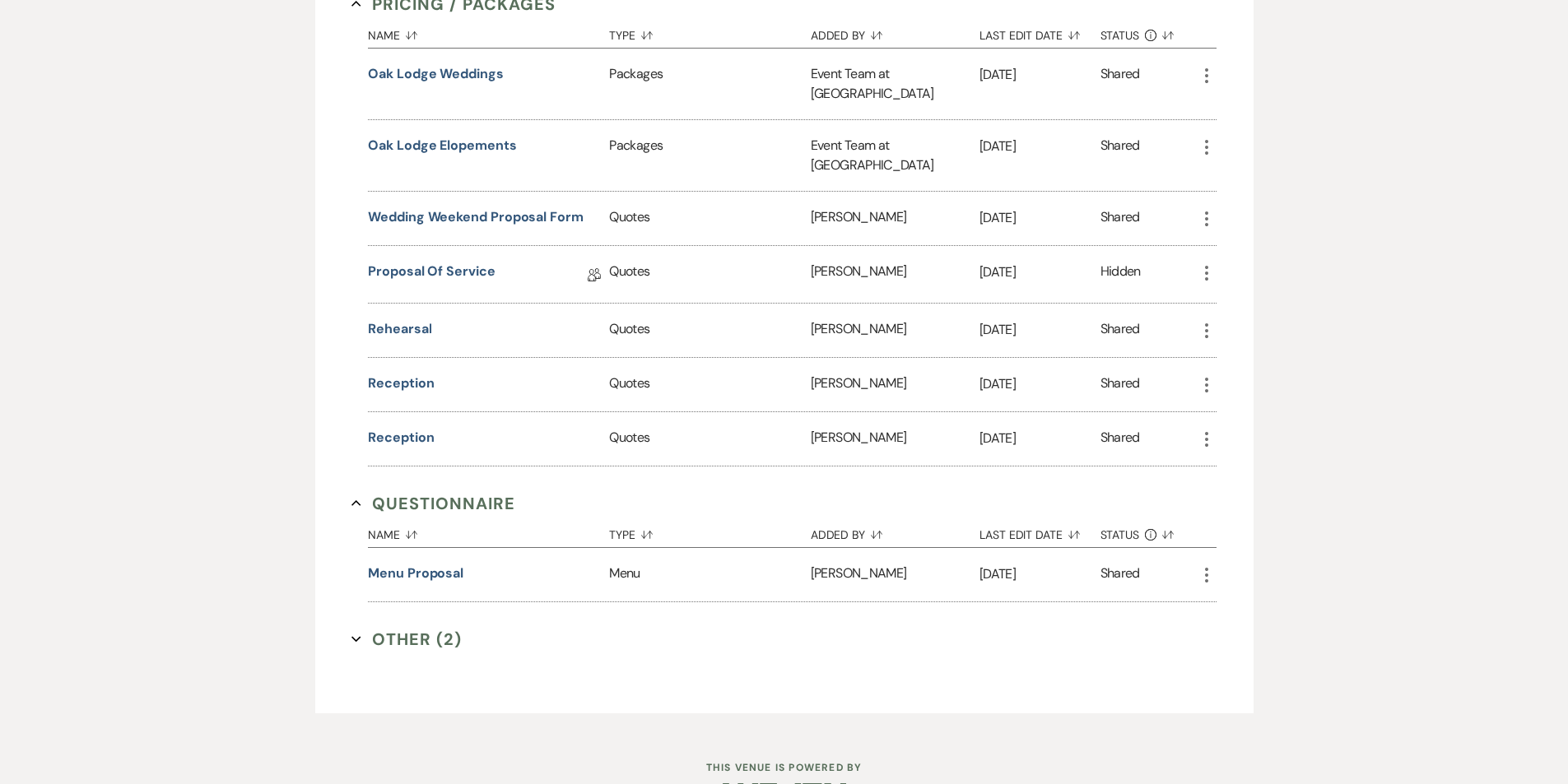
click at [428, 627] on button "Other (2) Expand" at bounding box center [406, 639] width 110 height 25
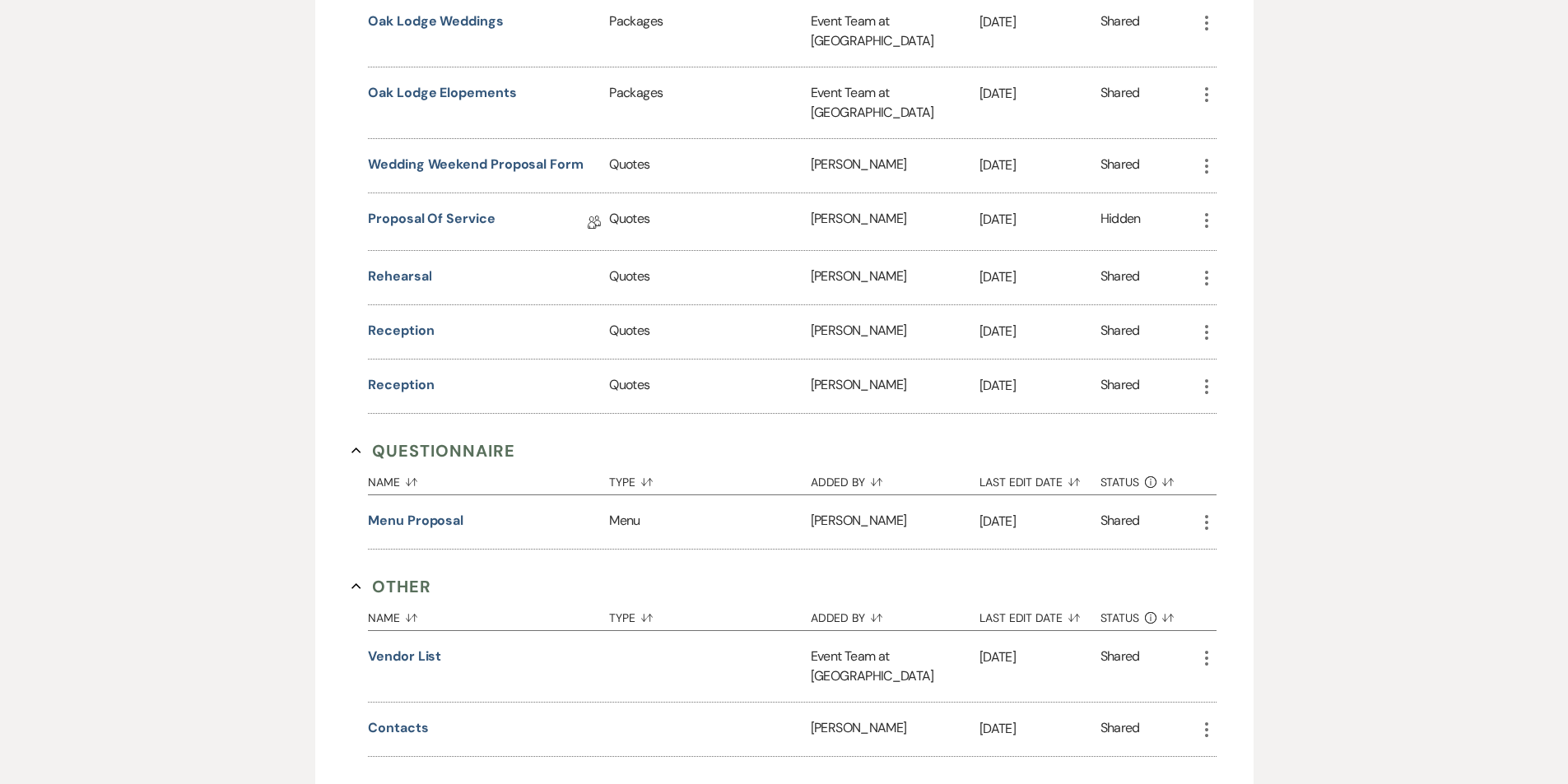
scroll to position [1116, 0]
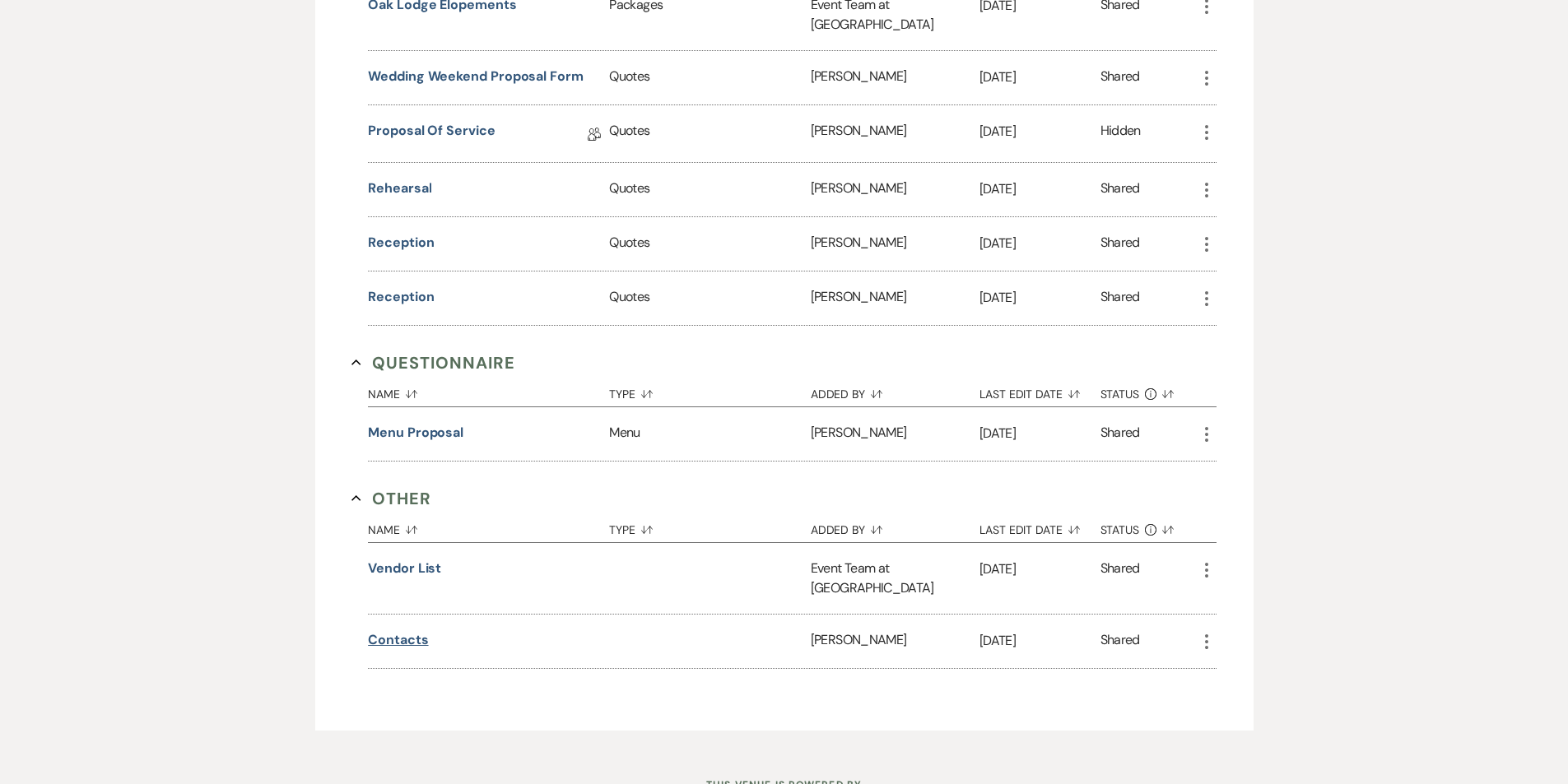
click at [404, 631] on button "Contacts" at bounding box center [398, 641] width 60 height 20
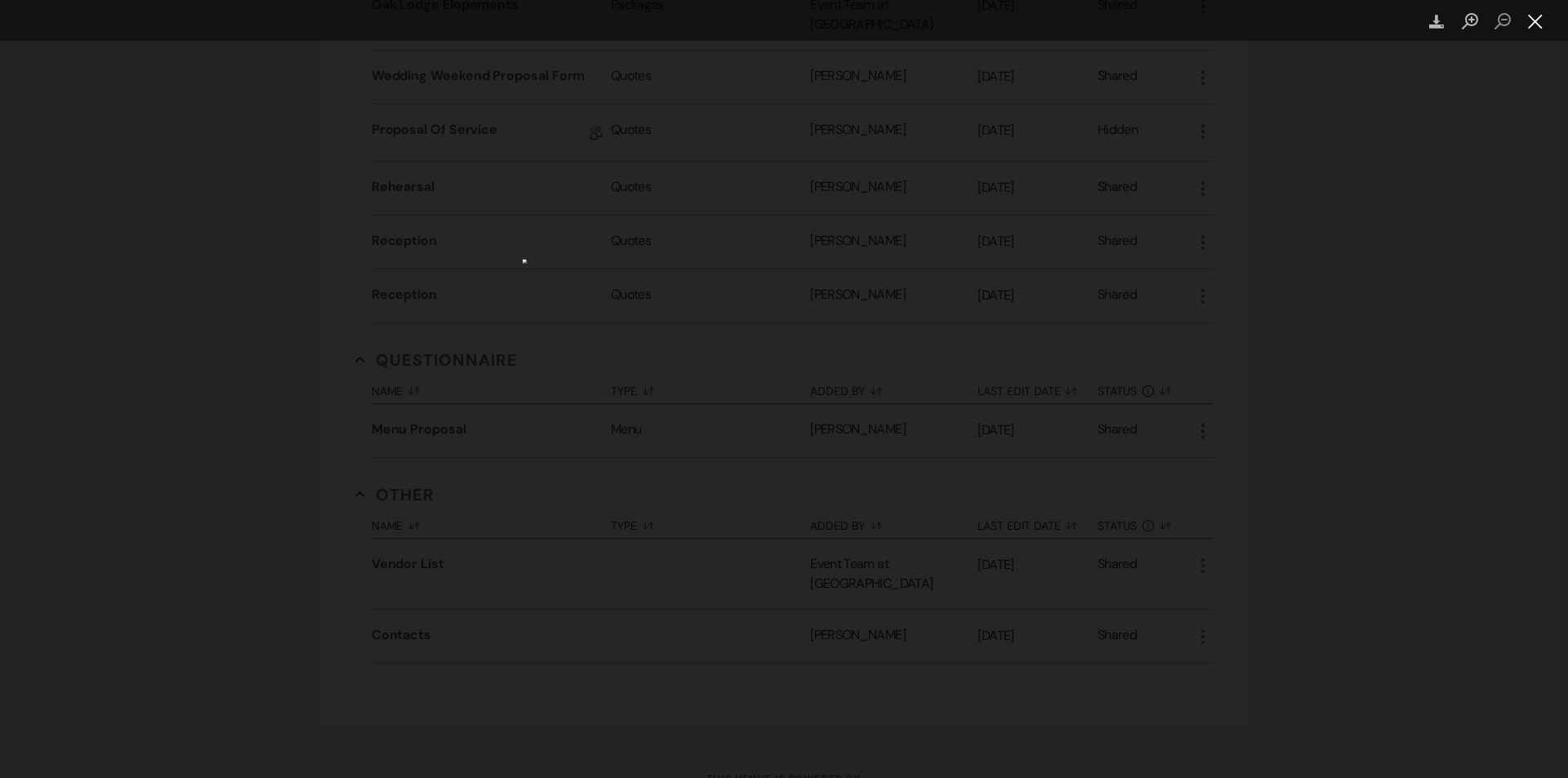
click at [1534, 24] on button "Close lightbox" at bounding box center [1535, 22] width 33 height 29
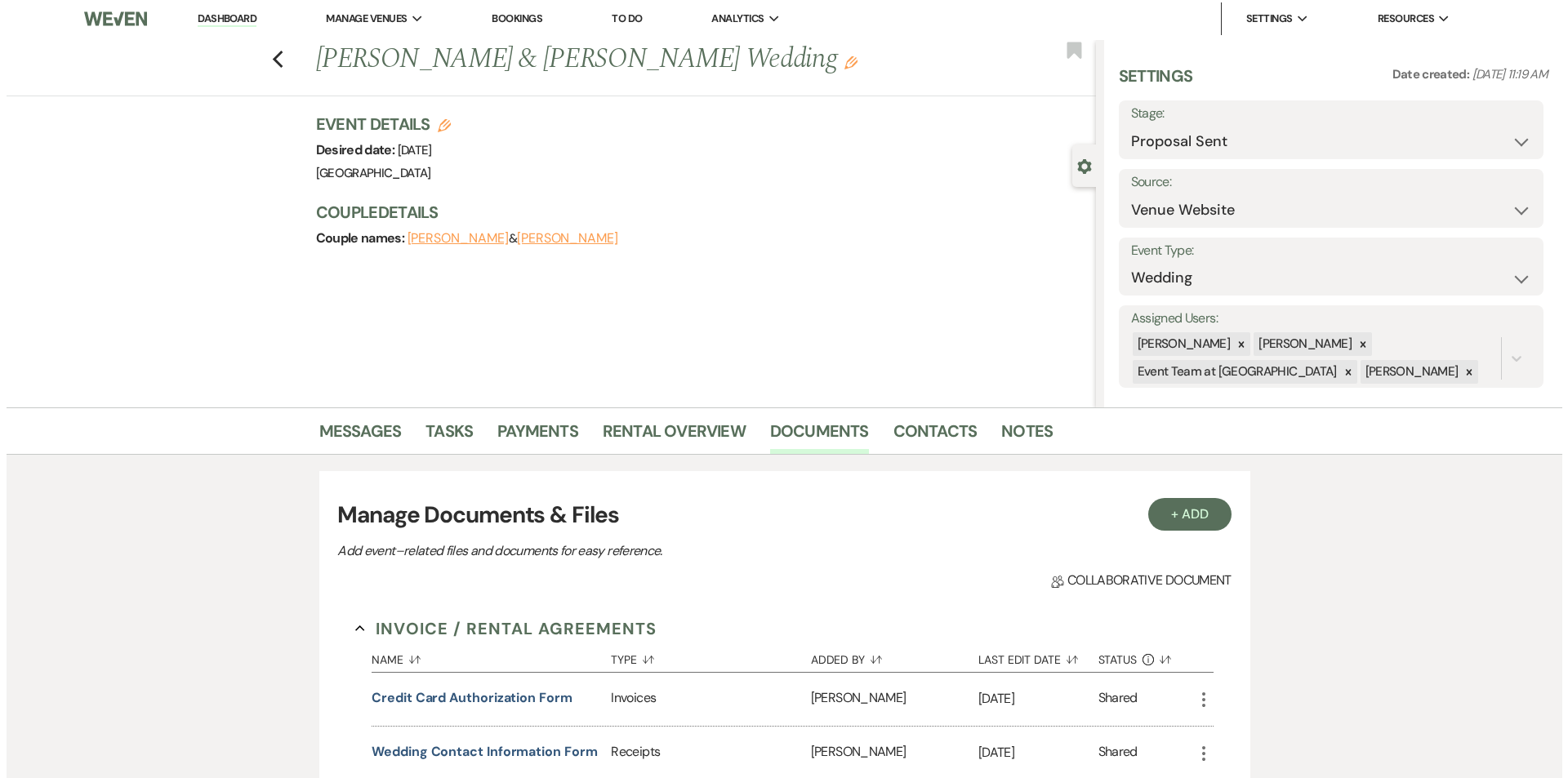
scroll to position [0, 0]
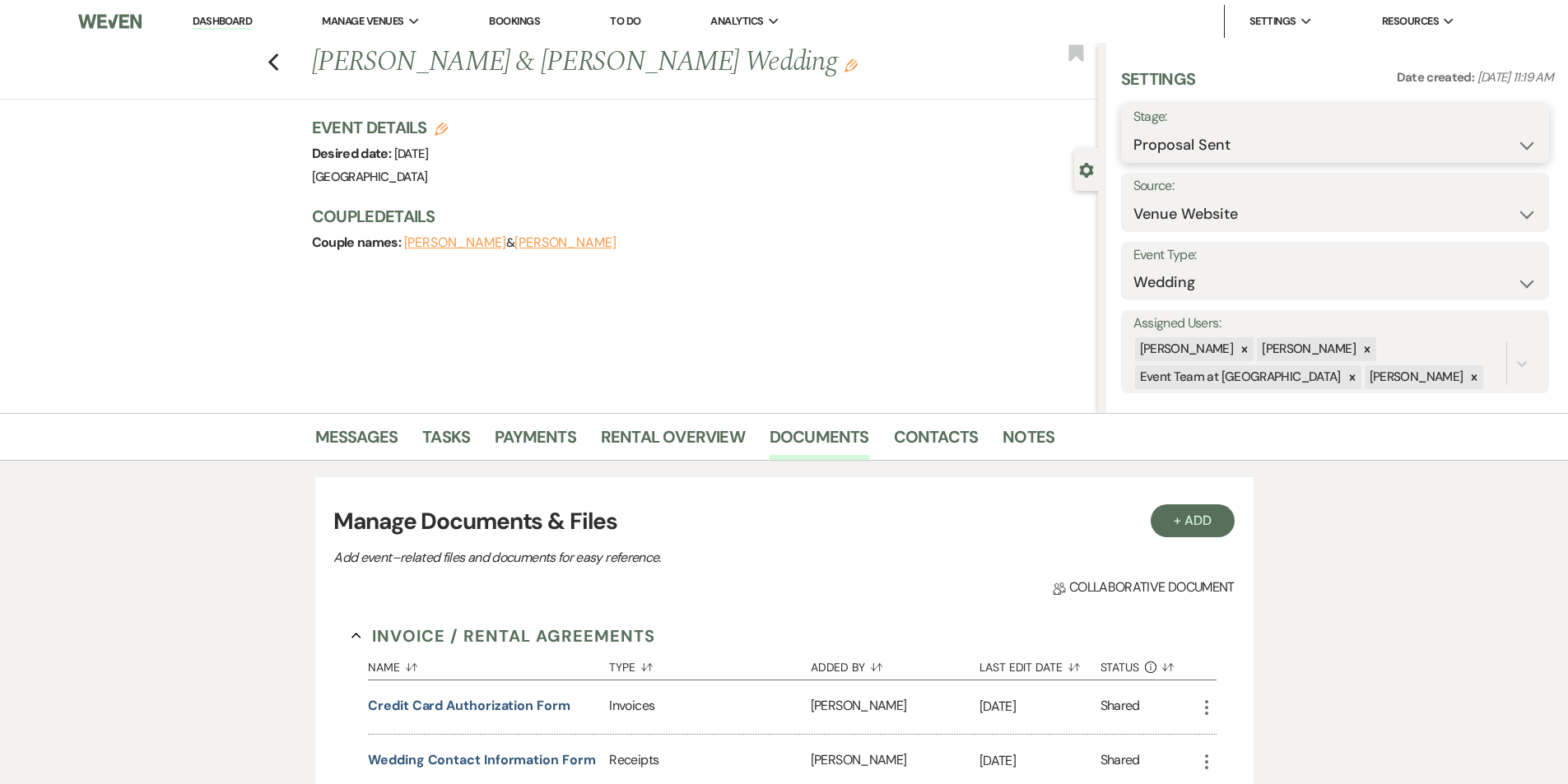
click at [1255, 143] on select "Inquiry Follow Up Tour Requested Tour Confirmed Toured Proposal Sent Booked Lost" at bounding box center [1335, 145] width 403 height 32
select select "7"
click at [1133, 129] on select "Inquiry Follow Up Tour Requested Tour Confirmed Toured Proposal Sent Booked Lost" at bounding box center [1335, 145] width 403 height 32
click at [1504, 127] on button "Save" at bounding box center [1502, 133] width 93 height 33
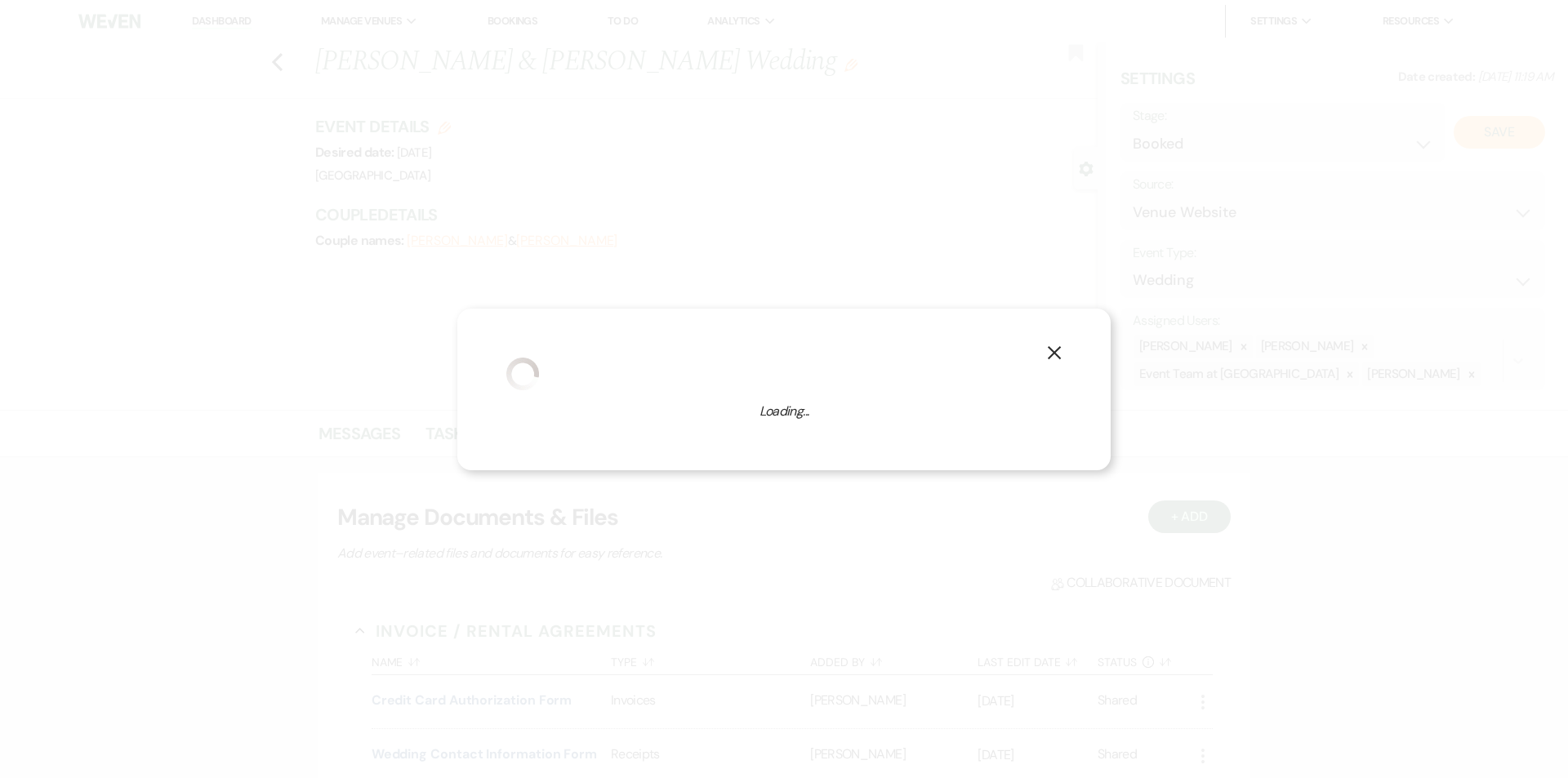
select select "1"
select select "651"
select select "false"
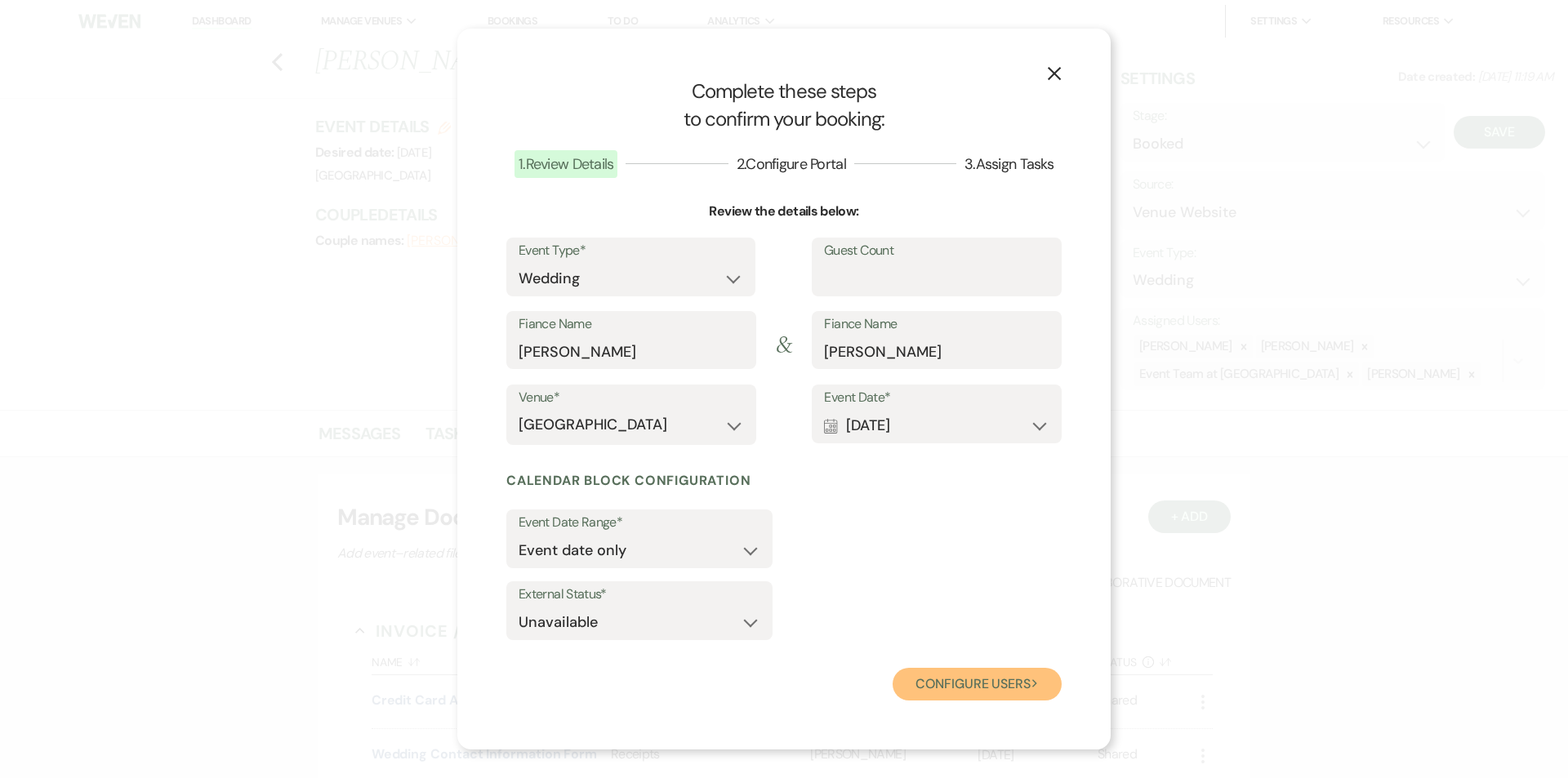
click at [959, 678] on button "Configure users Next" at bounding box center [977, 684] width 169 height 33
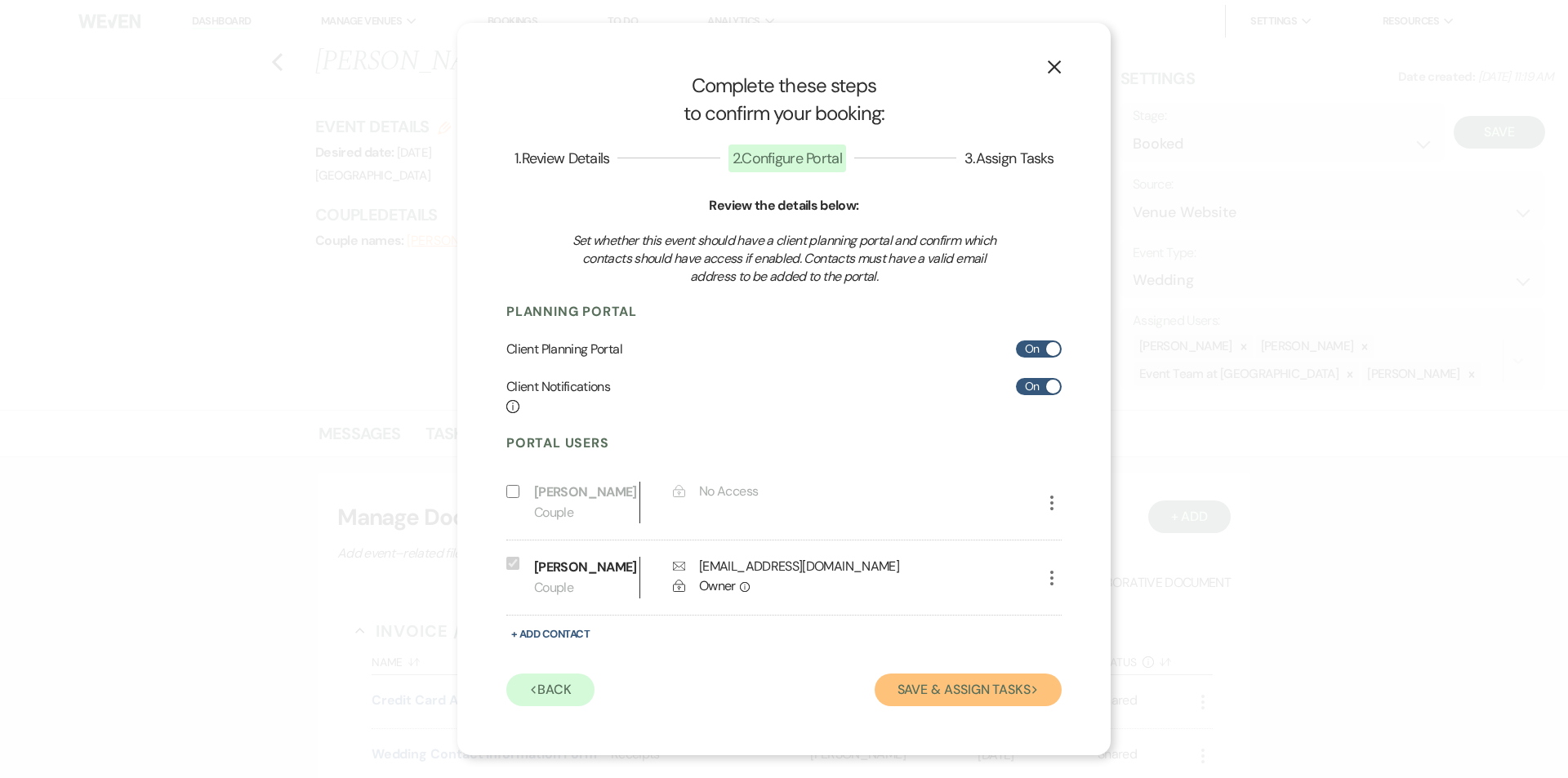
click at [970, 690] on button "Save & Assign Tasks Next" at bounding box center [968, 690] width 187 height 33
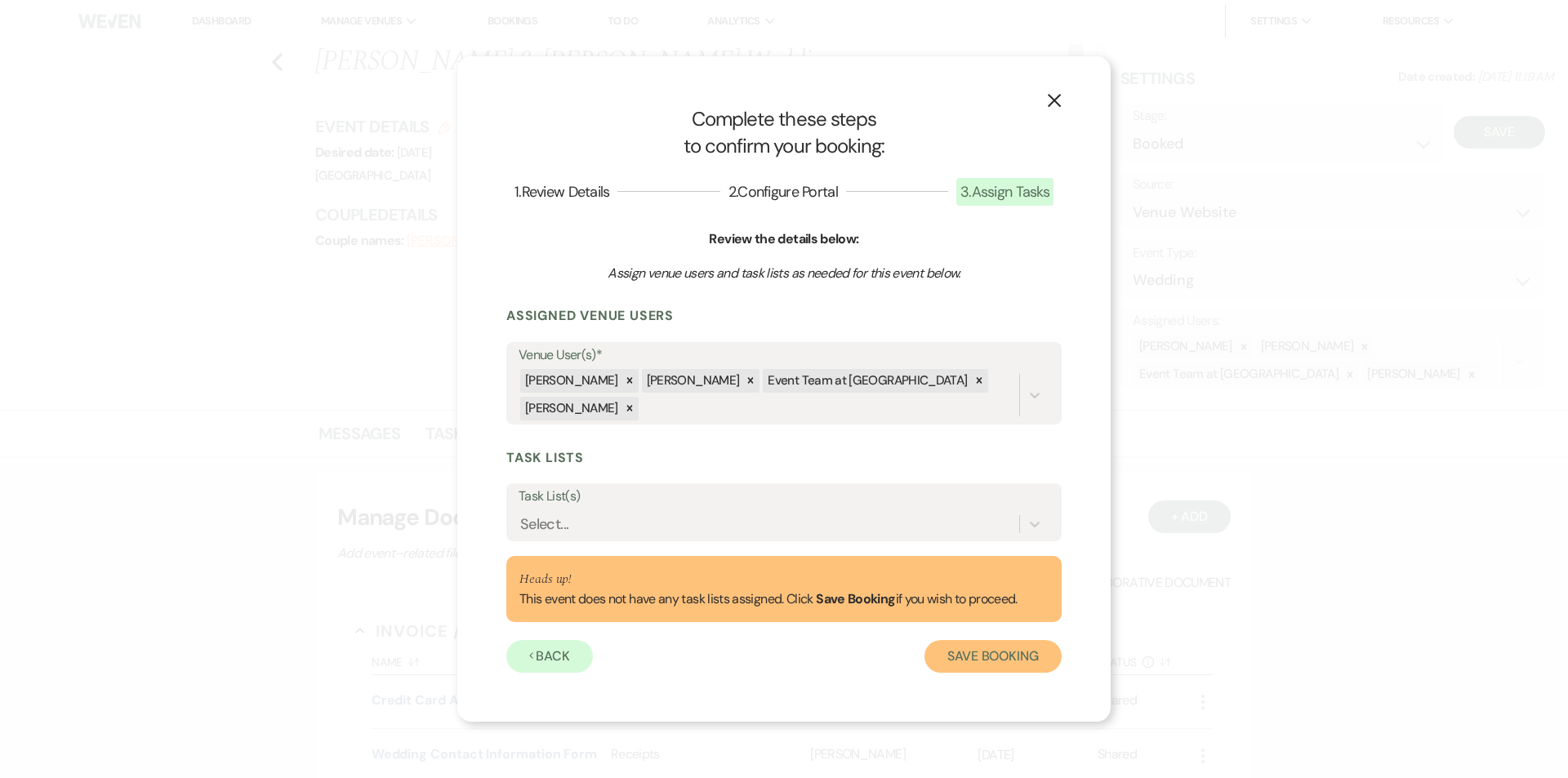
click at [1052, 648] on button "Save Booking" at bounding box center [993, 657] width 138 height 33
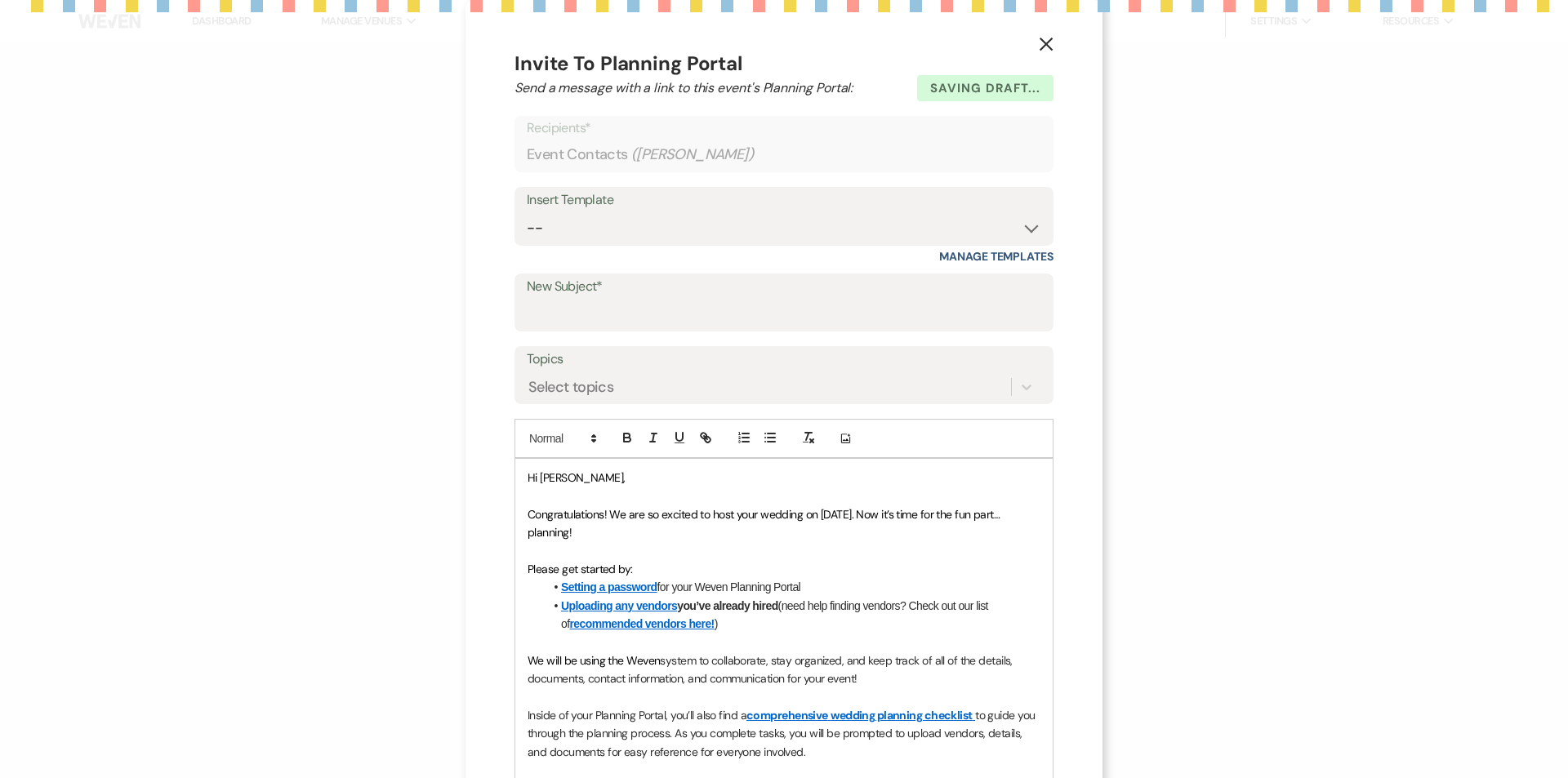
select select "5"
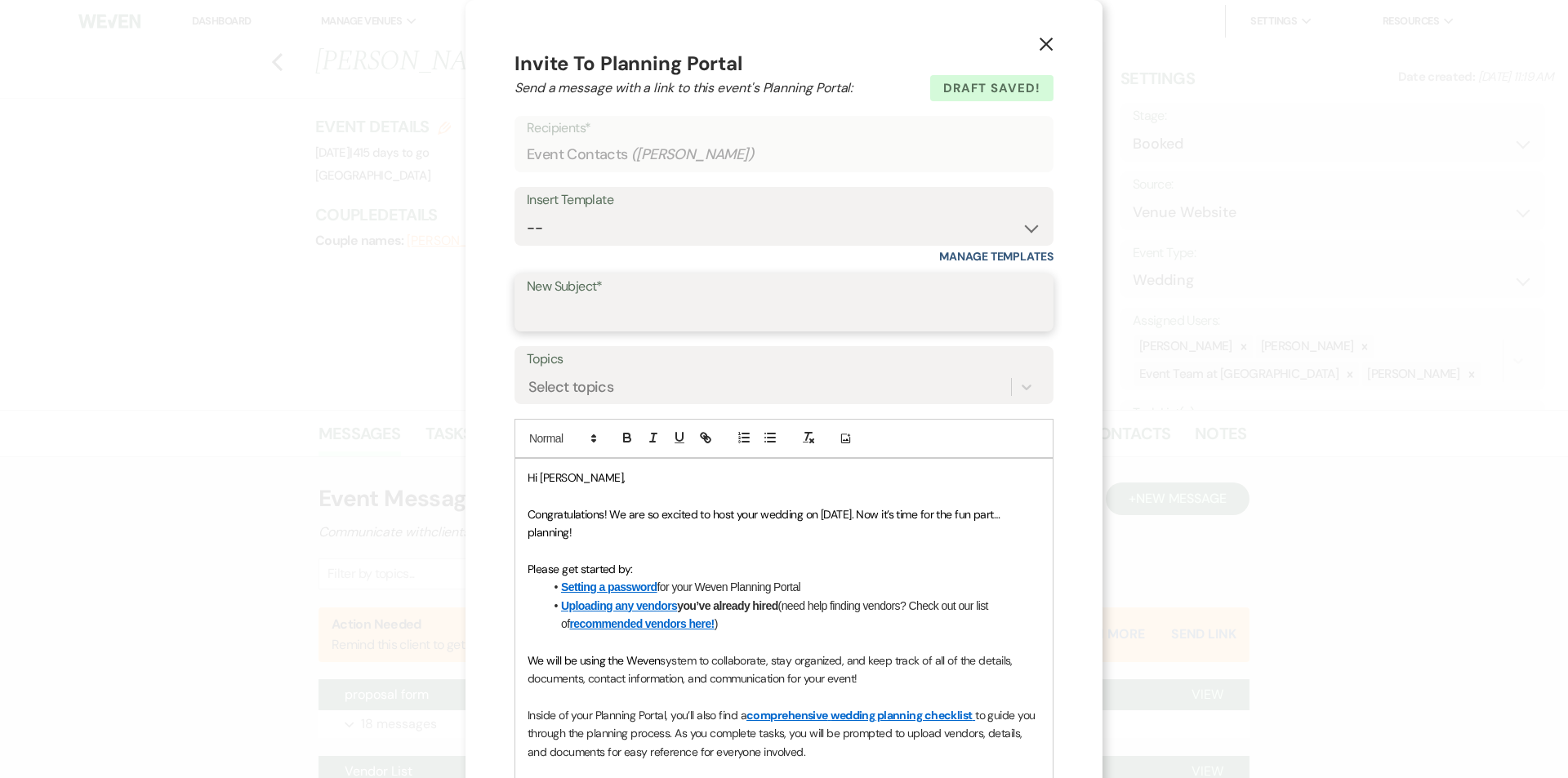
click at [575, 304] on input "New Subject*" at bounding box center [784, 314] width 515 height 32
type input "Event Booked"
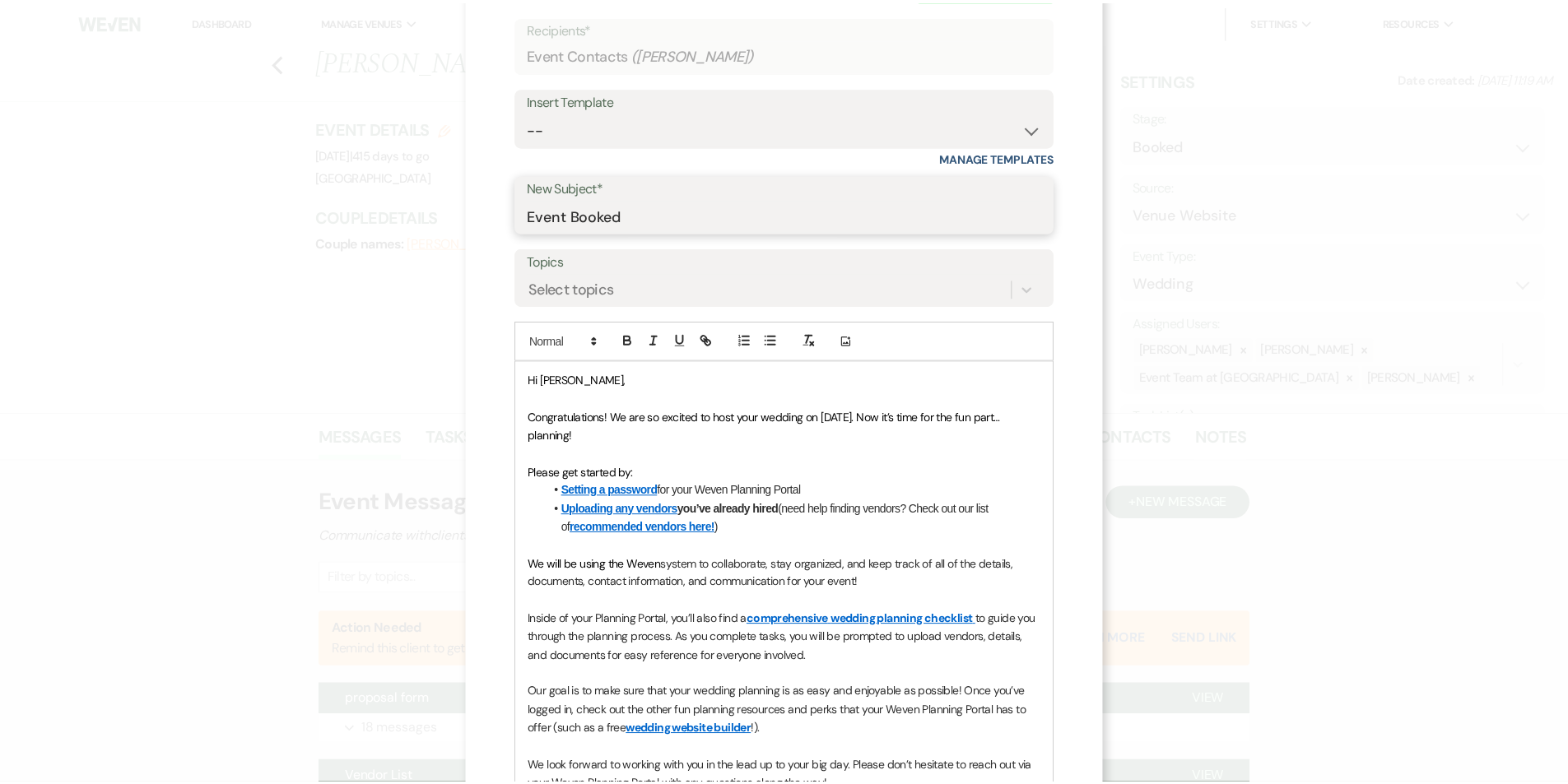
scroll to position [350, 0]
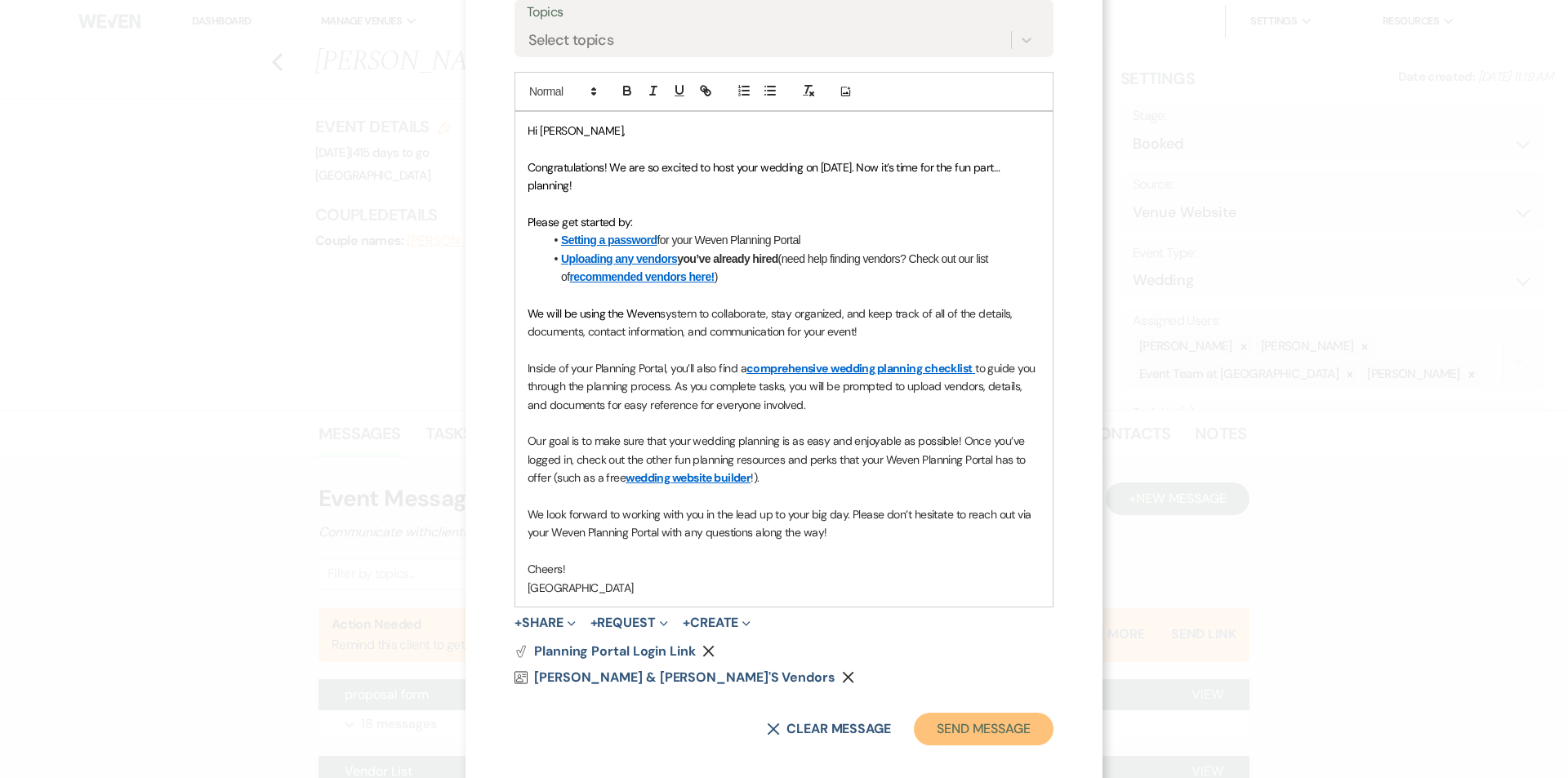
click at [1007, 731] on button "Send Message" at bounding box center [984, 729] width 139 height 33
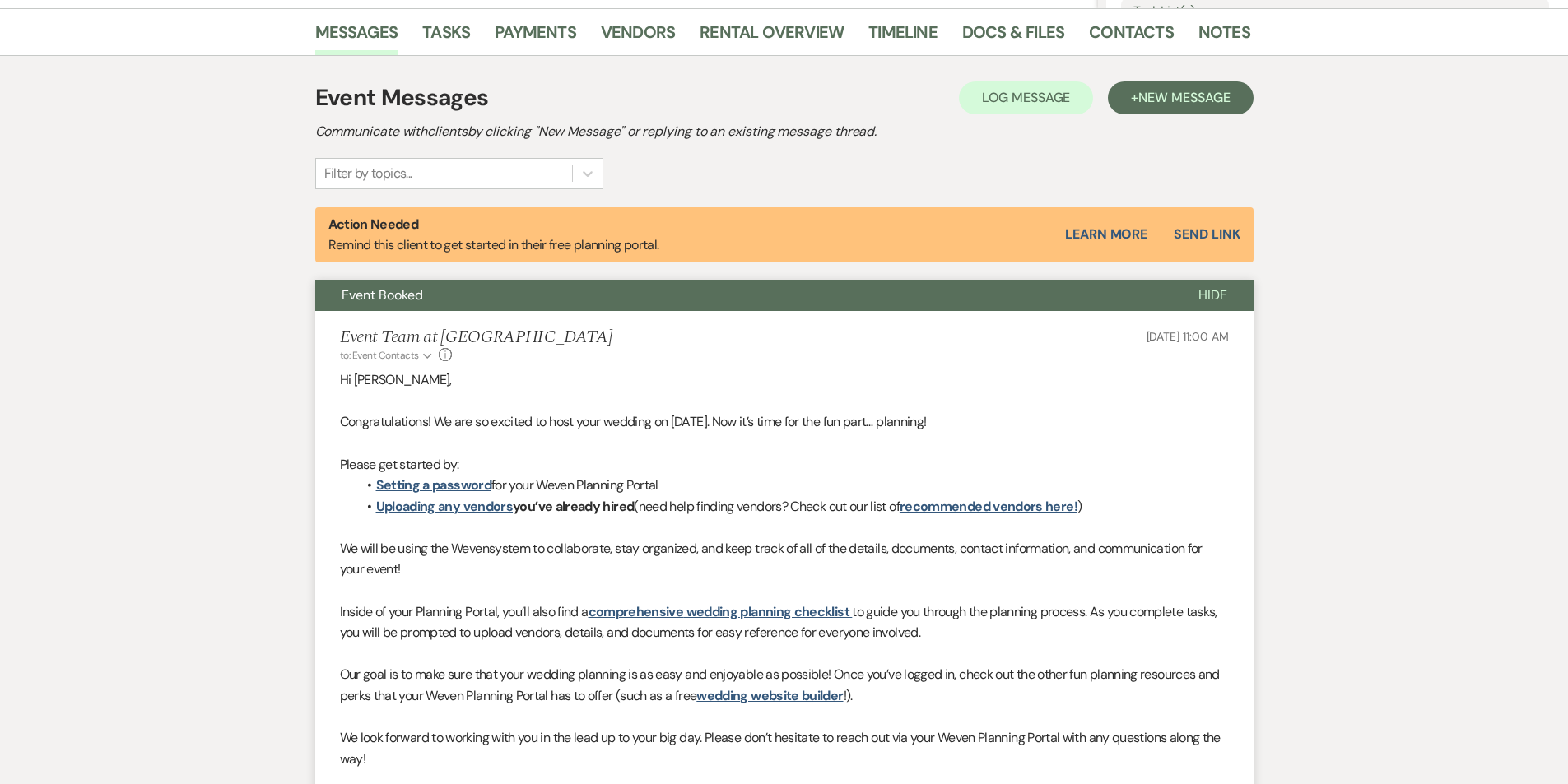
scroll to position [411, 0]
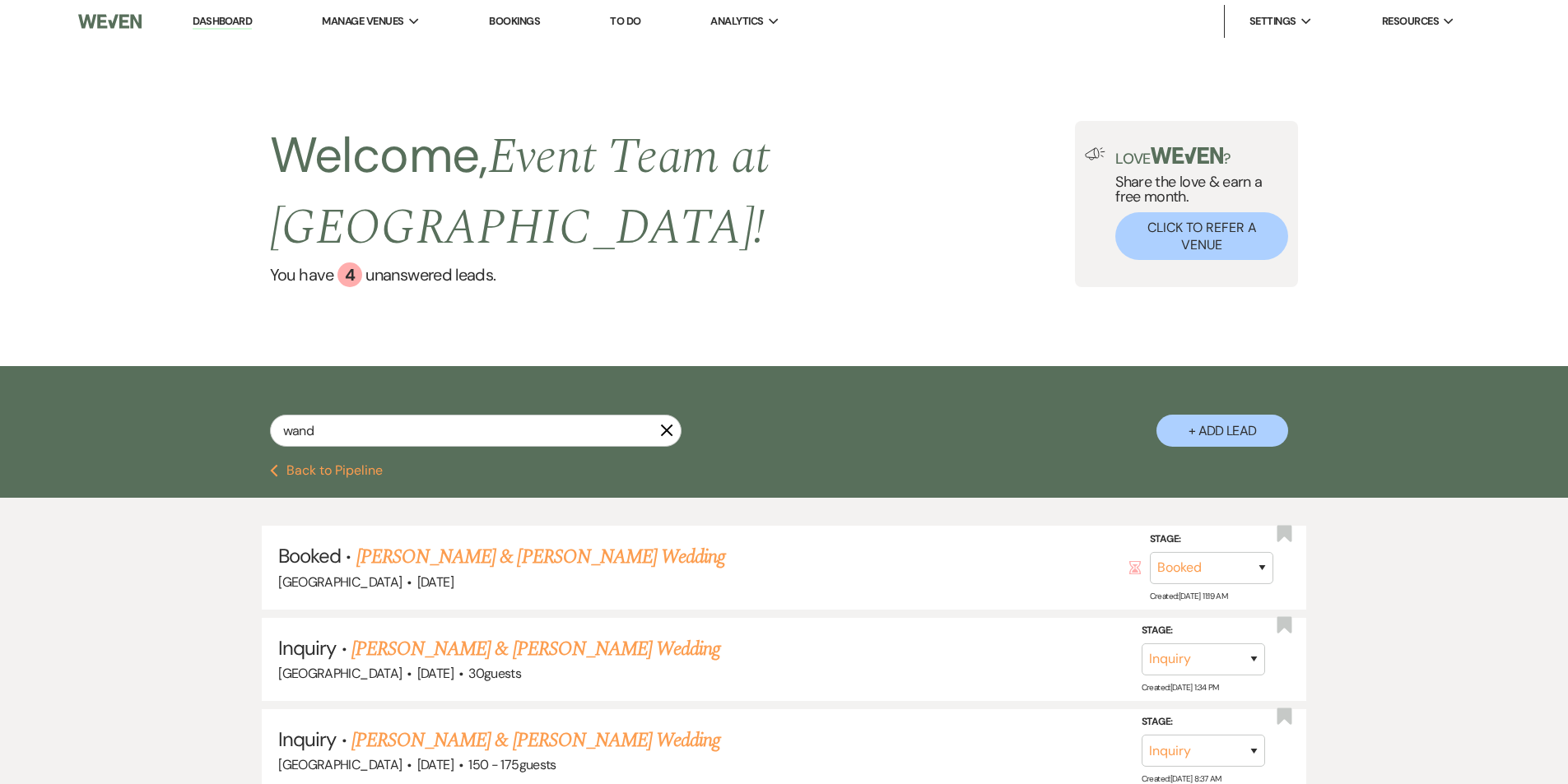
click at [502, 24] on link "Bookings" at bounding box center [514, 20] width 51 height 14
